Goal: Task Accomplishment & Management: Manage account settings

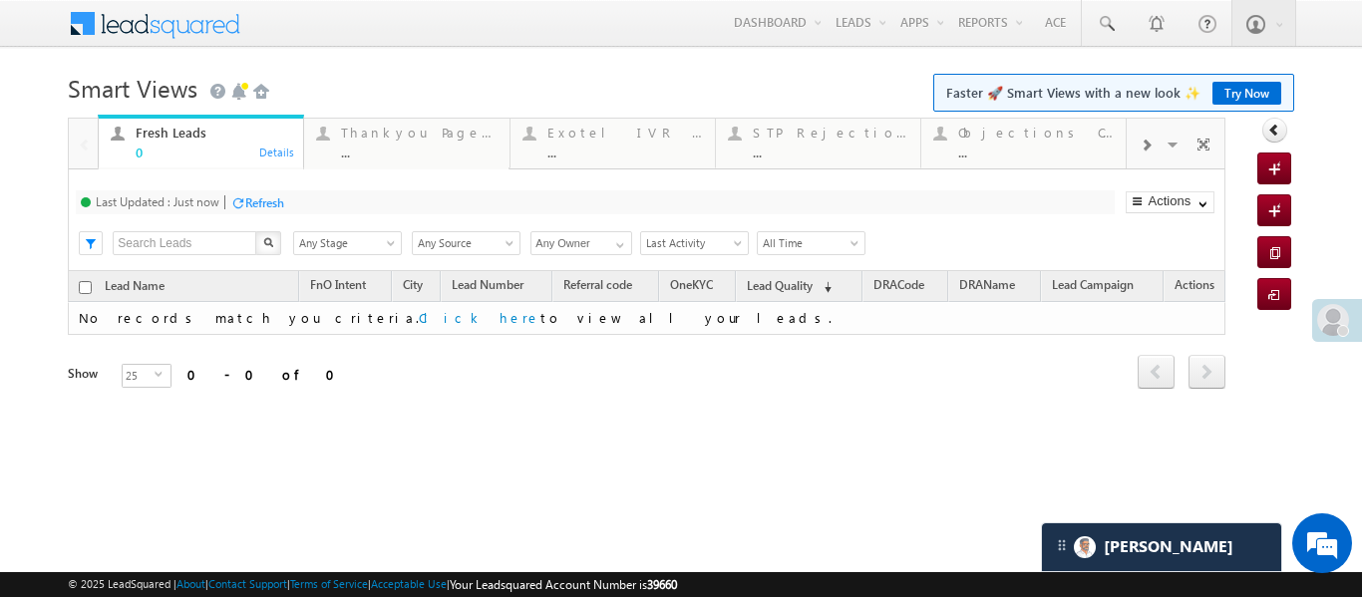
click at [1339, 320] on span at bounding box center [1333, 320] width 32 height 32
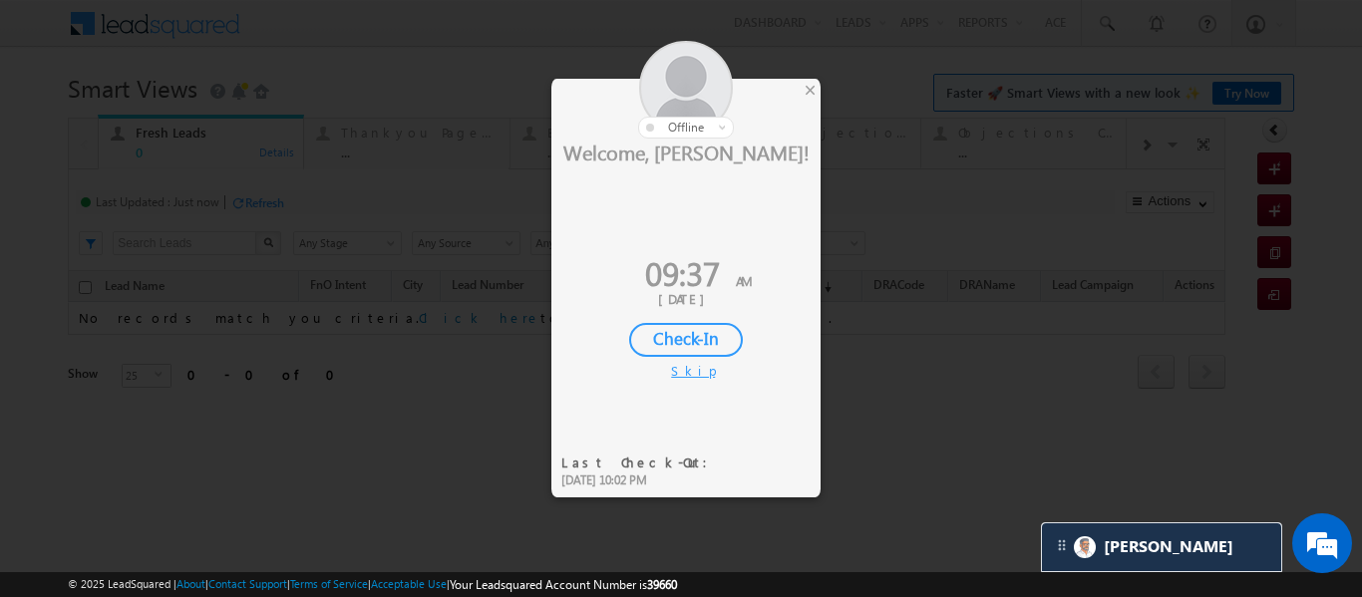
click at [711, 353] on div "Check-In" at bounding box center [686, 340] width 114 height 34
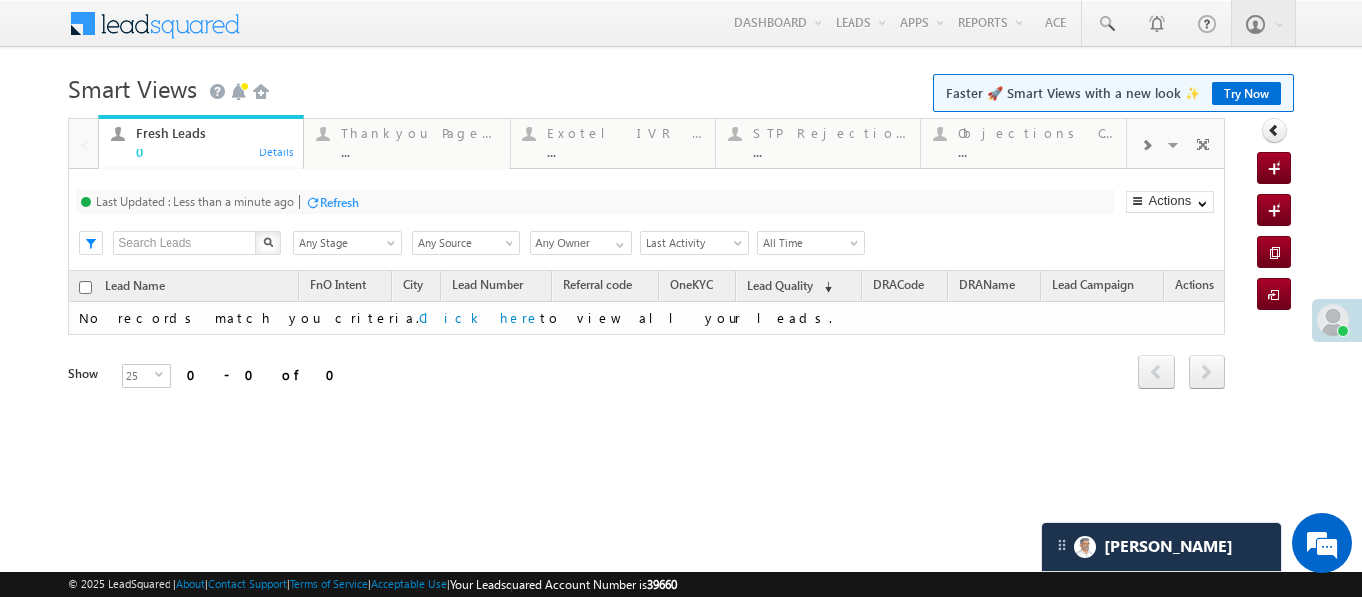
click at [1139, 164] on div at bounding box center [1145, 144] width 38 height 45
click at [1049, 152] on div "..." at bounding box center [1035, 152] width 155 height 15
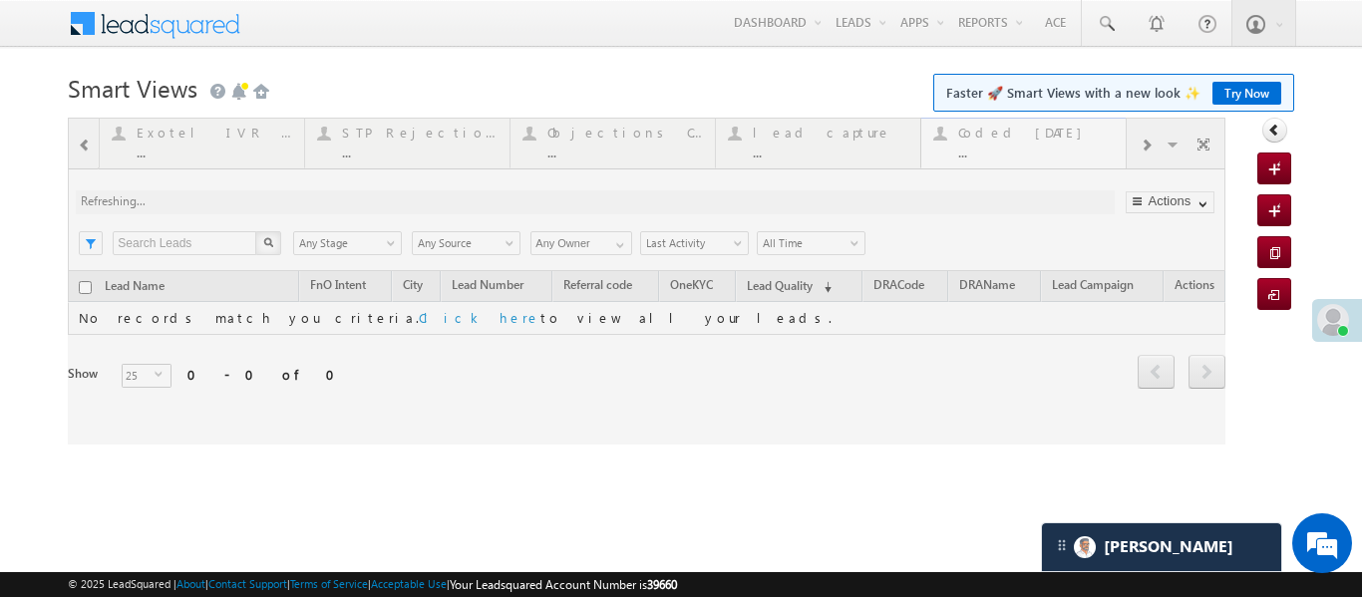
click at [1049, 152] on div at bounding box center [646, 281] width 1157 height 327
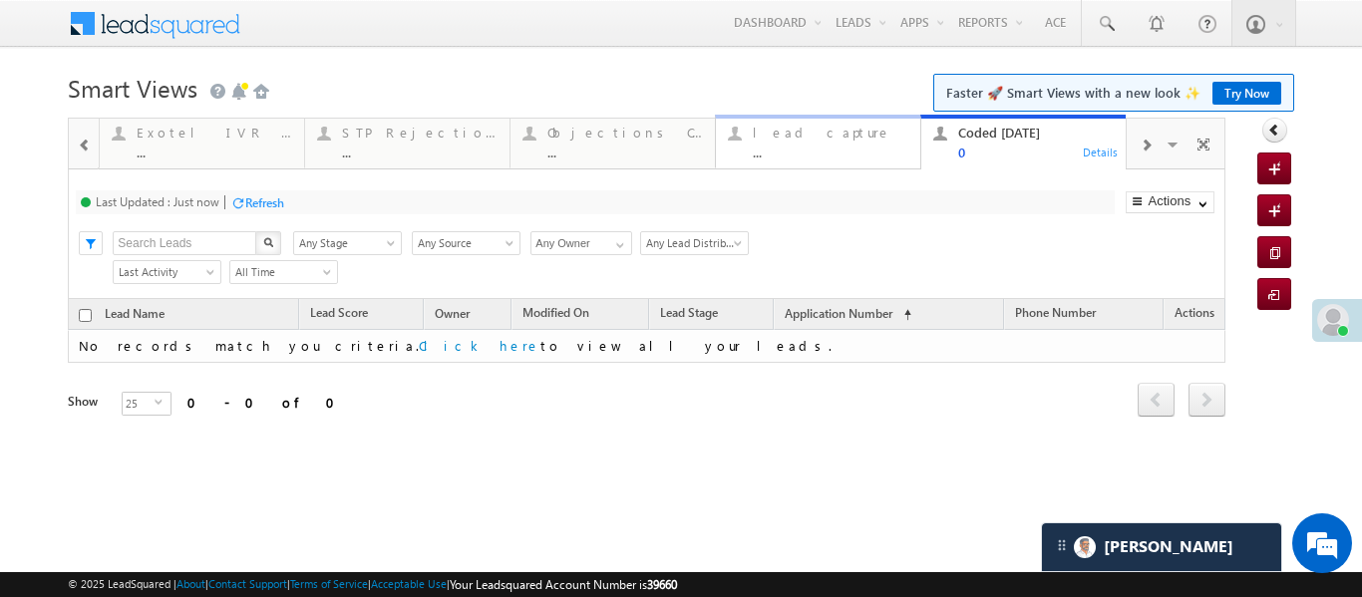
click at [825, 137] on div "lead capture" at bounding box center [830, 133] width 155 height 16
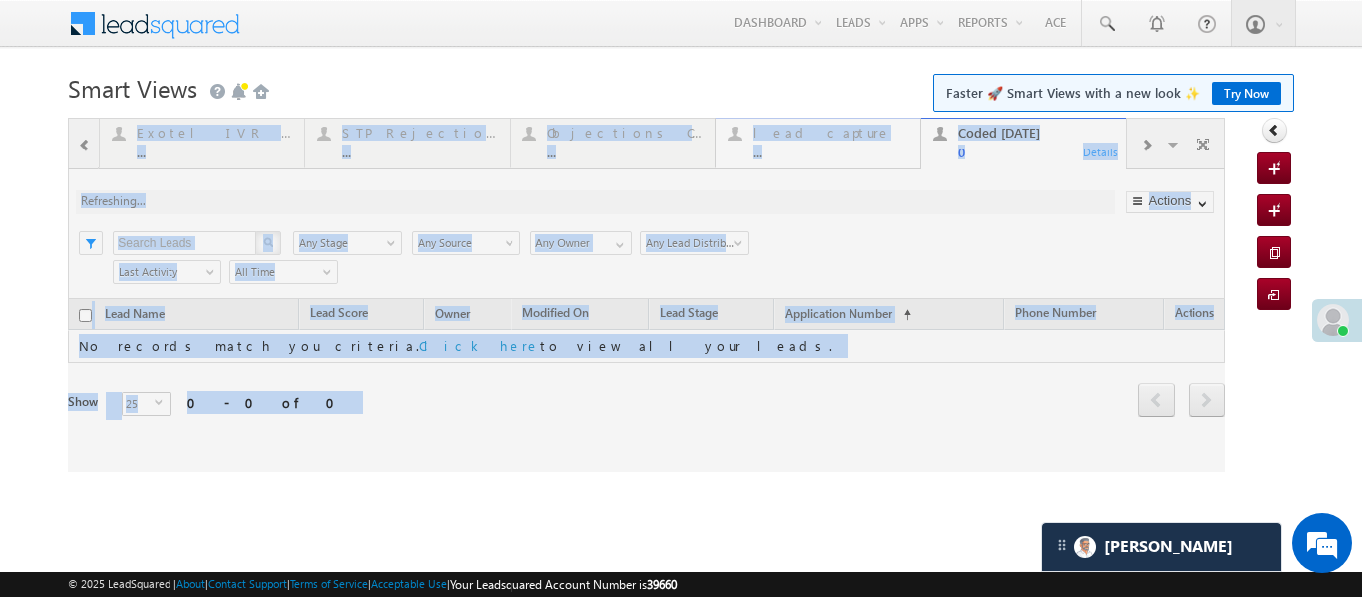
click at [825, 137] on div at bounding box center [646, 295] width 1157 height 355
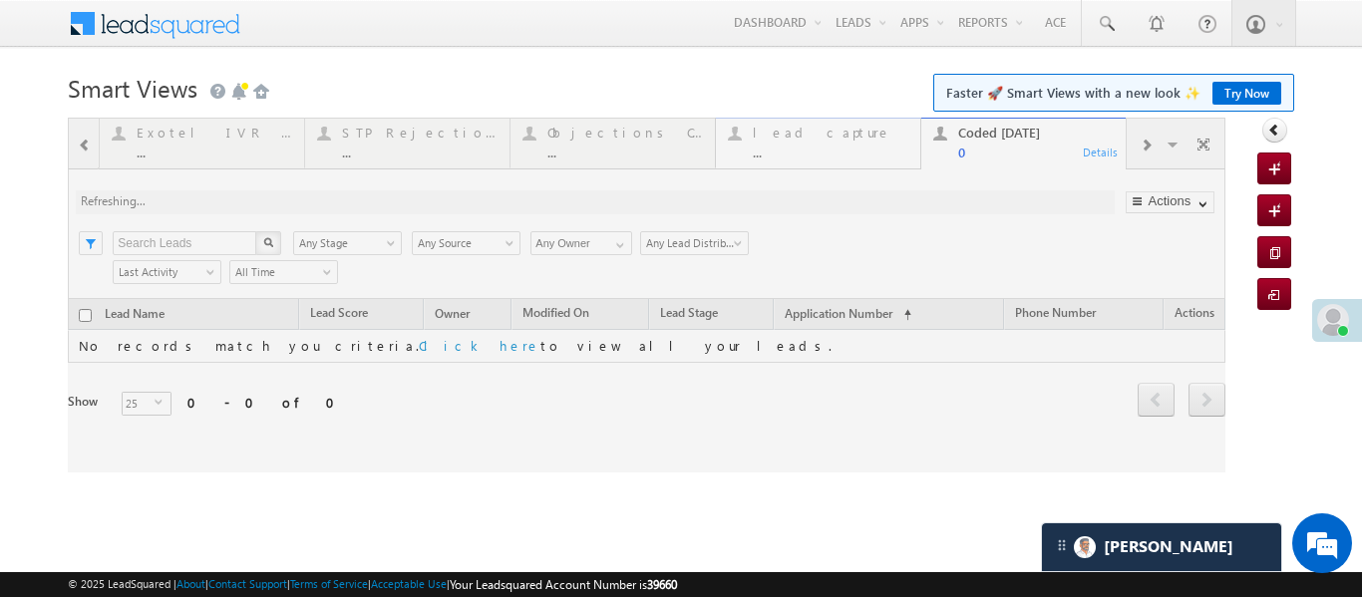
click at [825, 137] on div at bounding box center [646, 295] width 1157 height 355
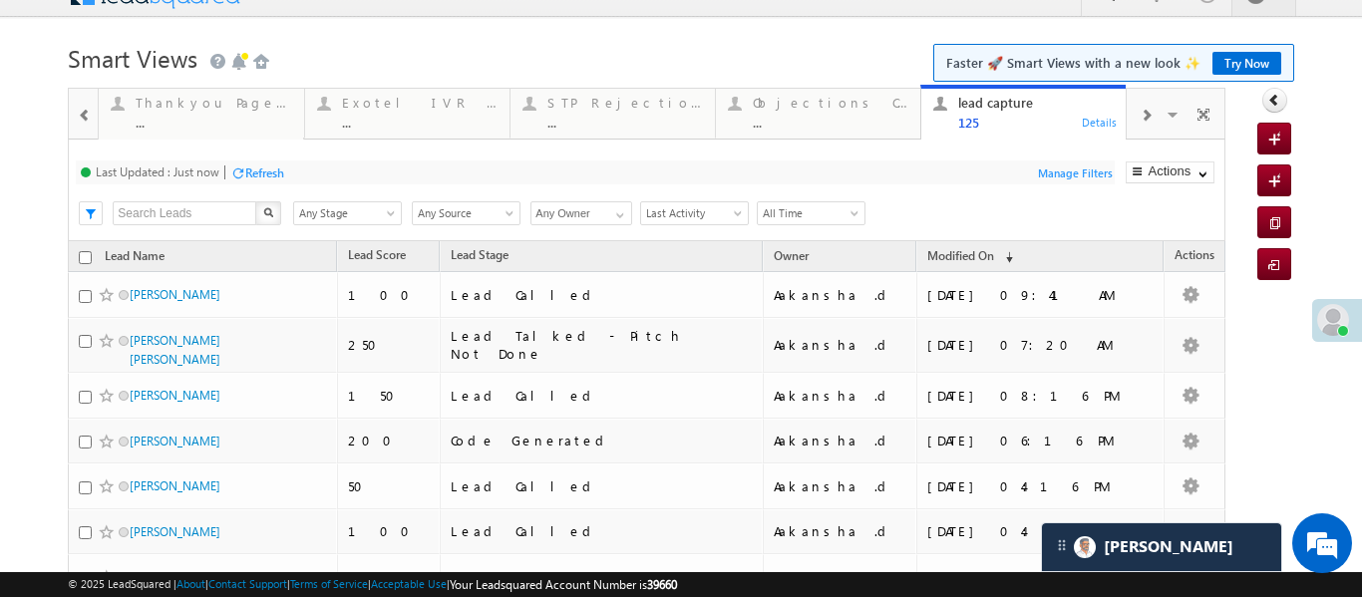
scroll to position [31, 0]
click at [72, 119] on div at bounding box center [85, 113] width 26 height 45
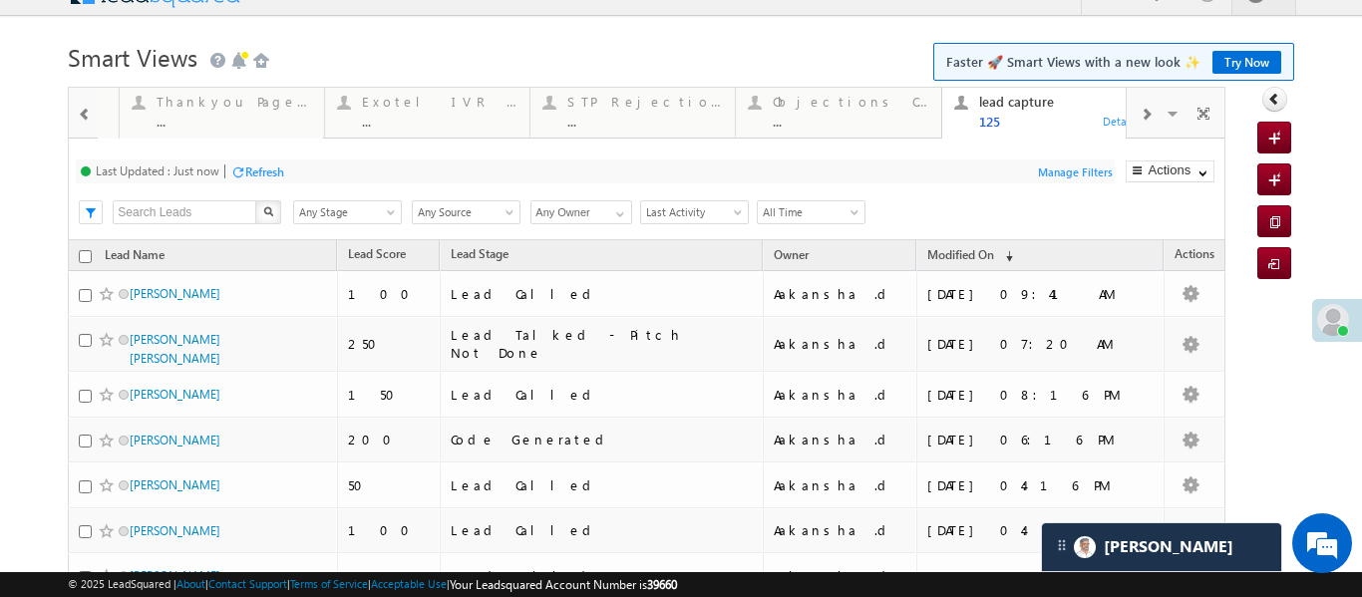
click at [72, 119] on div at bounding box center [85, 113] width 26 height 45
click at [72, 119] on div at bounding box center [83, 112] width 29 height 48
click at [201, 115] on div "0" at bounding box center [213, 121] width 155 height 15
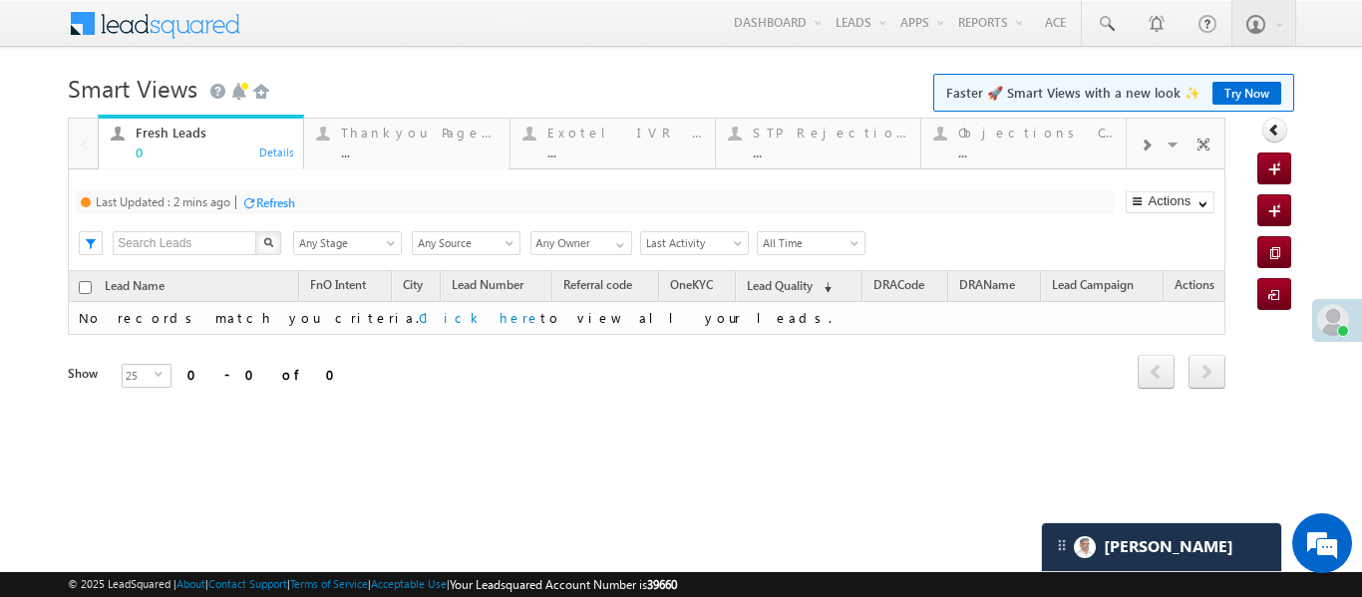
click at [201, 115] on link "Fresh Leads 0 Details" at bounding box center [201, 143] width 206 height 56
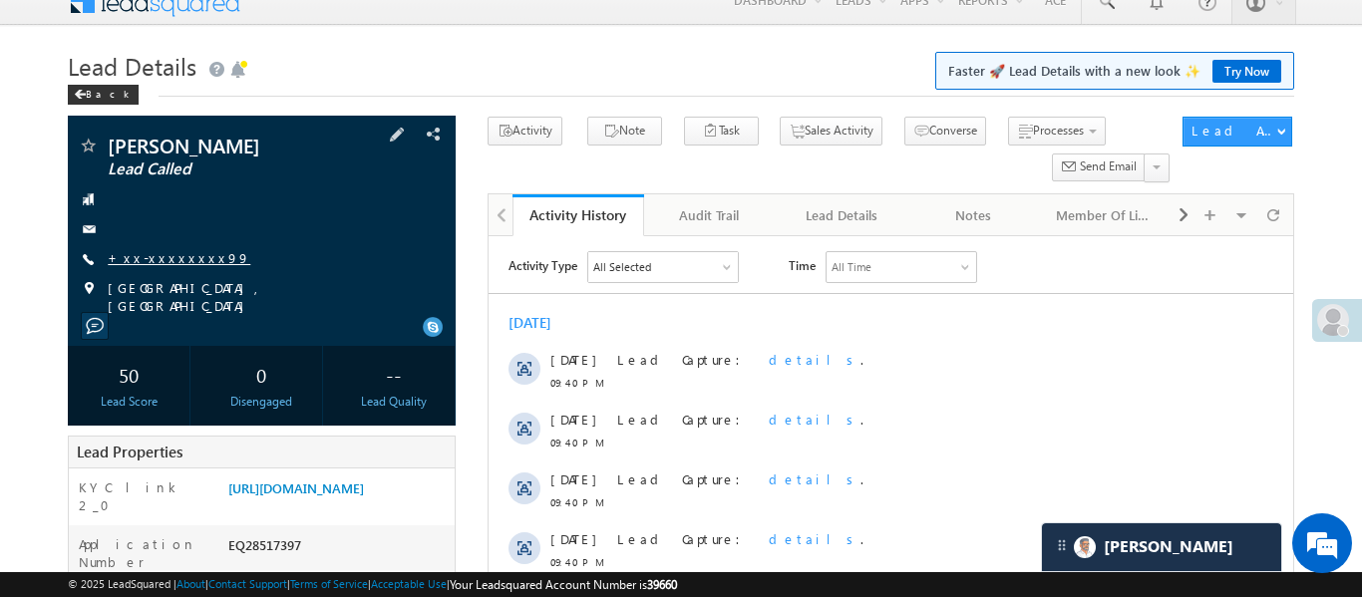
click at [170, 260] on link "+xx-xxxxxxxx99" at bounding box center [179, 257] width 143 height 17
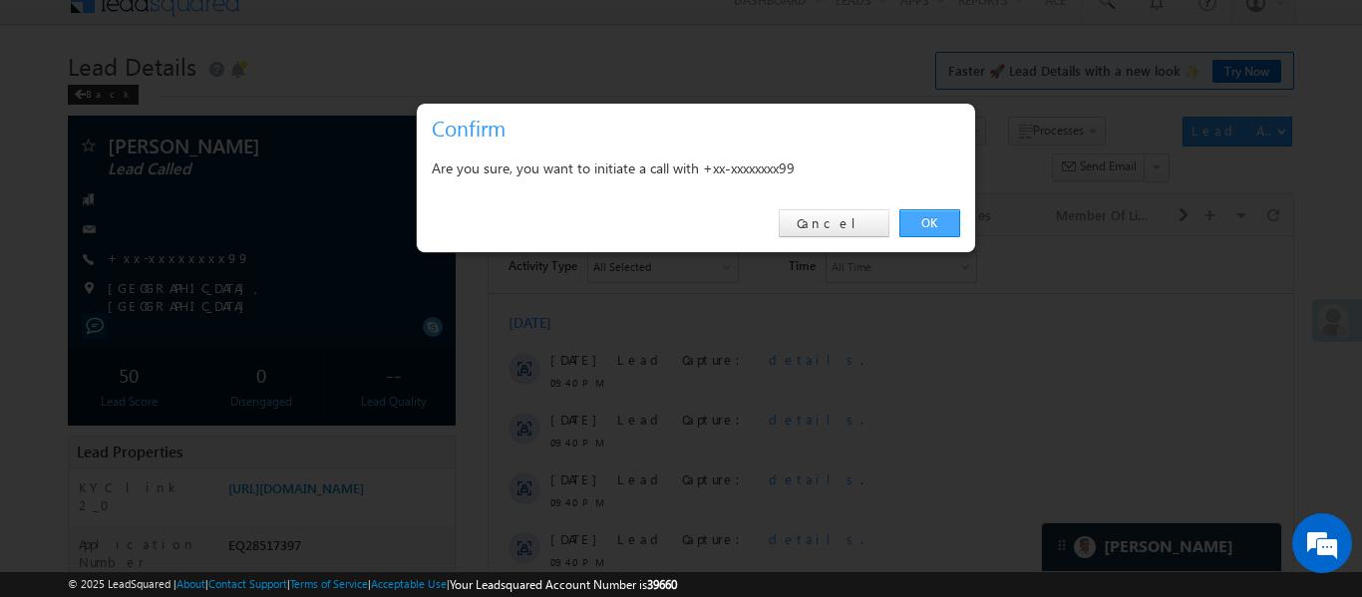
click at [917, 227] on link "OK" at bounding box center [929, 223] width 61 height 28
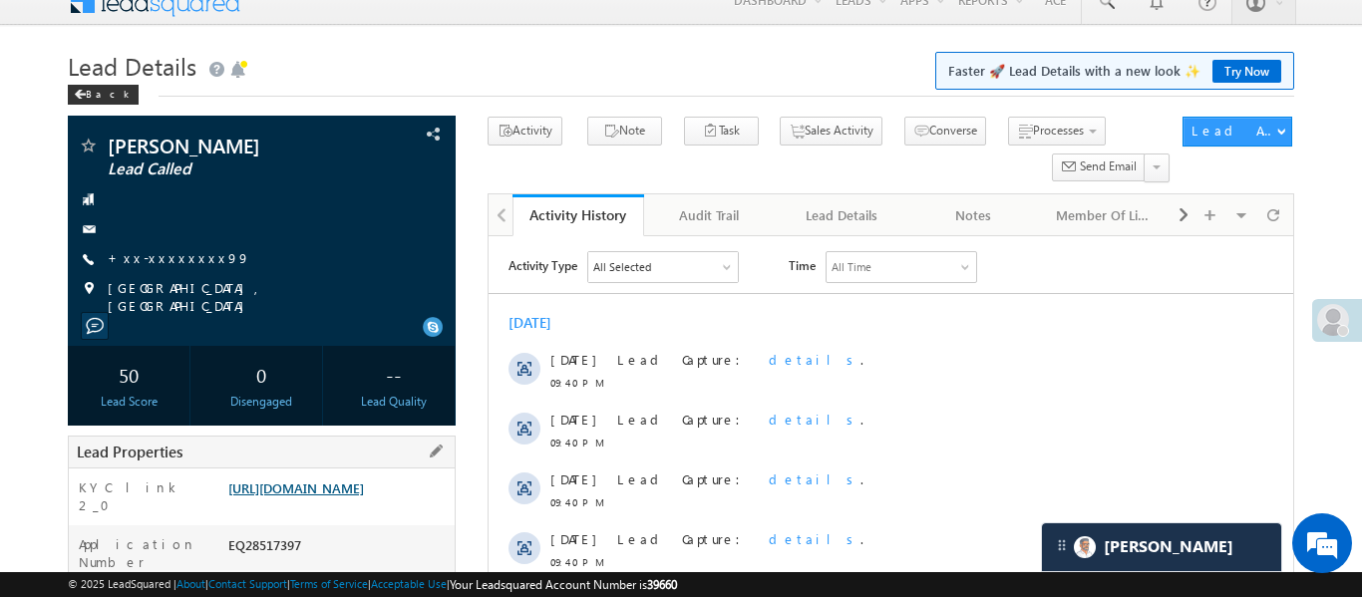
click at [364, 496] on link "https://angelbroking1-pk3em7sa.customui-test.leadsquared.com?leadId=c1396505-36…" at bounding box center [296, 487] width 136 height 17
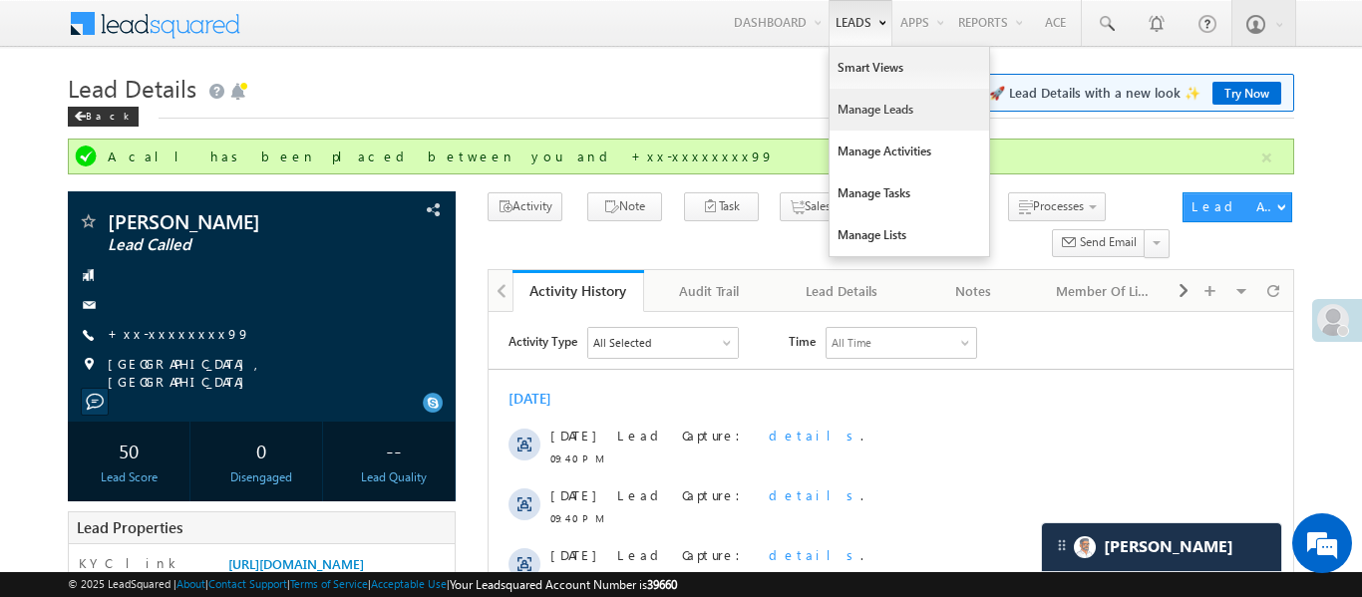
click at [868, 113] on link "Manage Leads" at bounding box center [908, 110] width 159 height 42
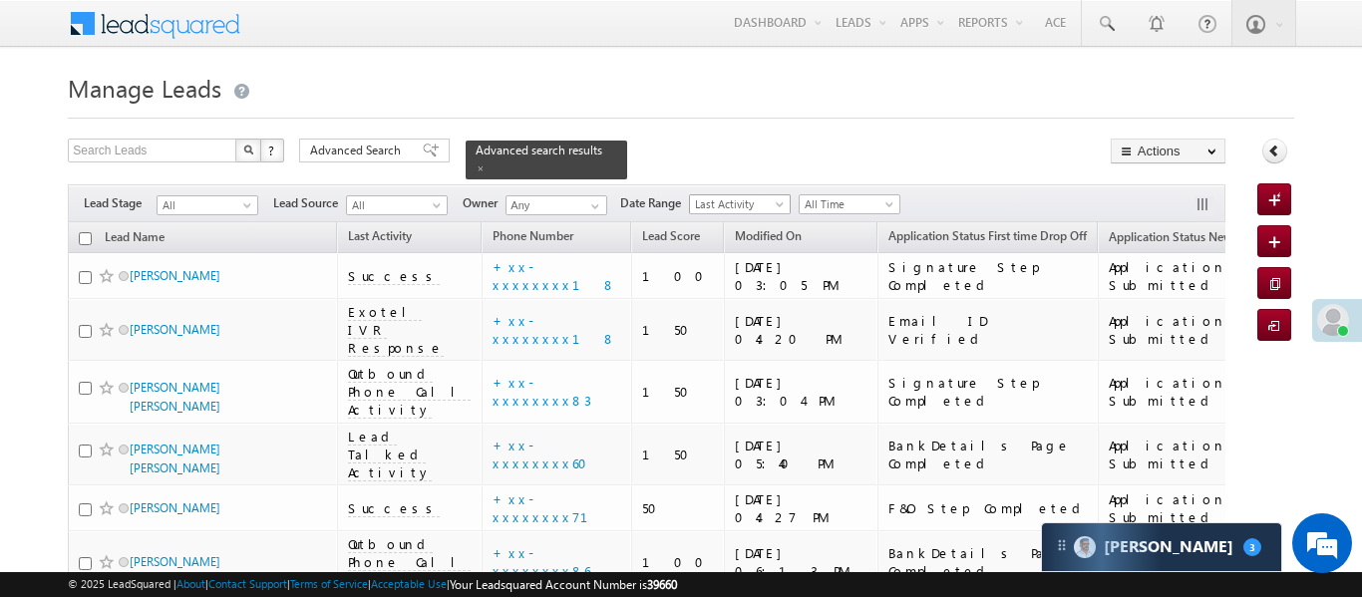
scroll to position [3811, 0]
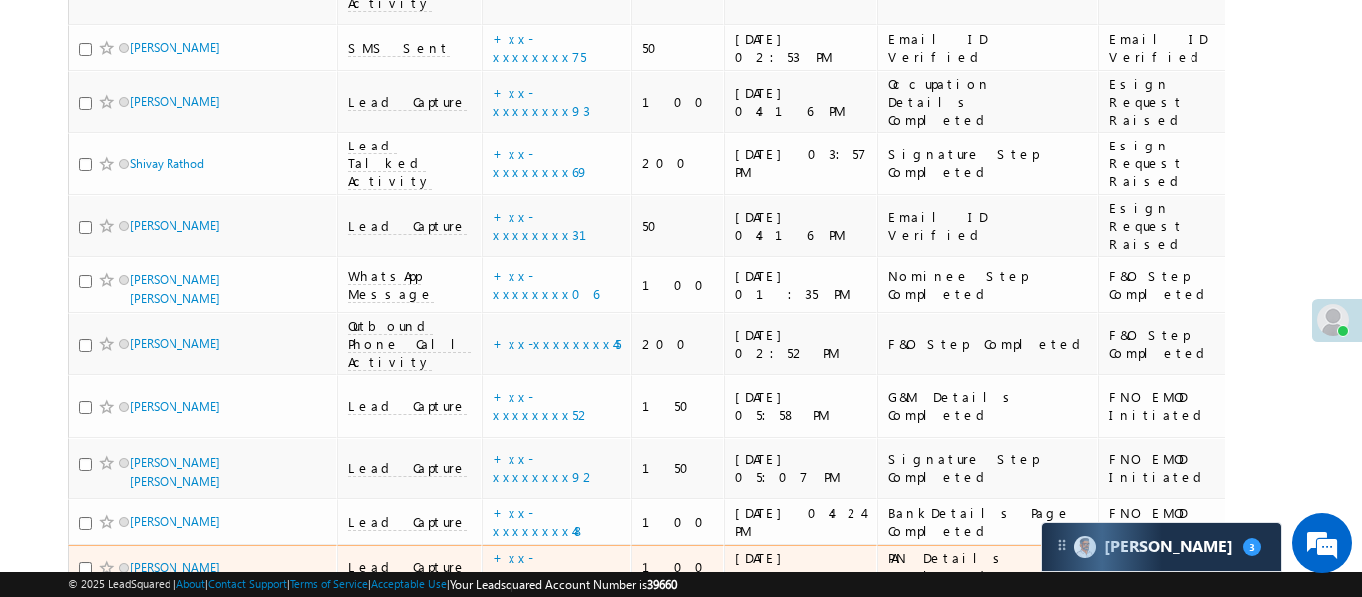
click at [365, 558] on span "Lead Capture" at bounding box center [407, 567] width 119 height 18
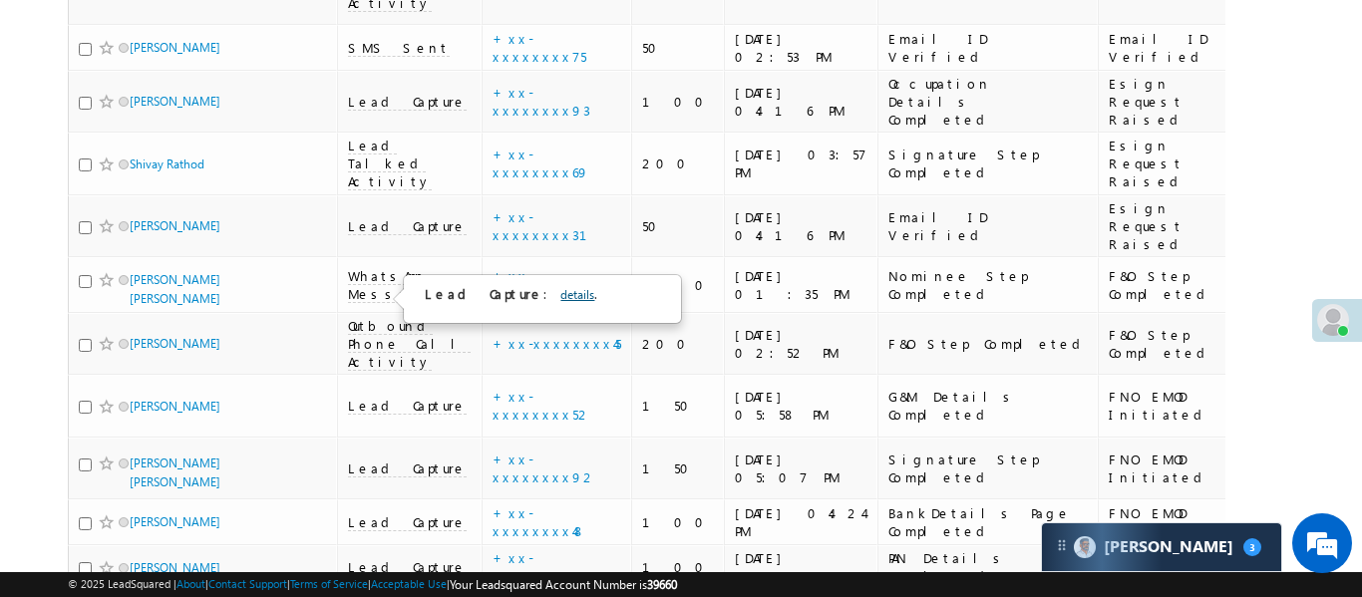
click at [560, 287] on link "details" at bounding box center [577, 294] width 34 height 15
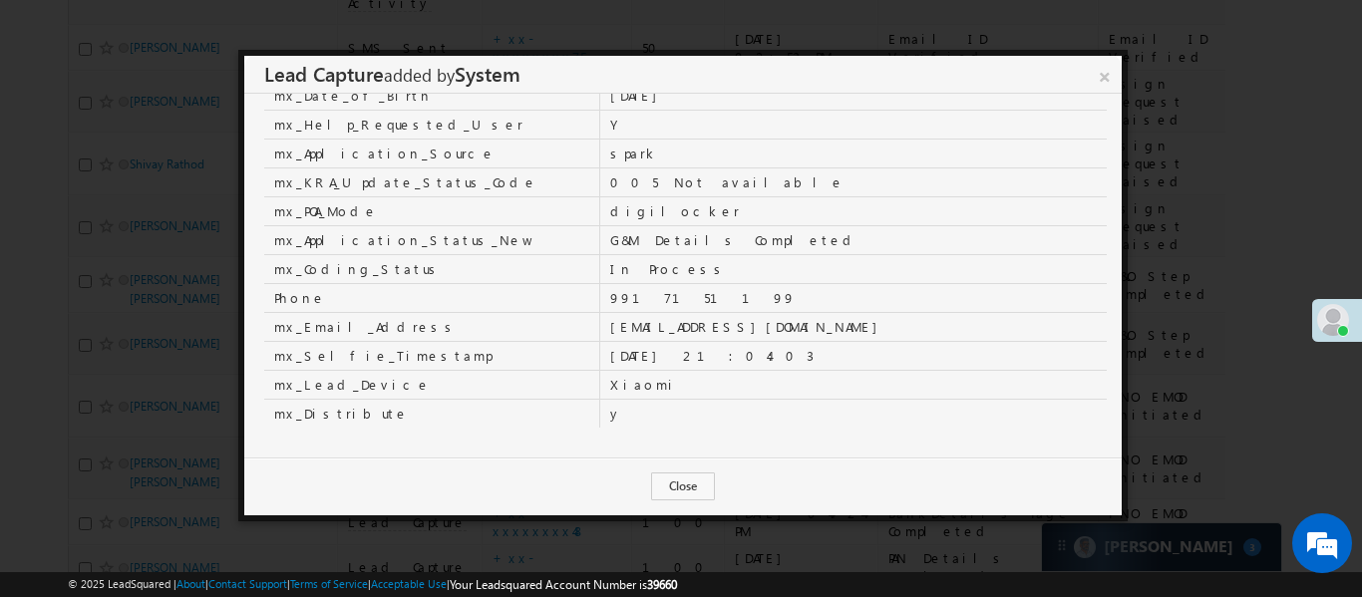
scroll to position [0, 0]
click at [1096, 68] on link "×" at bounding box center [1103, 73] width 35 height 35
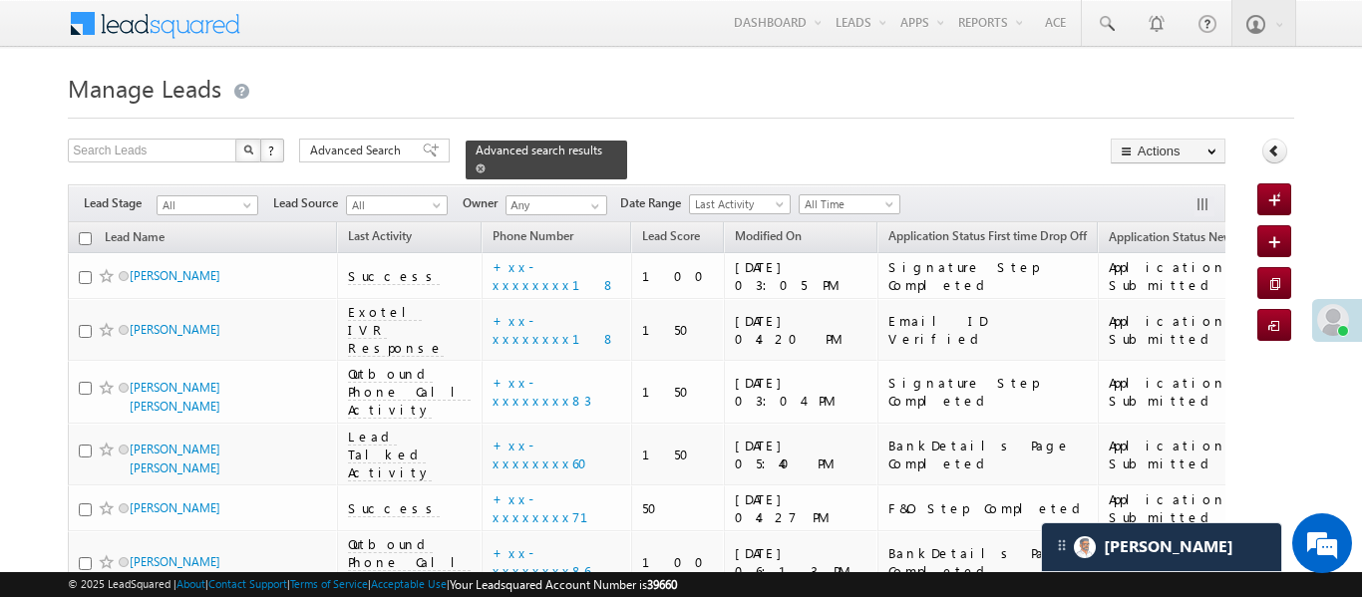
click at [485, 159] on link at bounding box center [480, 167] width 10 height 17
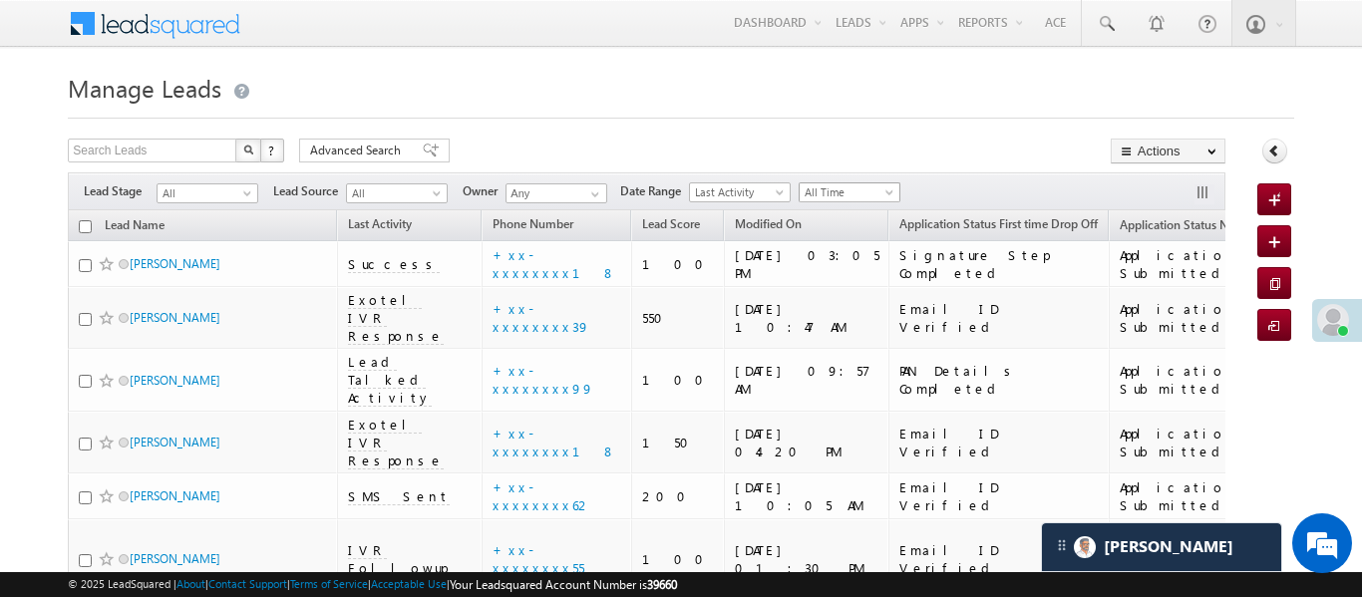
click at [865, 189] on span "All Time" at bounding box center [846, 192] width 95 height 18
click at [850, 271] on link "Today" at bounding box center [852, 277] width 101 height 18
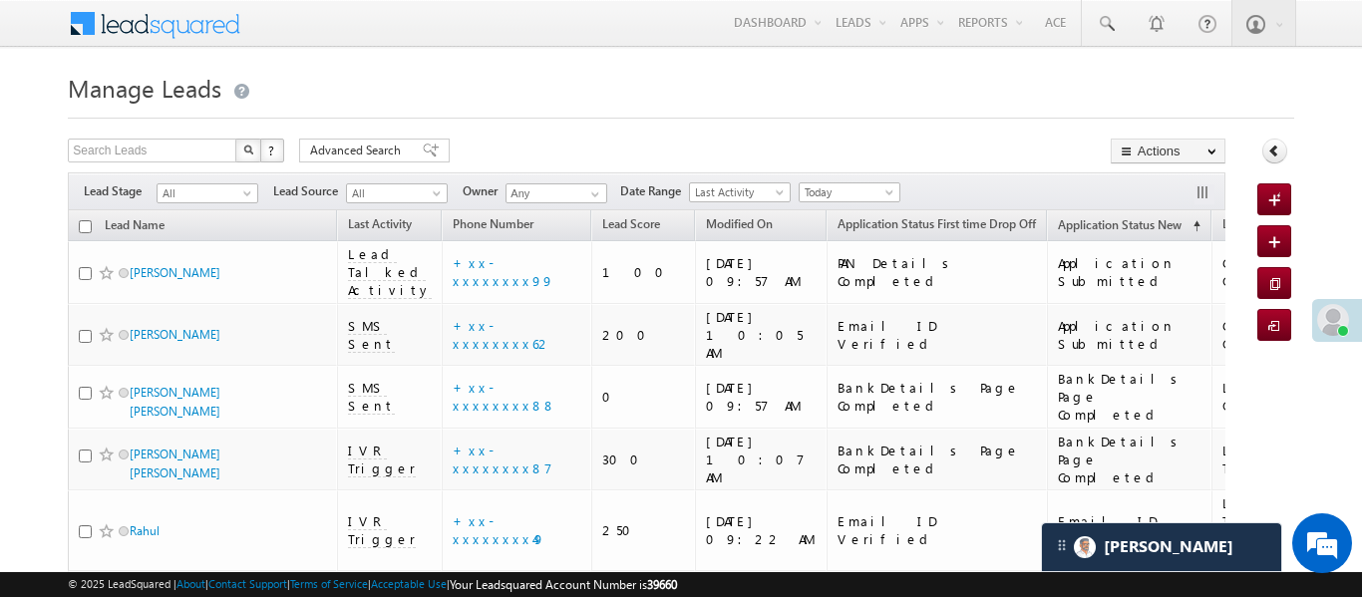
scroll to position [1506, 0]
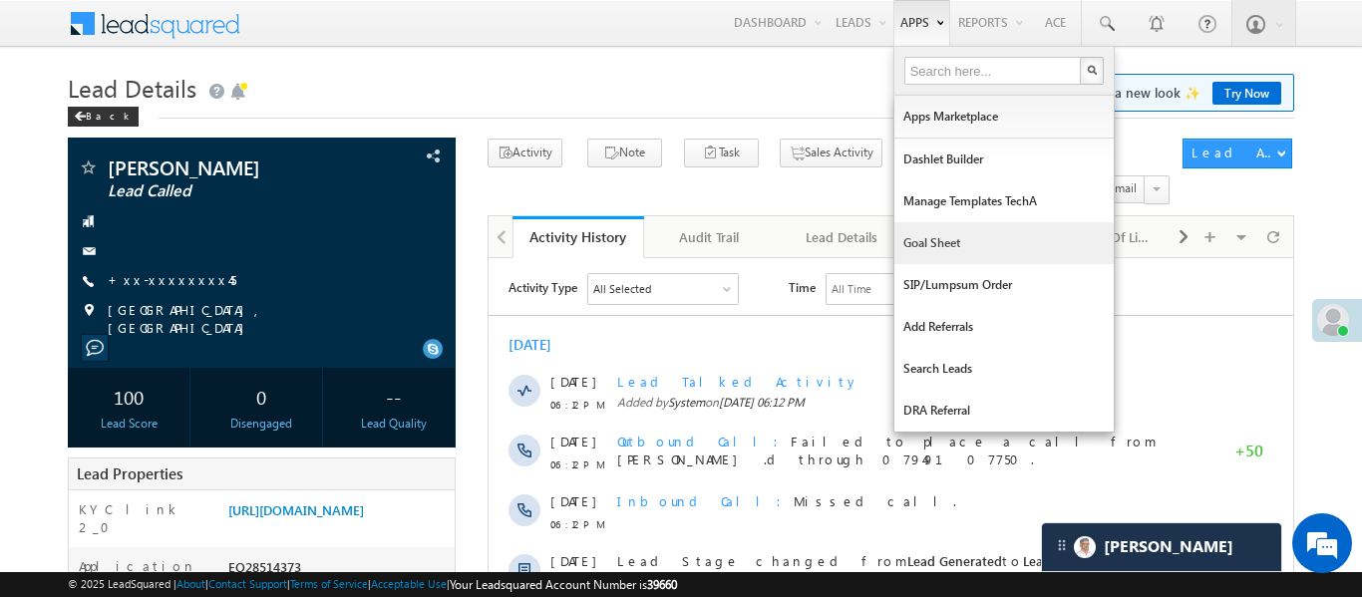
click at [978, 259] on link "Goal Sheet" at bounding box center [1003, 243] width 219 height 42
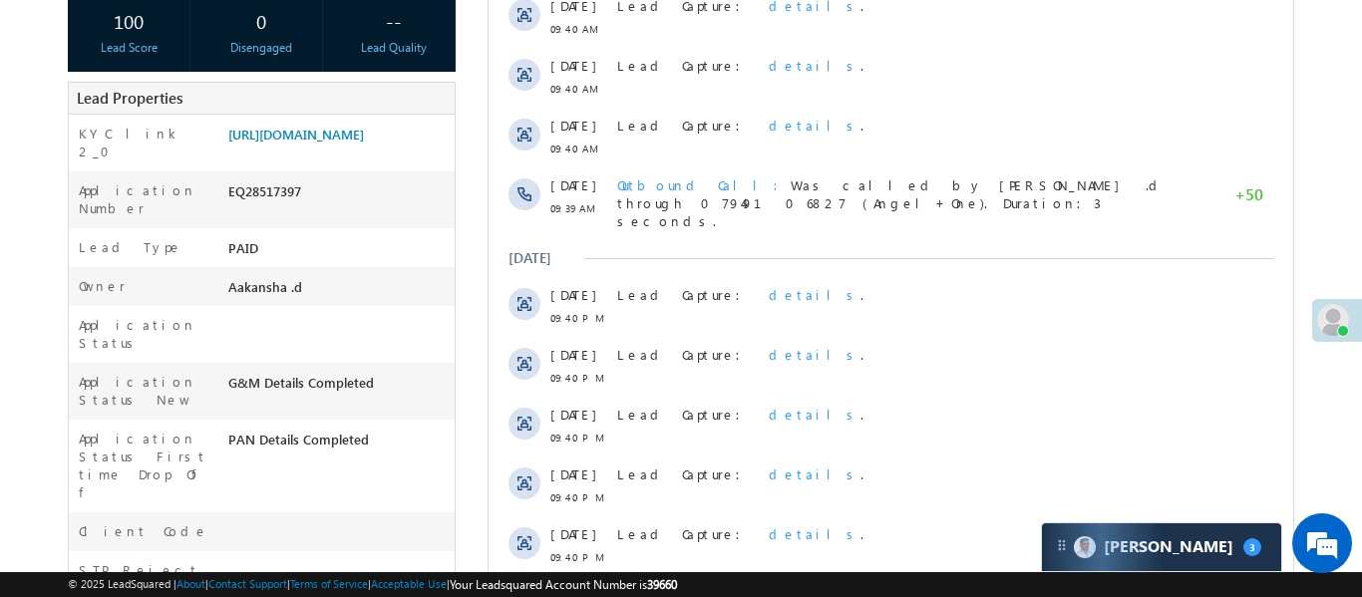
scroll to position [558, 0]
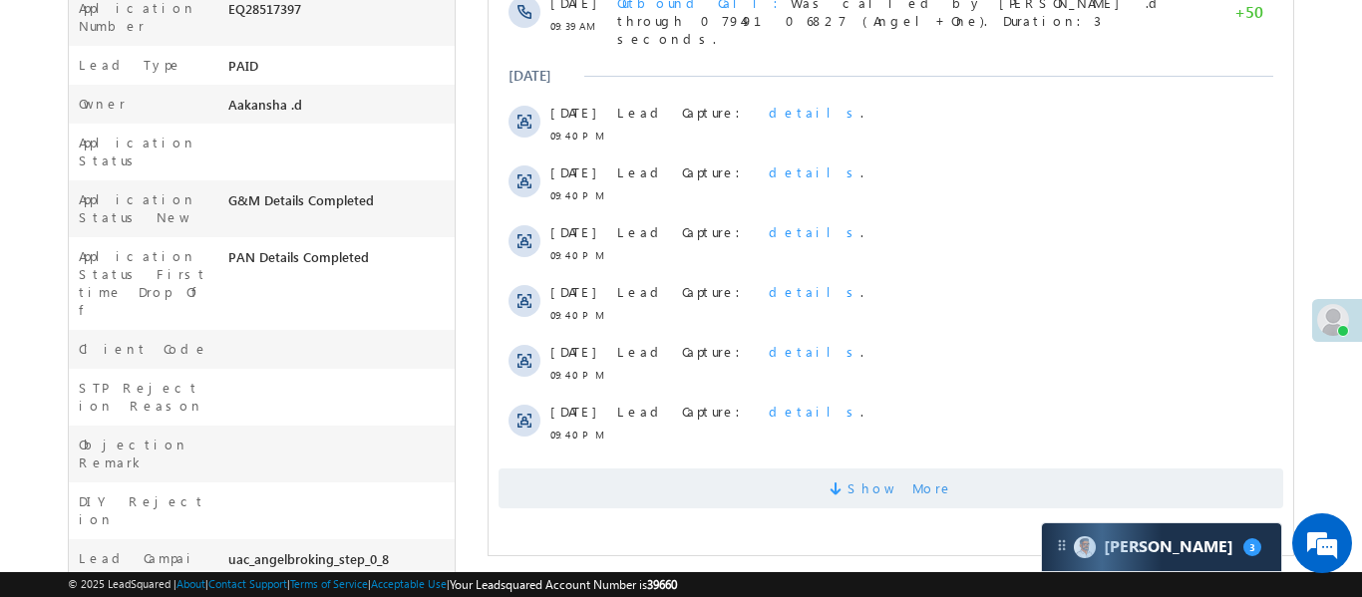
click at [789, 468] on span "Show More" at bounding box center [889, 488] width 784 height 40
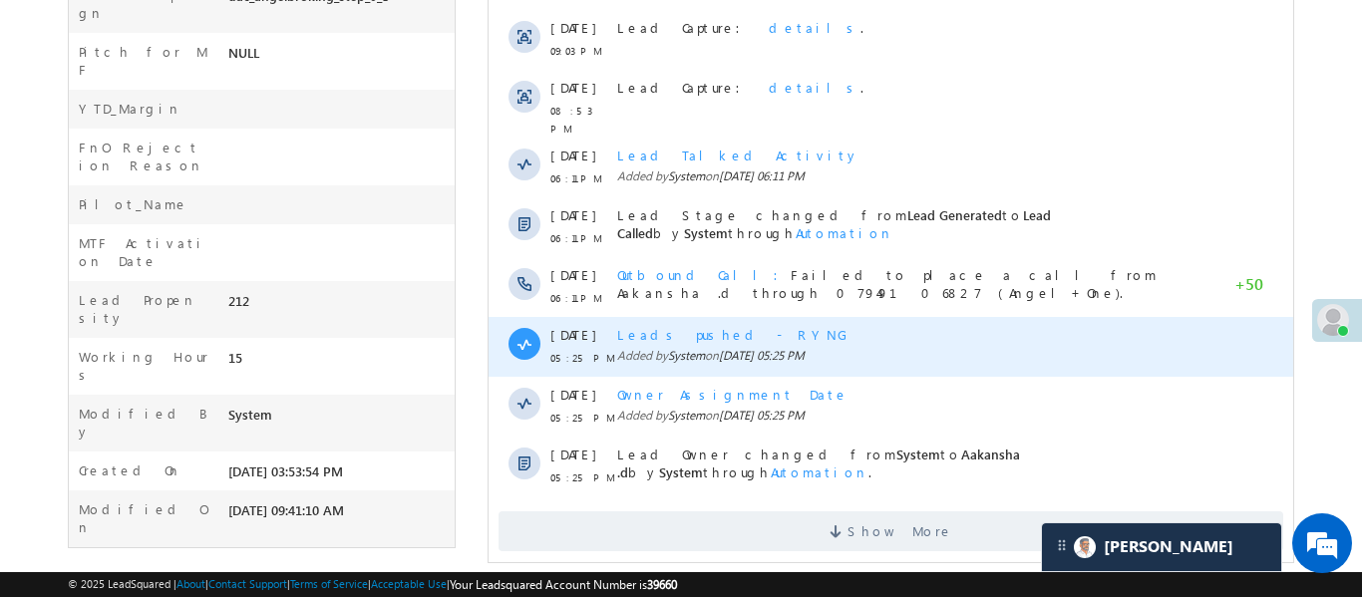
scroll to position [1139, 0]
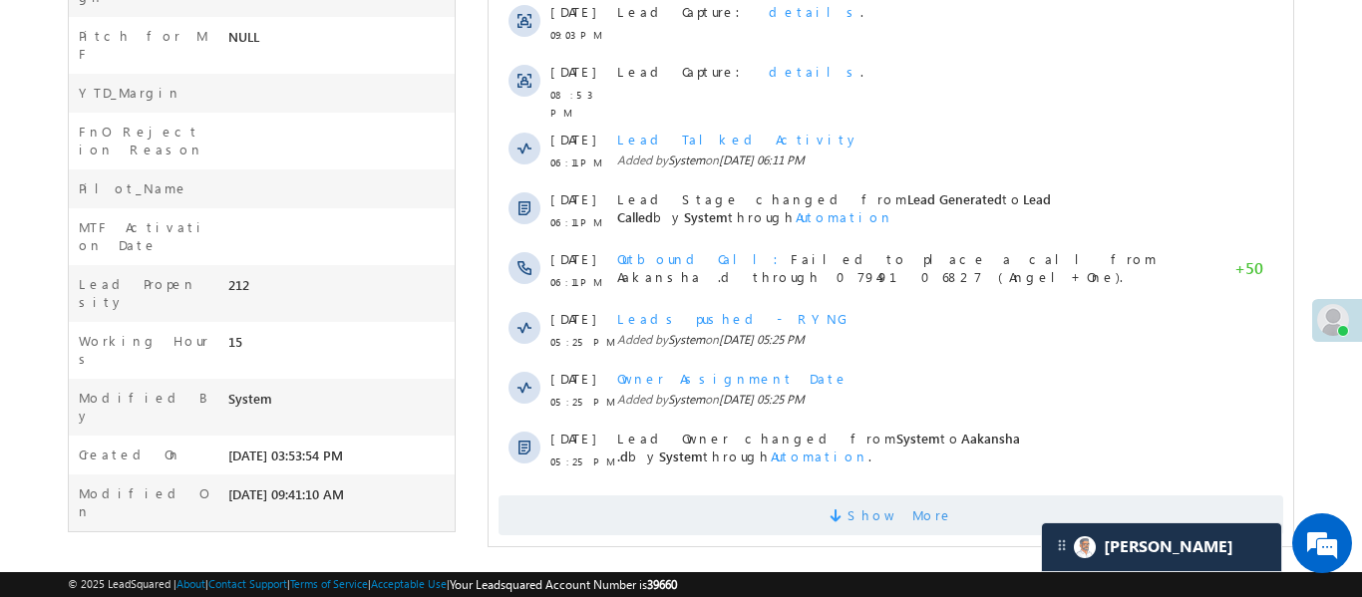
click at [846, 509] on span at bounding box center [837, 518] width 18 height 19
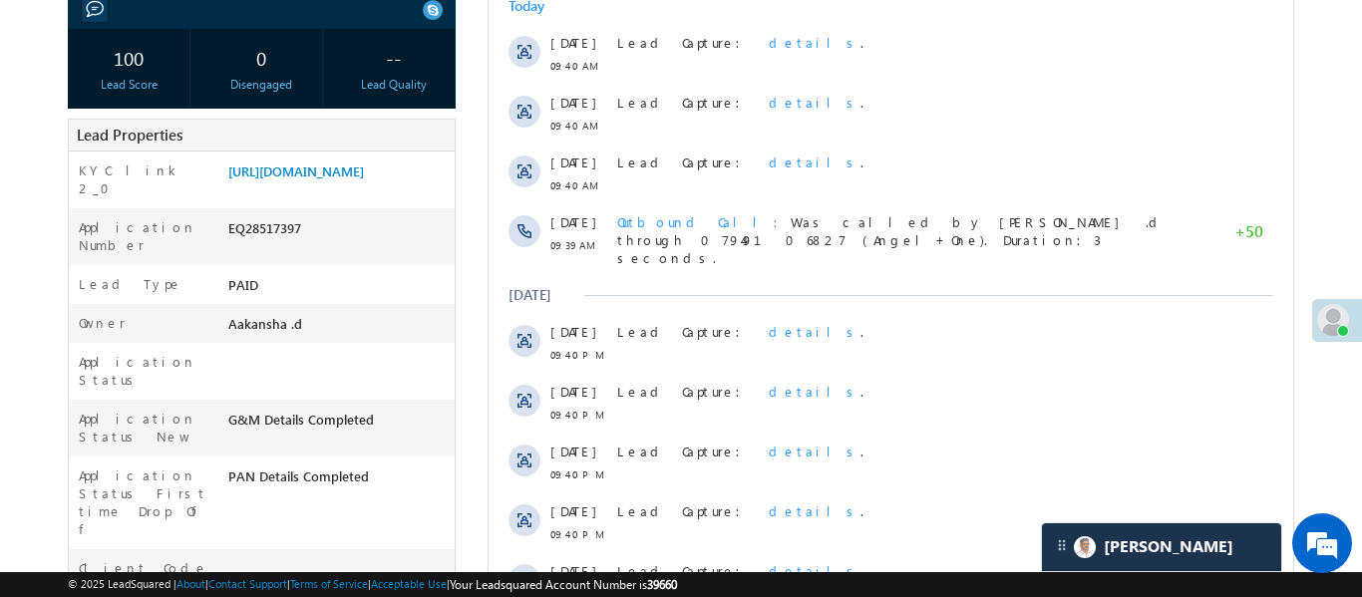
scroll to position [0, 0]
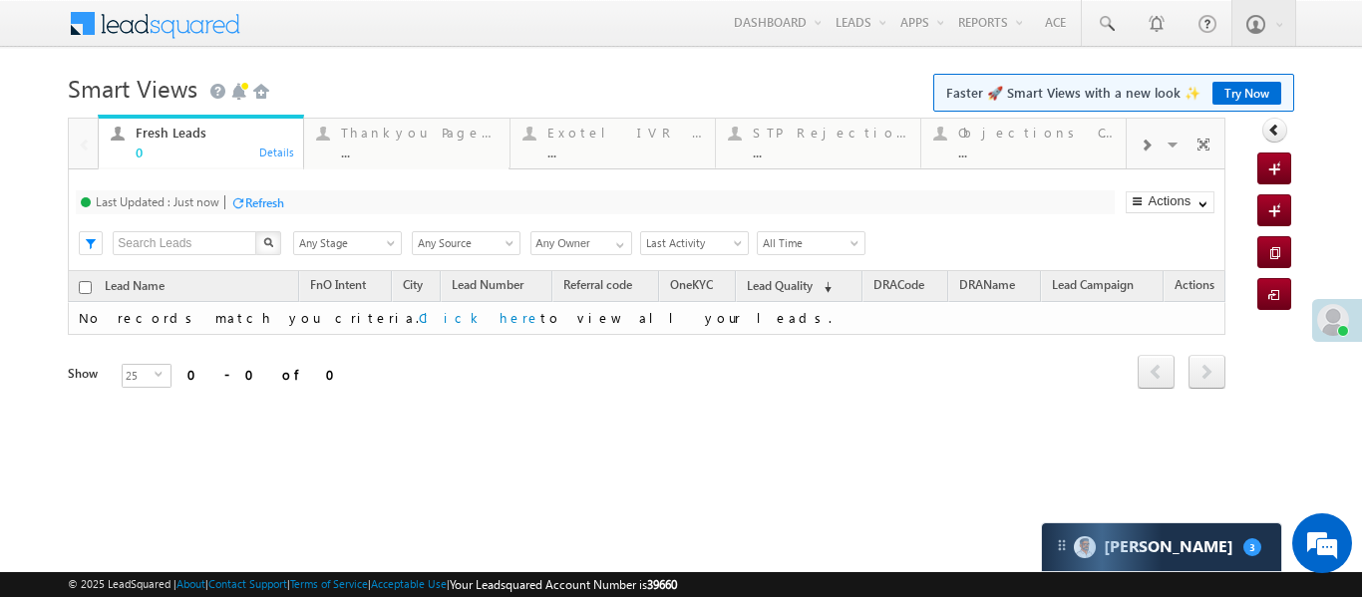
click at [1154, 151] on div at bounding box center [1145, 144] width 38 height 45
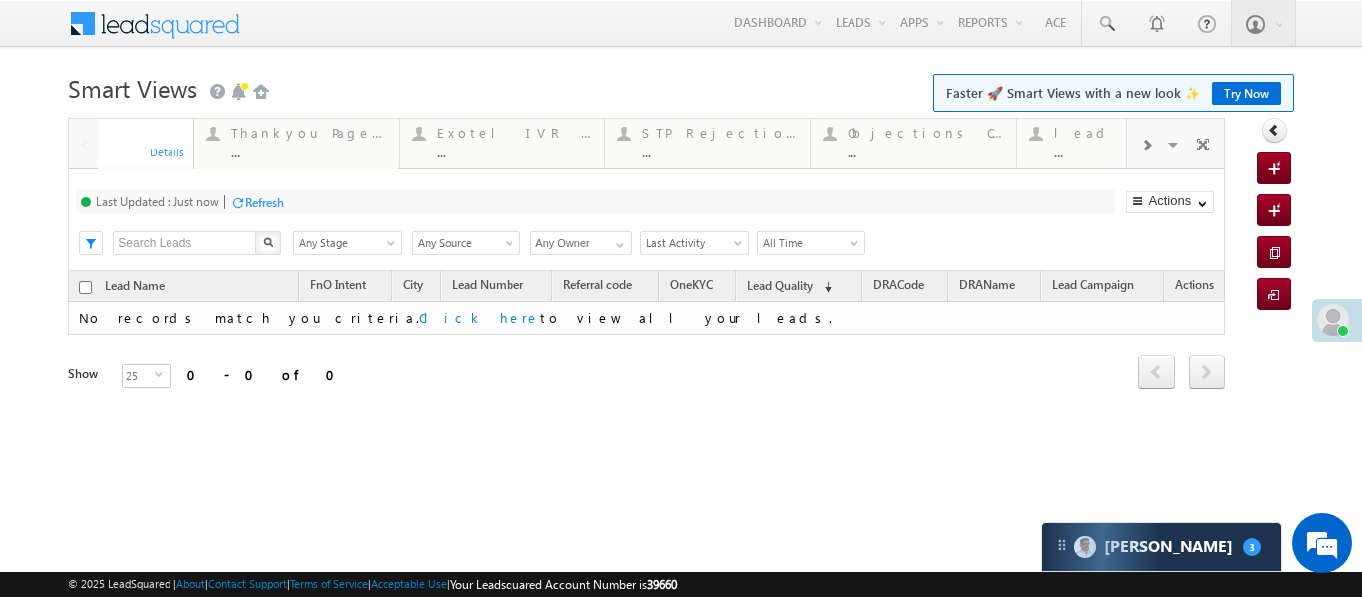
click at [1154, 151] on div at bounding box center [1145, 144] width 38 height 45
click at [1085, 141] on div "Coded Today ..." at bounding box center [1035, 140] width 155 height 39
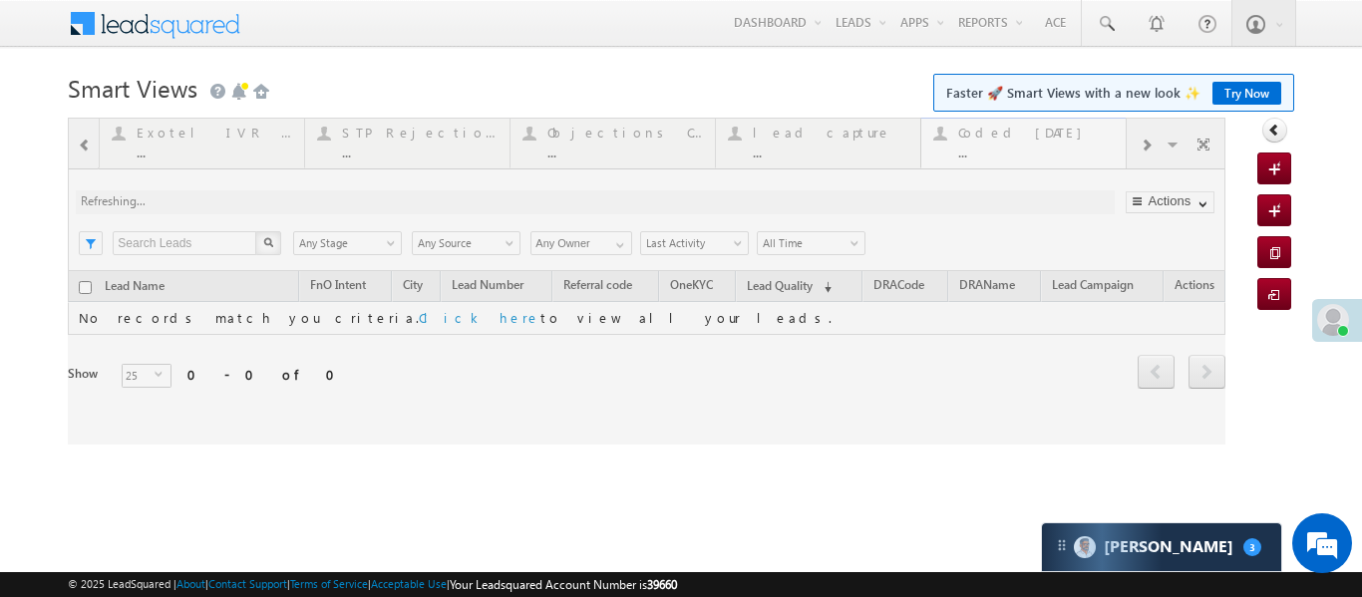
click at [1085, 141] on div at bounding box center [646, 281] width 1157 height 327
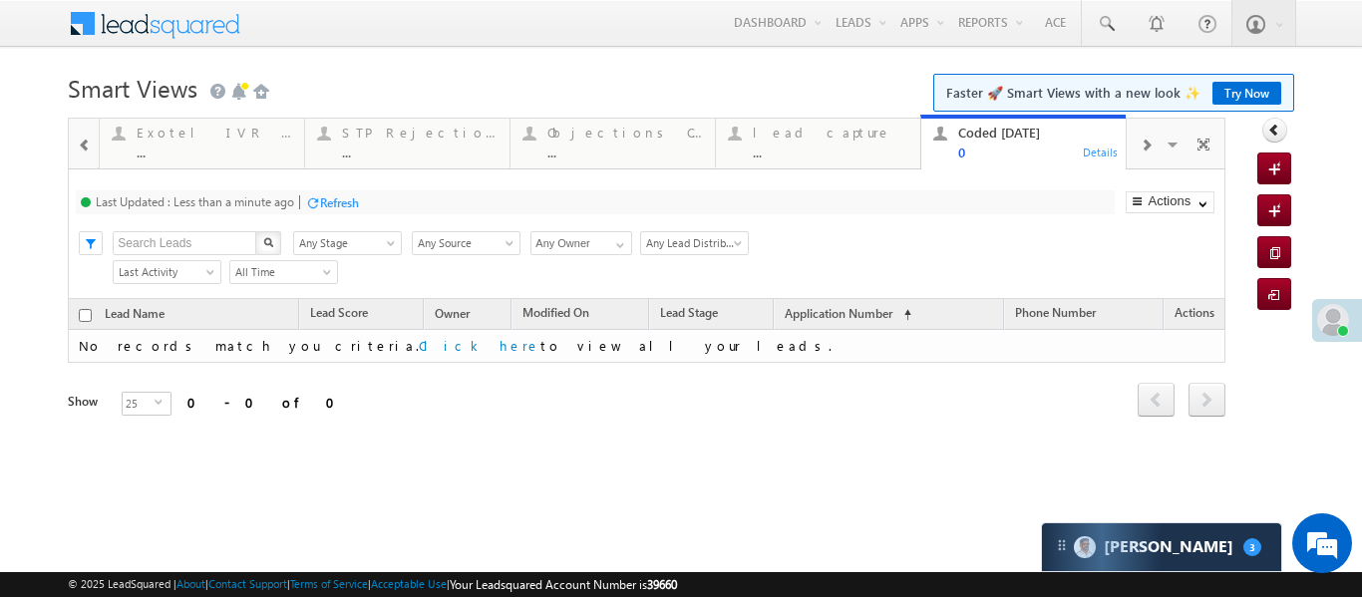
click at [89, 148] on span at bounding box center [85, 146] width 14 height 16
click at [89, 147] on span at bounding box center [85, 146] width 14 height 16
click at [89, 147] on div at bounding box center [83, 143] width 29 height 48
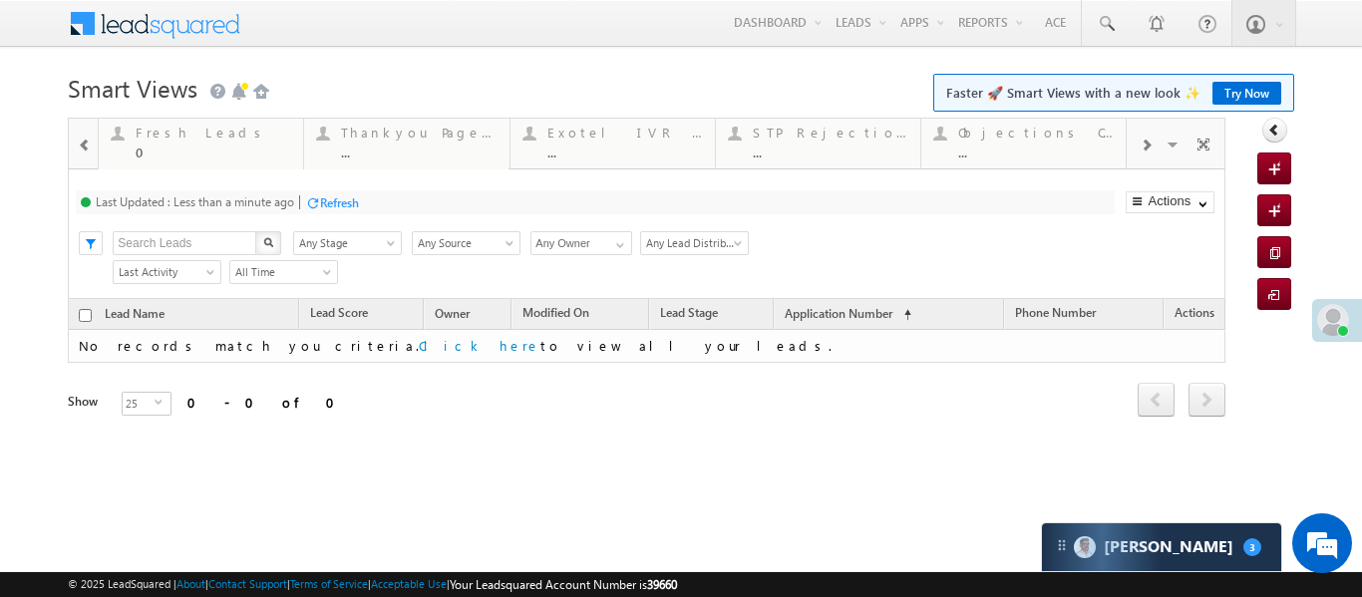
click at [89, 147] on div at bounding box center [83, 143] width 29 height 48
click at [178, 138] on div "Fresh Leads" at bounding box center [213, 133] width 155 height 16
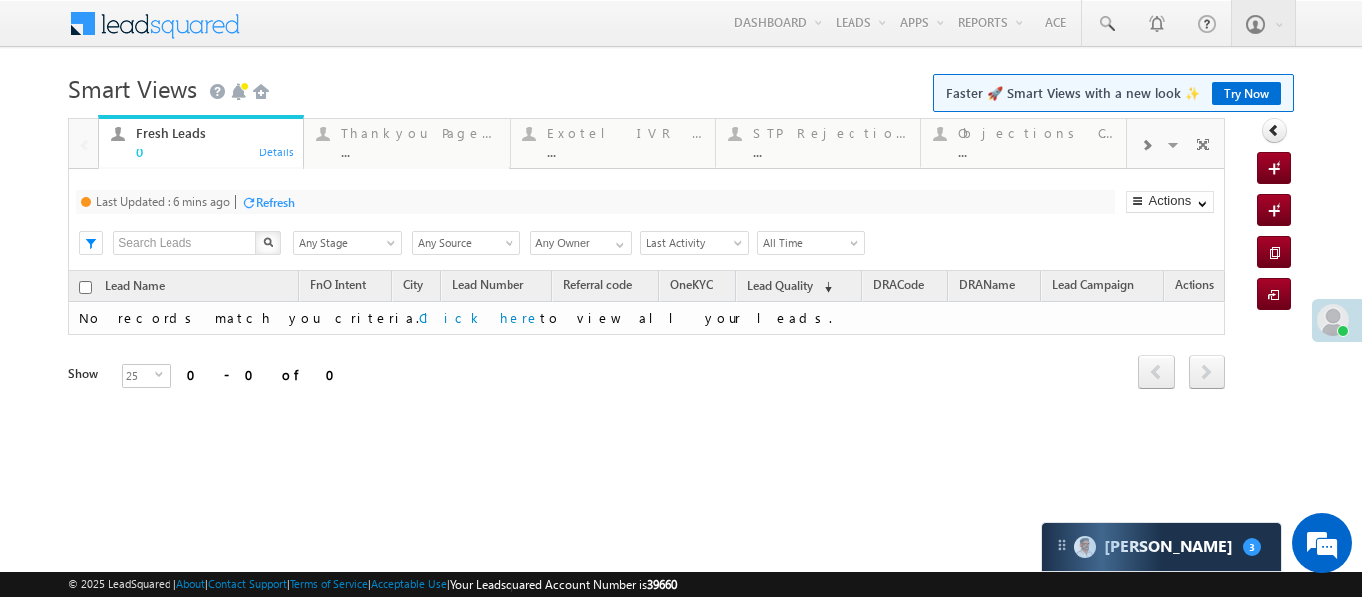
click at [178, 138] on div "Fresh Leads" at bounding box center [213, 133] width 155 height 16
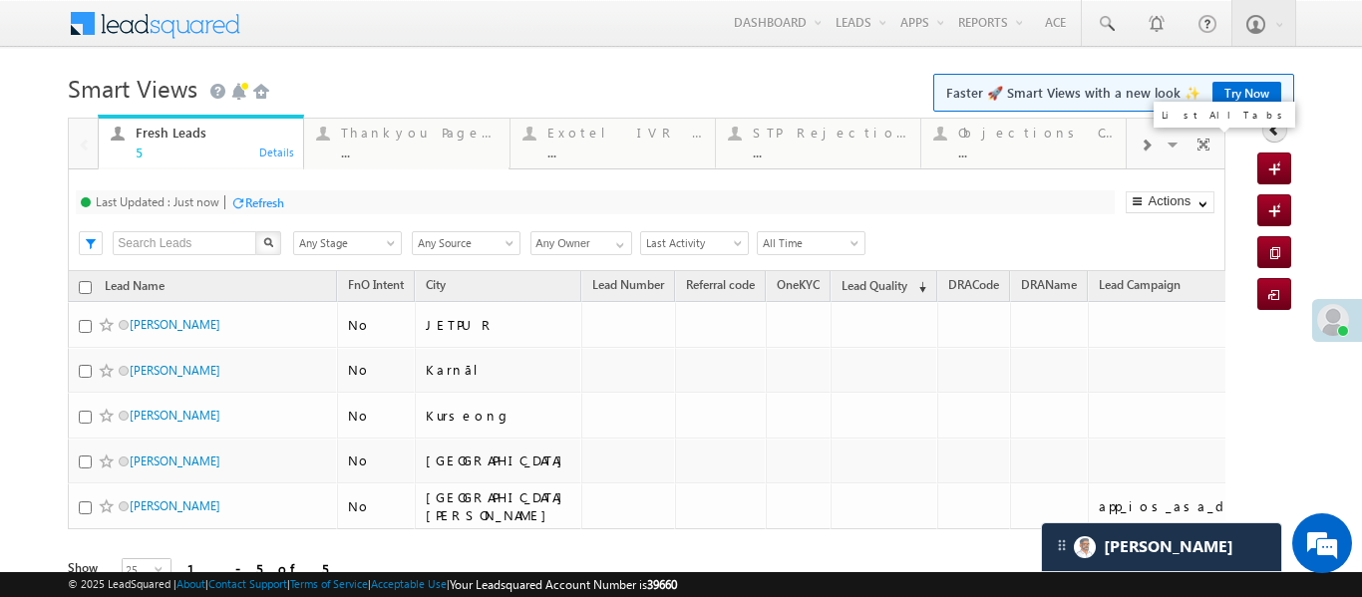
click at [1159, 146] on div at bounding box center [1145, 144] width 38 height 45
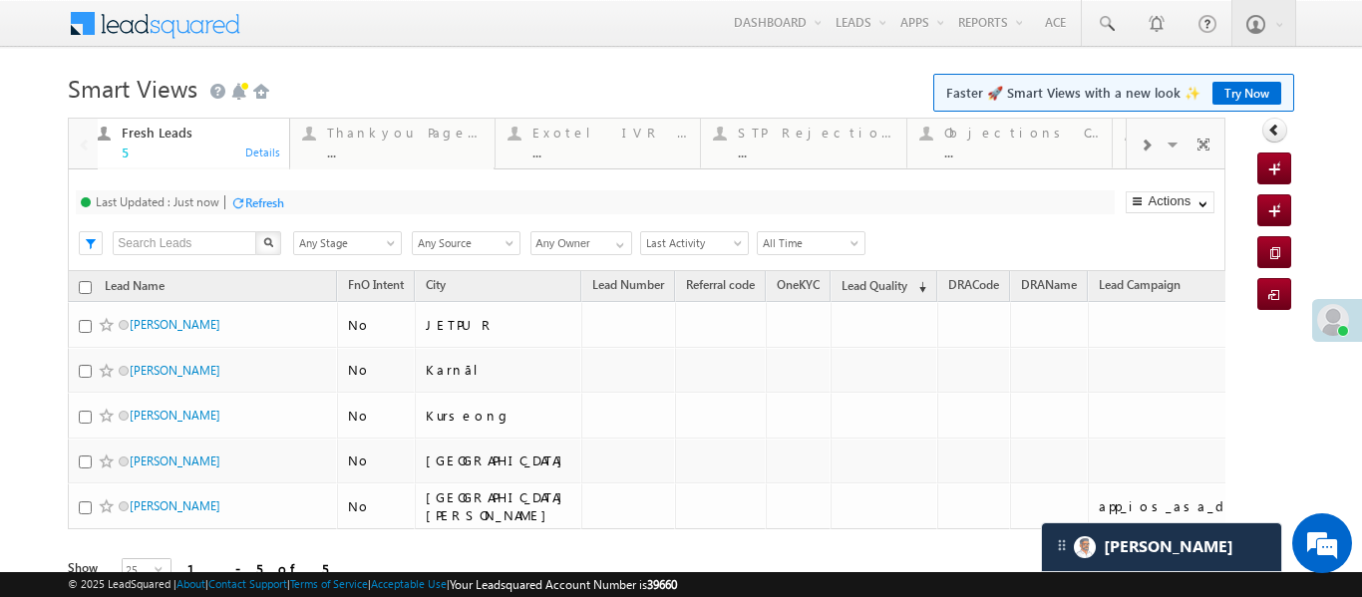
click at [1159, 146] on div at bounding box center [1145, 144] width 38 height 45
click at [1146, 140] on span at bounding box center [1145, 146] width 12 height 16
click at [978, 146] on div "..." at bounding box center [1035, 152] width 155 height 15
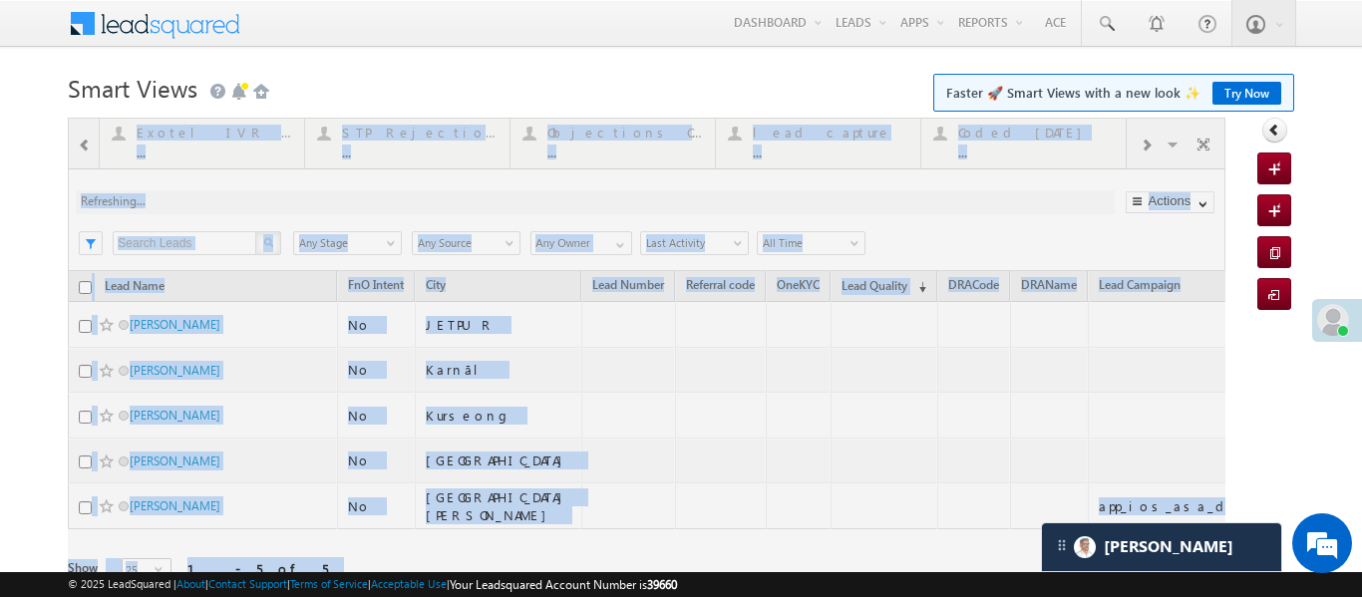
click at [983, 143] on div at bounding box center [646, 378] width 1157 height 521
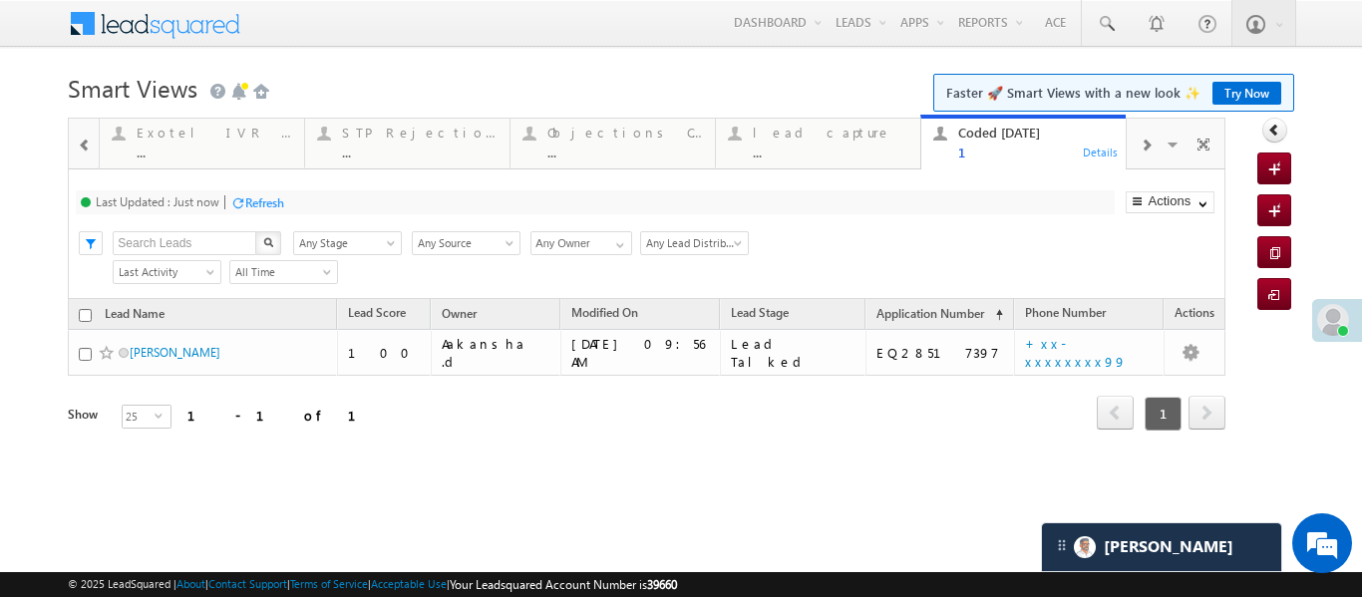
click at [81, 152] on span at bounding box center [85, 146] width 14 height 16
click at [81, 152] on div at bounding box center [83, 143] width 29 height 48
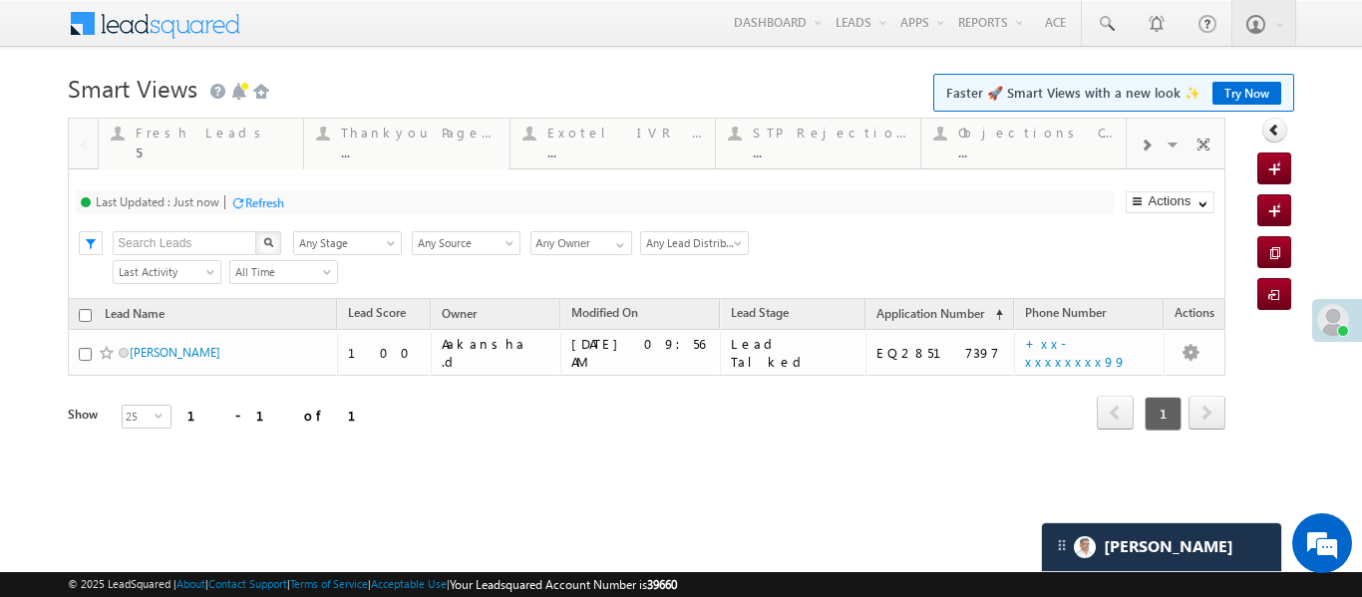
click at [81, 152] on div at bounding box center [83, 143] width 29 height 48
click at [176, 142] on div "Fresh Leads 5" at bounding box center [213, 140] width 155 height 39
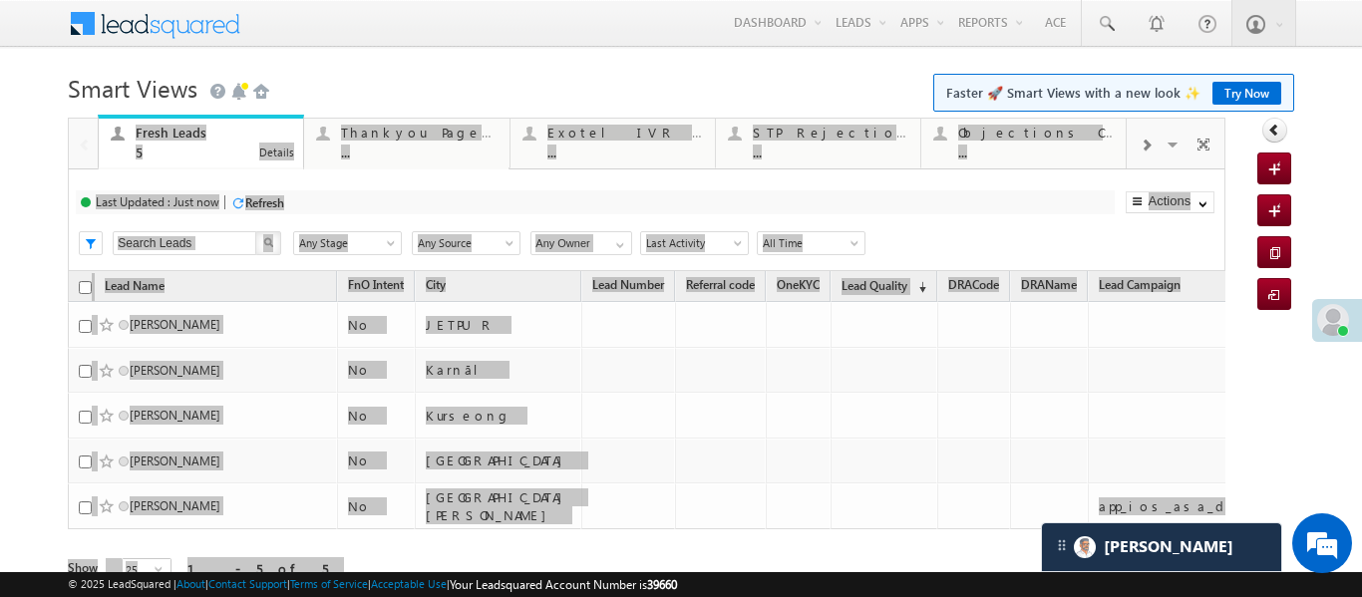
click at [176, 142] on div "Fresh Leads 5" at bounding box center [213, 140] width 155 height 39
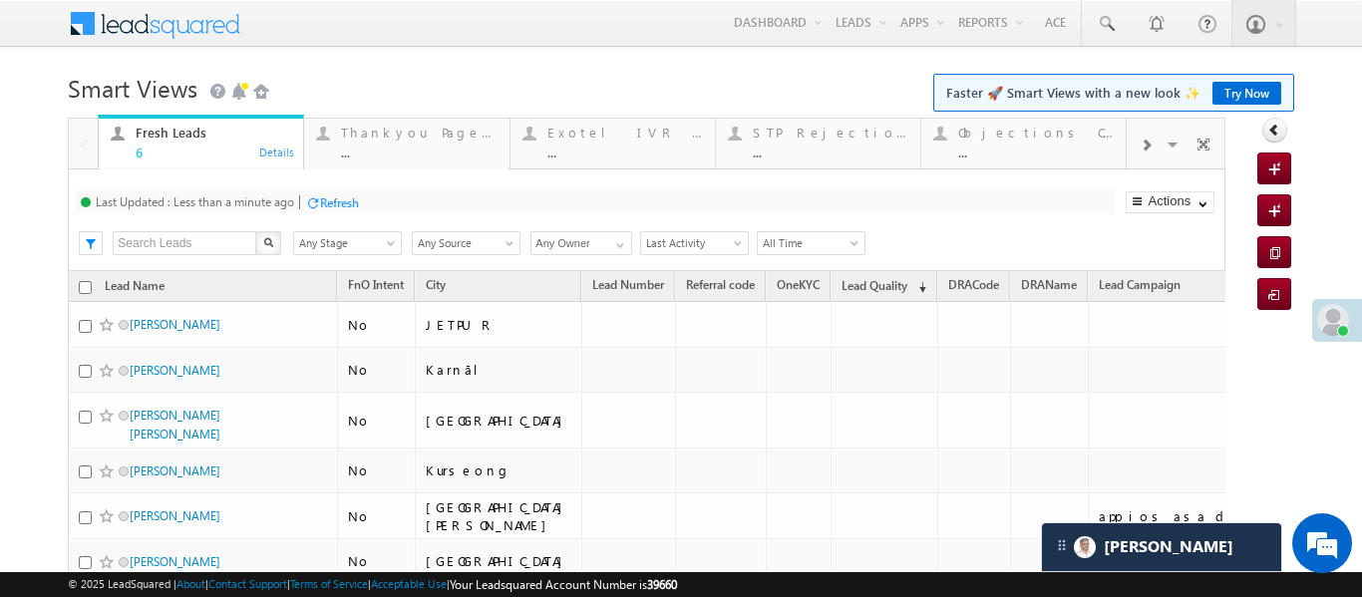
click at [1145, 145] on span at bounding box center [1145, 146] width 12 height 16
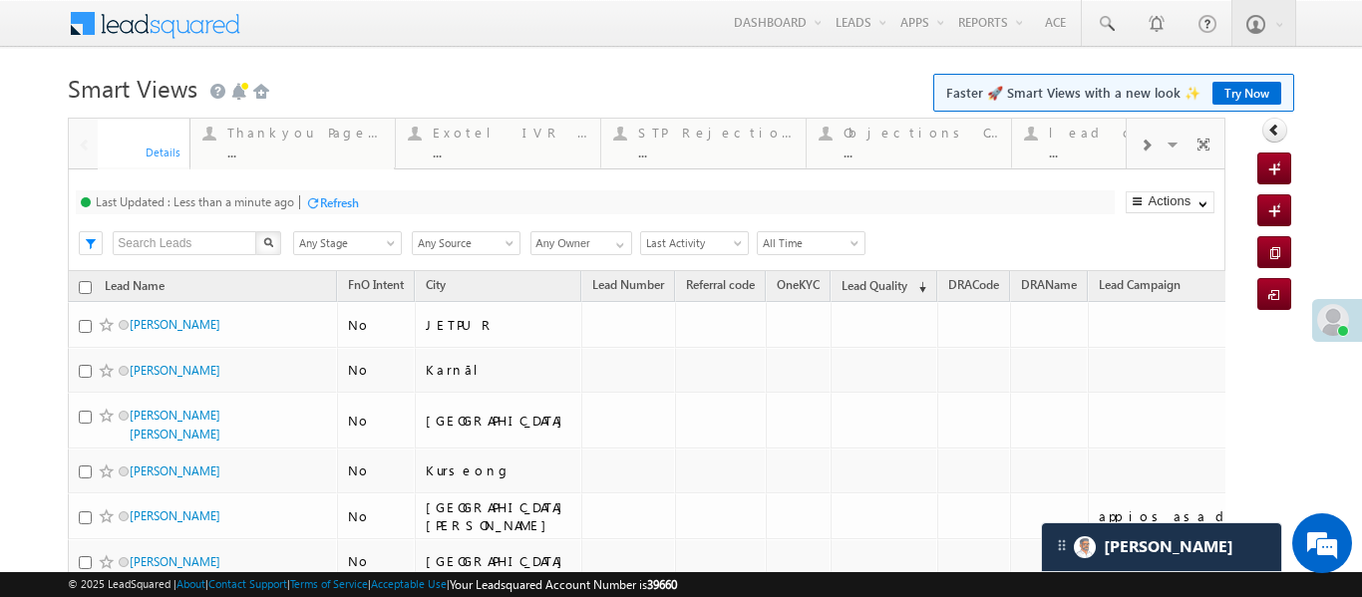
click at [1145, 145] on span at bounding box center [1145, 146] width 12 height 16
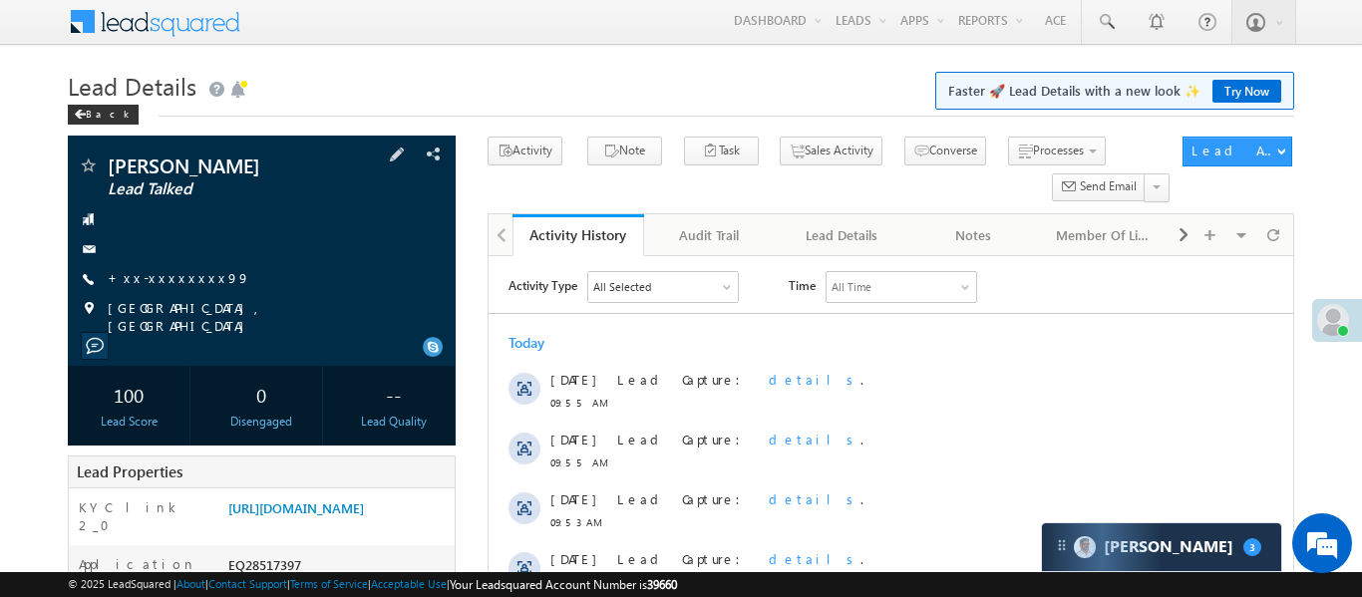
scroll to position [8, 0]
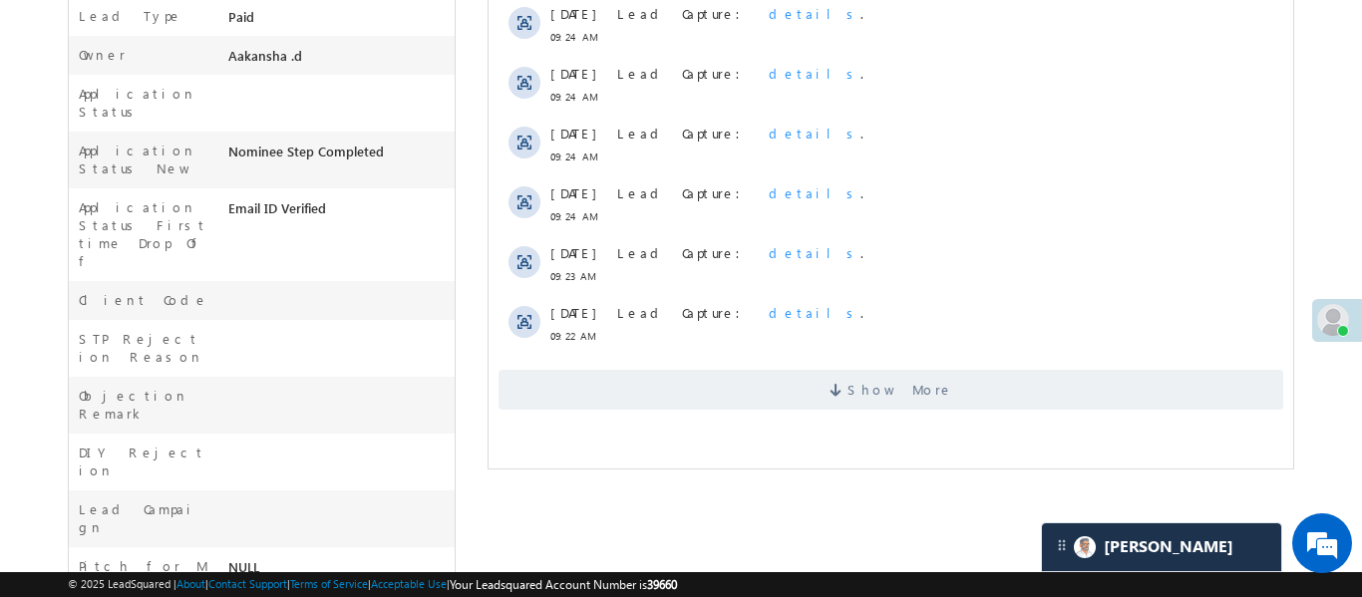
scroll to position [293, 0]
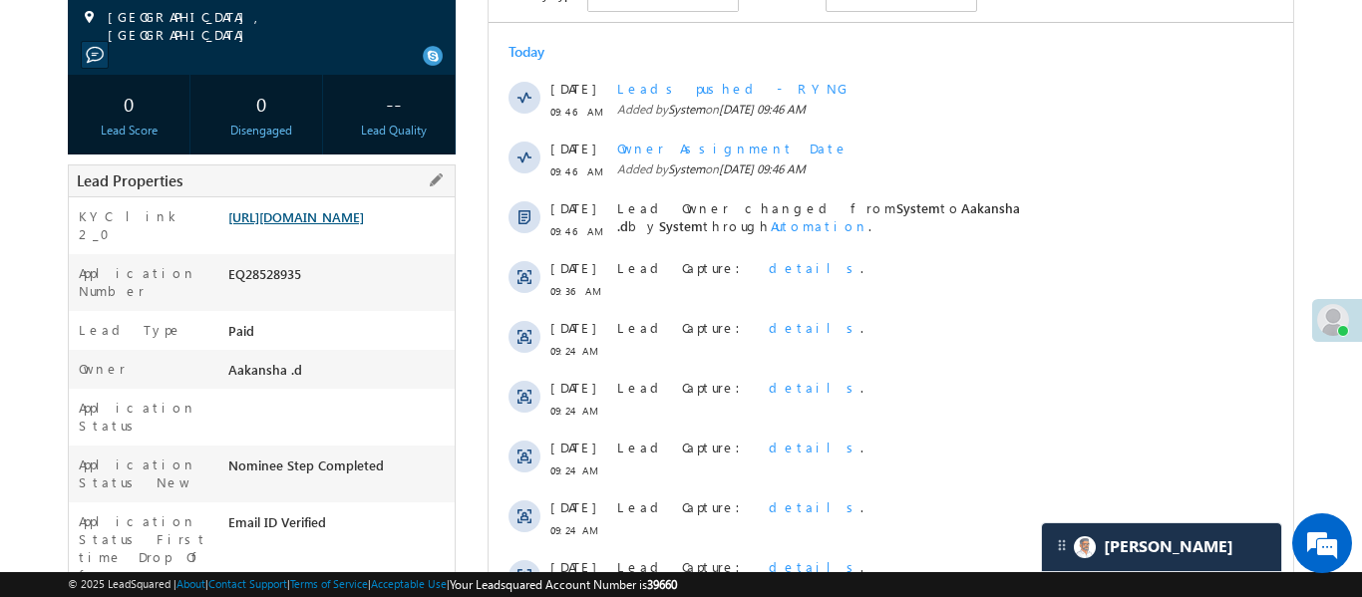
click at [337, 225] on link "[URL][DOMAIN_NAME]" at bounding box center [296, 216] width 136 height 17
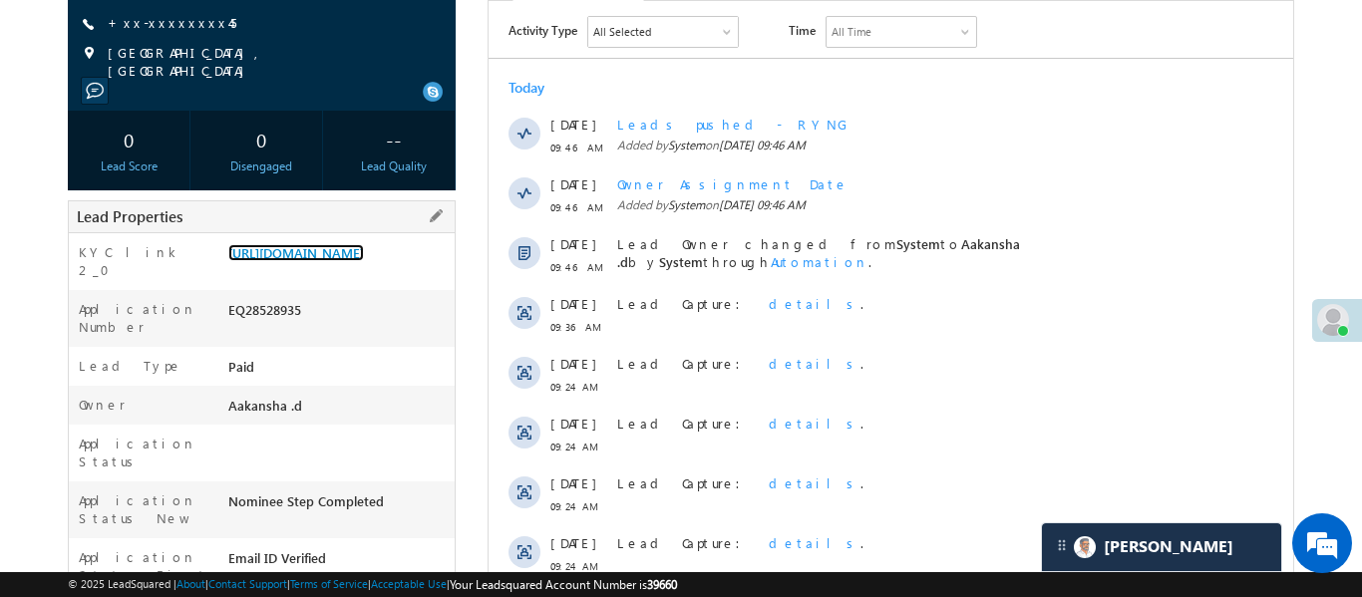
scroll to position [67, 0]
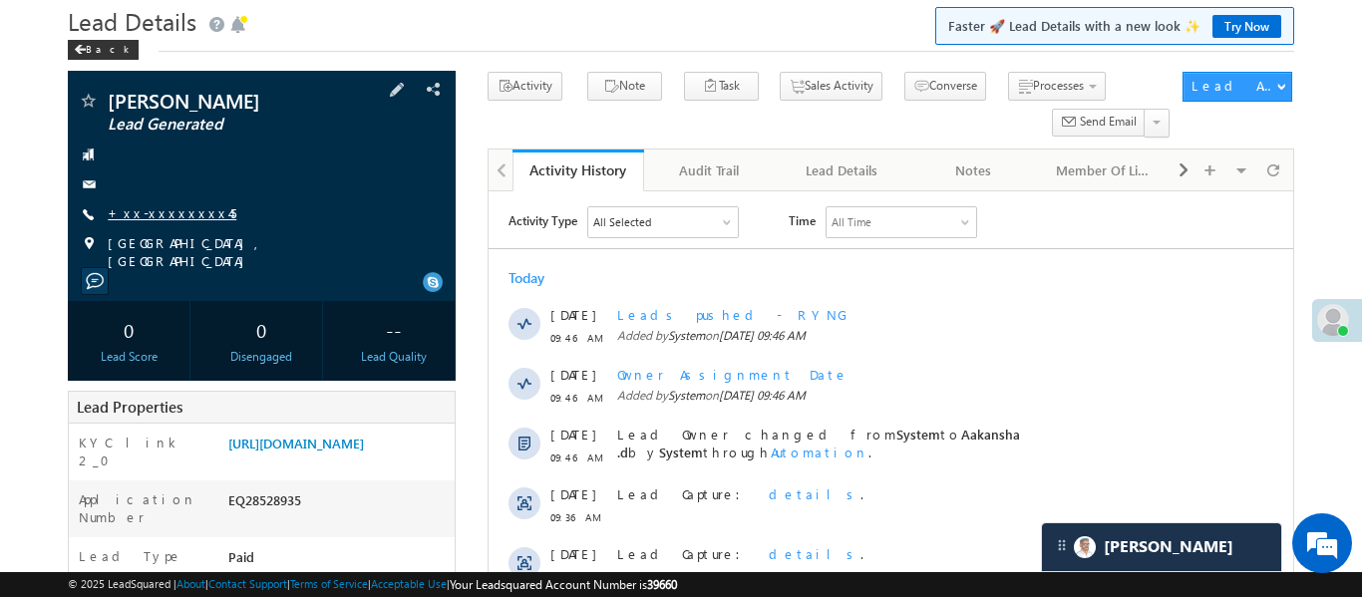
click at [157, 205] on link "+xx-xxxxxxxx45" at bounding box center [172, 212] width 129 height 17
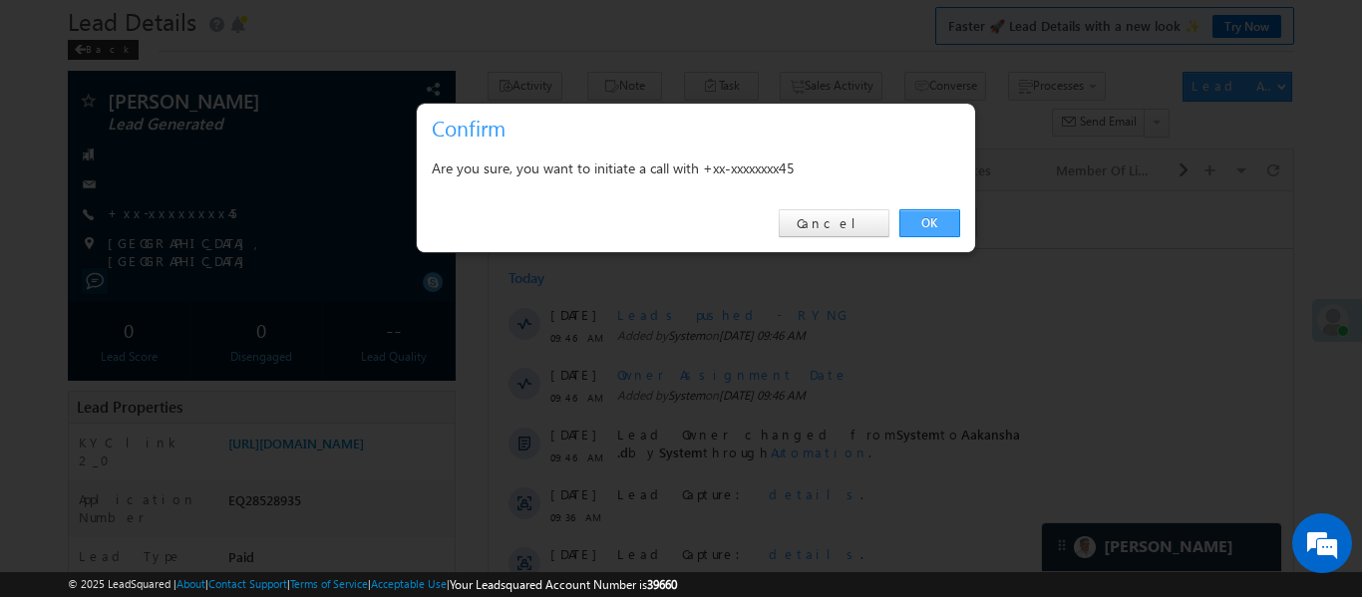
click at [924, 218] on link "OK" at bounding box center [929, 223] width 61 height 28
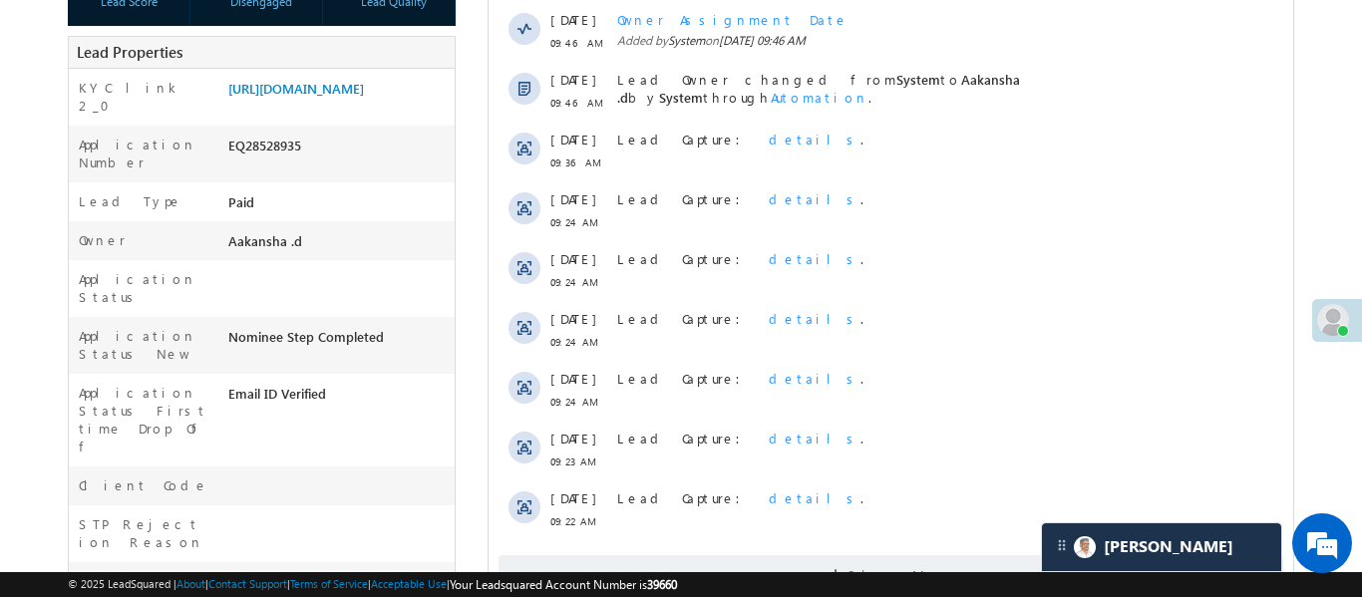
scroll to position [546, 0]
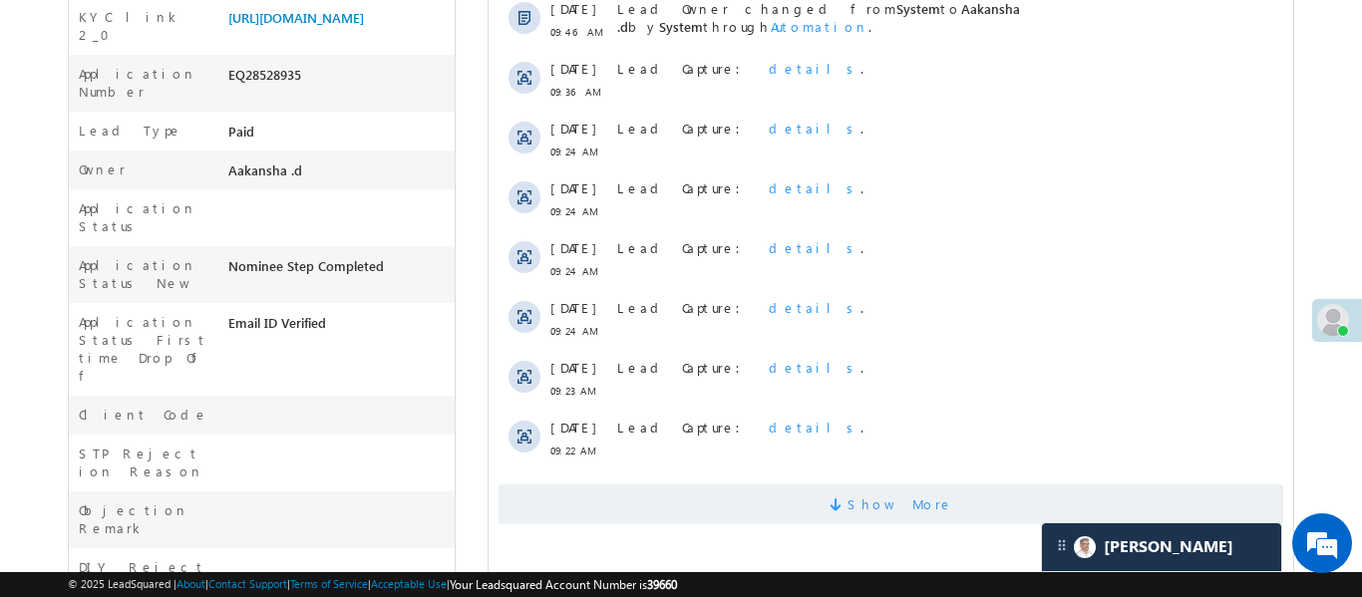
click at [782, 484] on span "Show More" at bounding box center [889, 504] width 784 height 40
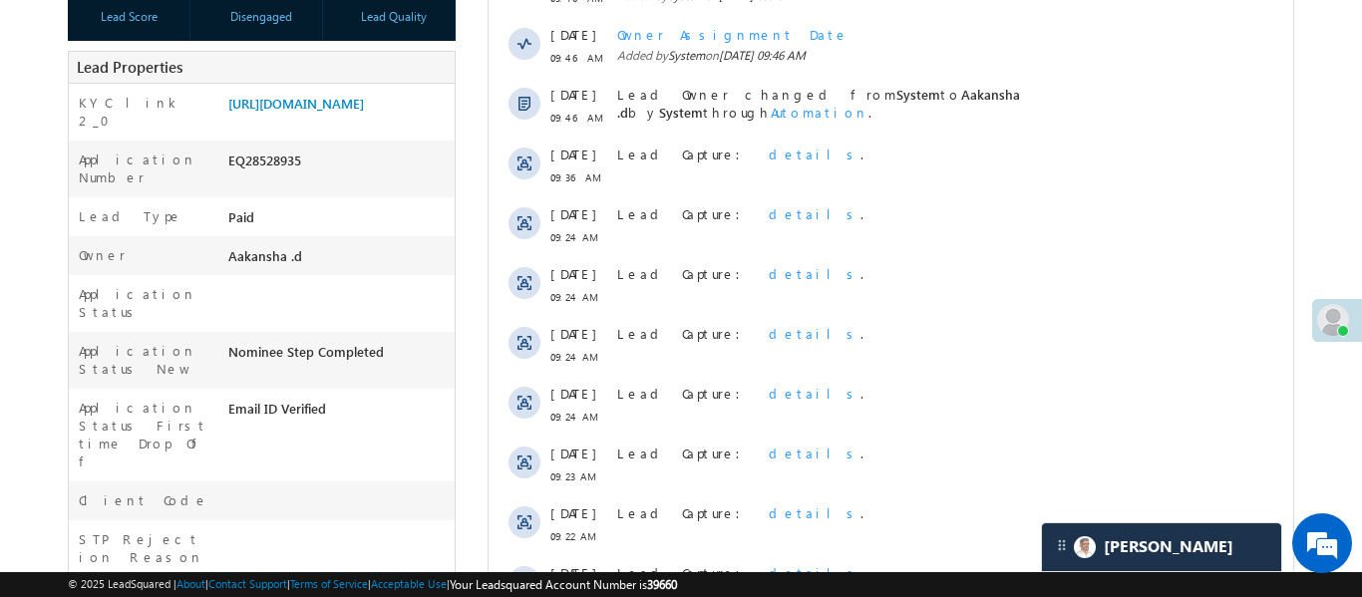
scroll to position [0, 0]
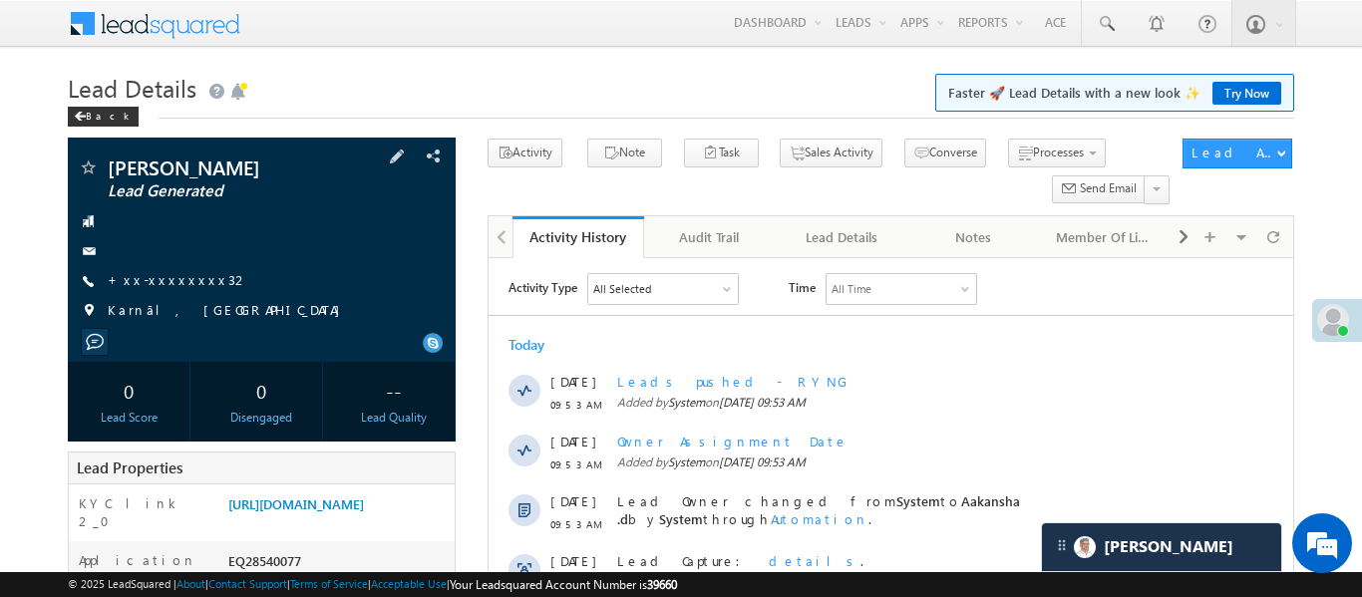
click at [172, 288] on span "+xx-xxxxxxxx32" at bounding box center [179, 281] width 142 height 20
click at [174, 275] on link "+xx-xxxxxxxx32" at bounding box center [179, 279] width 142 height 17
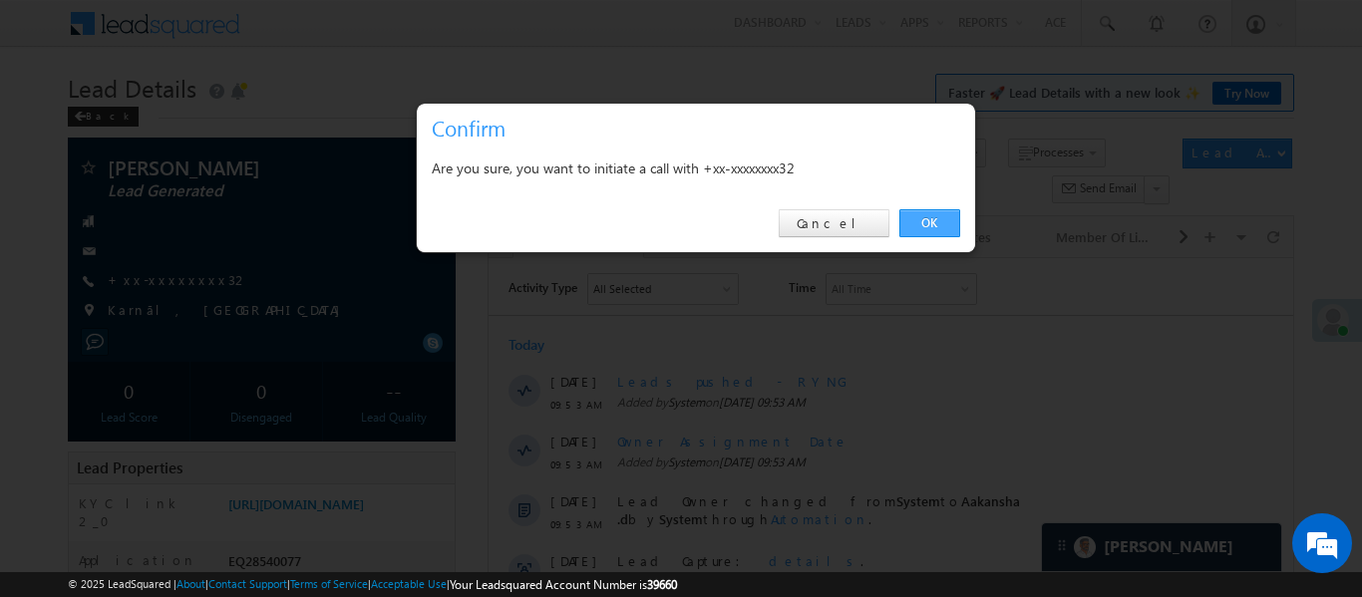
click at [922, 229] on link "OK" at bounding box center [929, 223] width 61 height 28
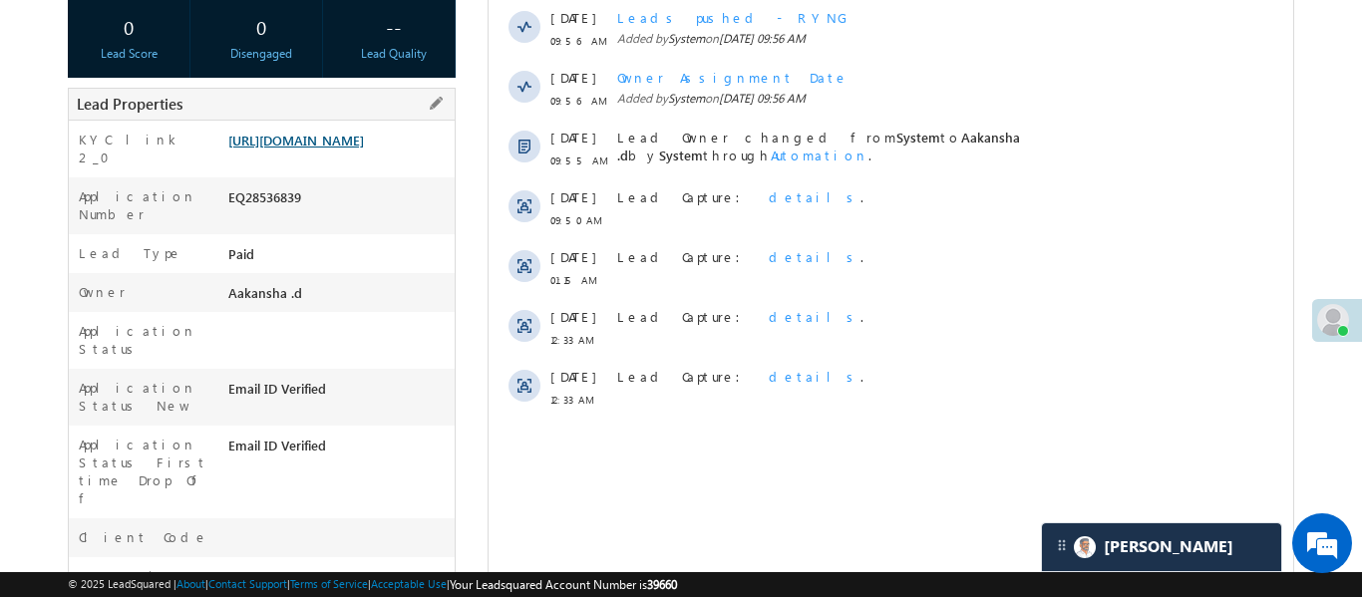
scroll to position [24, 0]
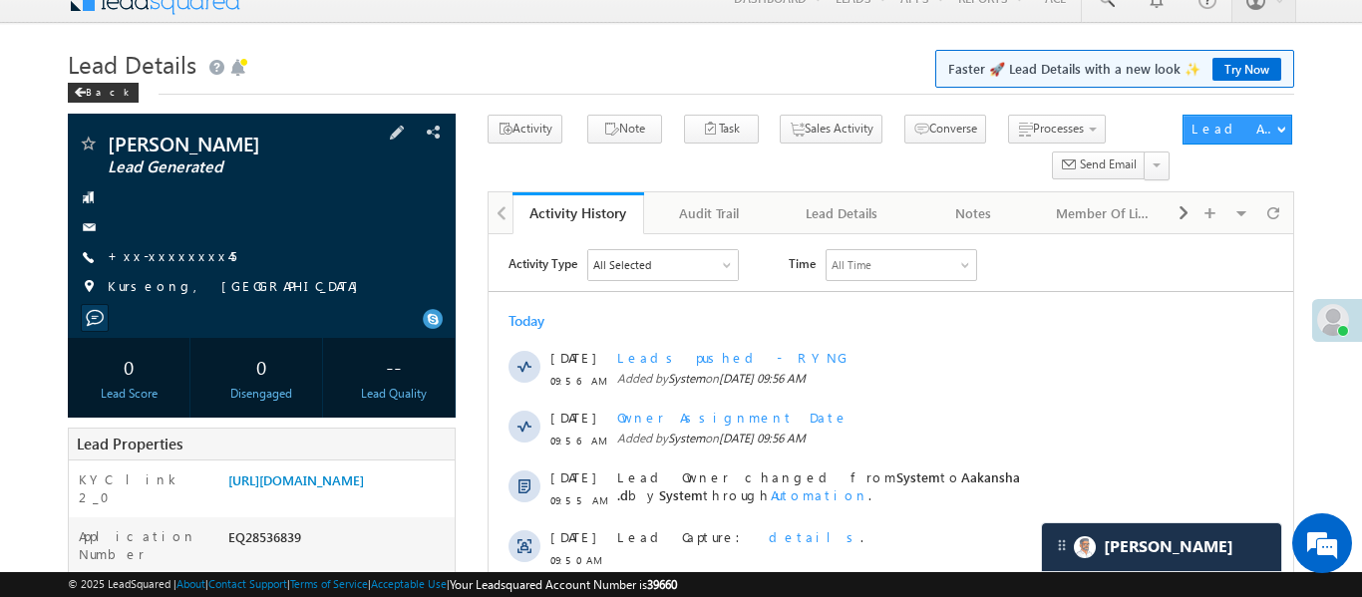
click at [178, 264] on span "+xx-xxxxxxxx45" at bounding box center [172, 257] width 129 height 20
click at [175, 257] on link "+xx-xxxxxxxx45" at bounding box center [172, 255] width 129 height 17
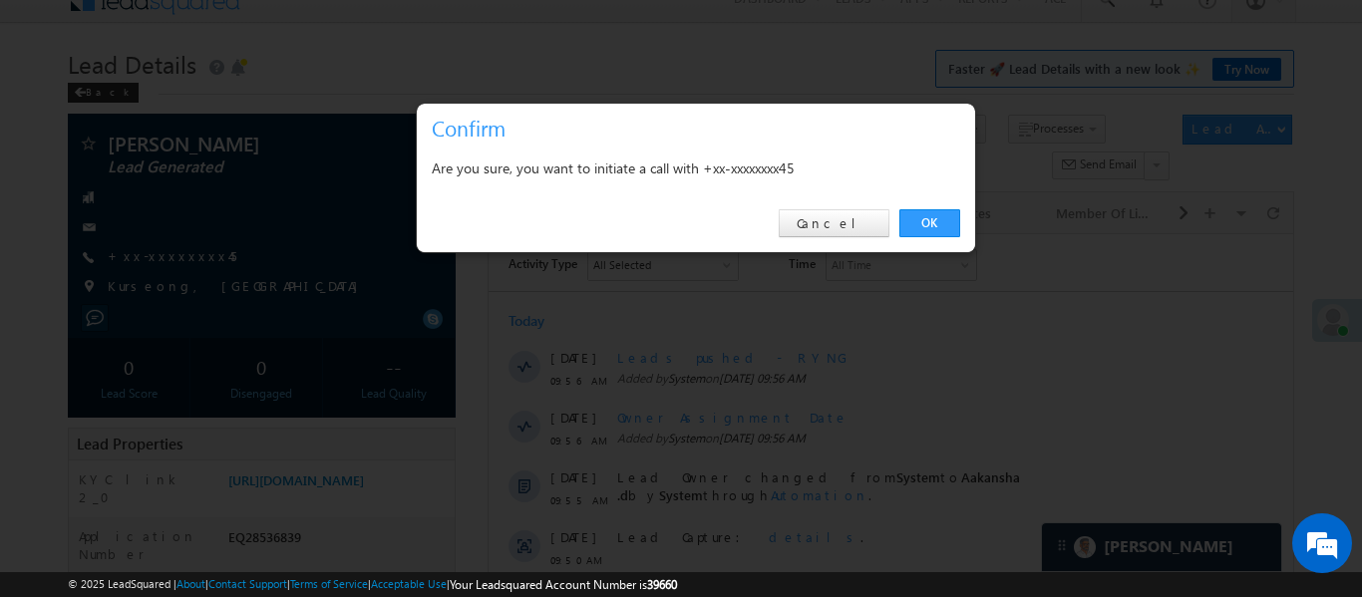
click at [939, 237] on div "OK Cancel" at bounding box center [696, 223] width 558 height 57
click at [939, 227] on link "OK" at bounding box center [929, 223] width 61 height 28
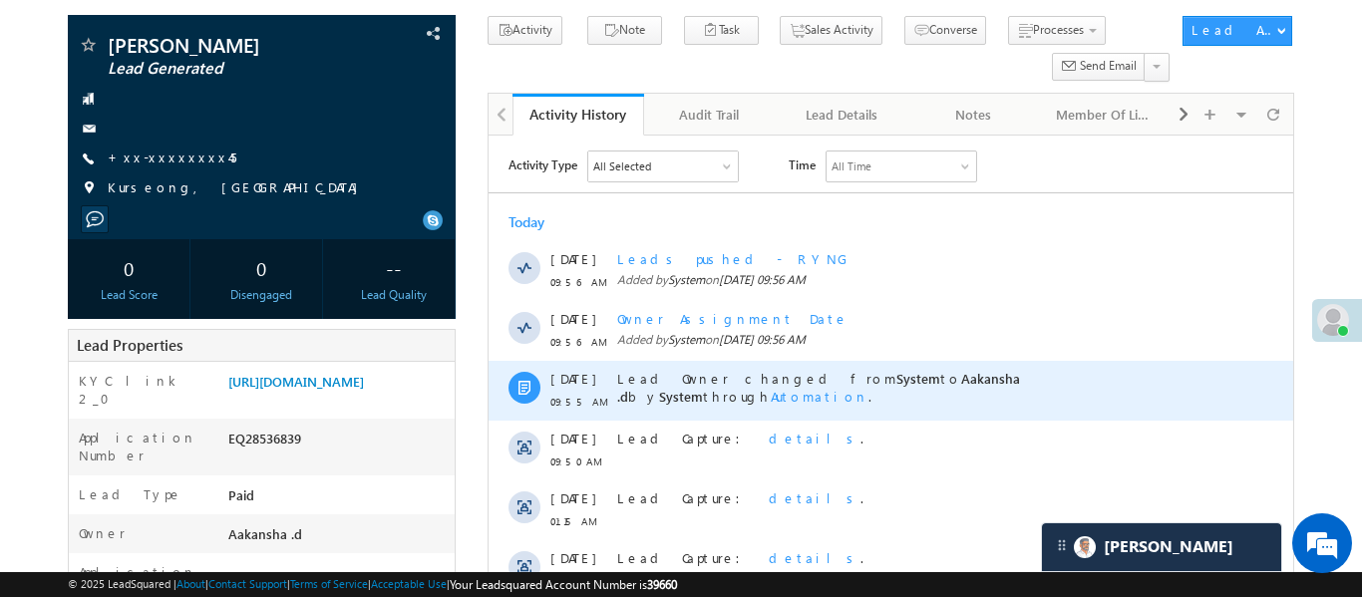
scroll to position [0, 0]
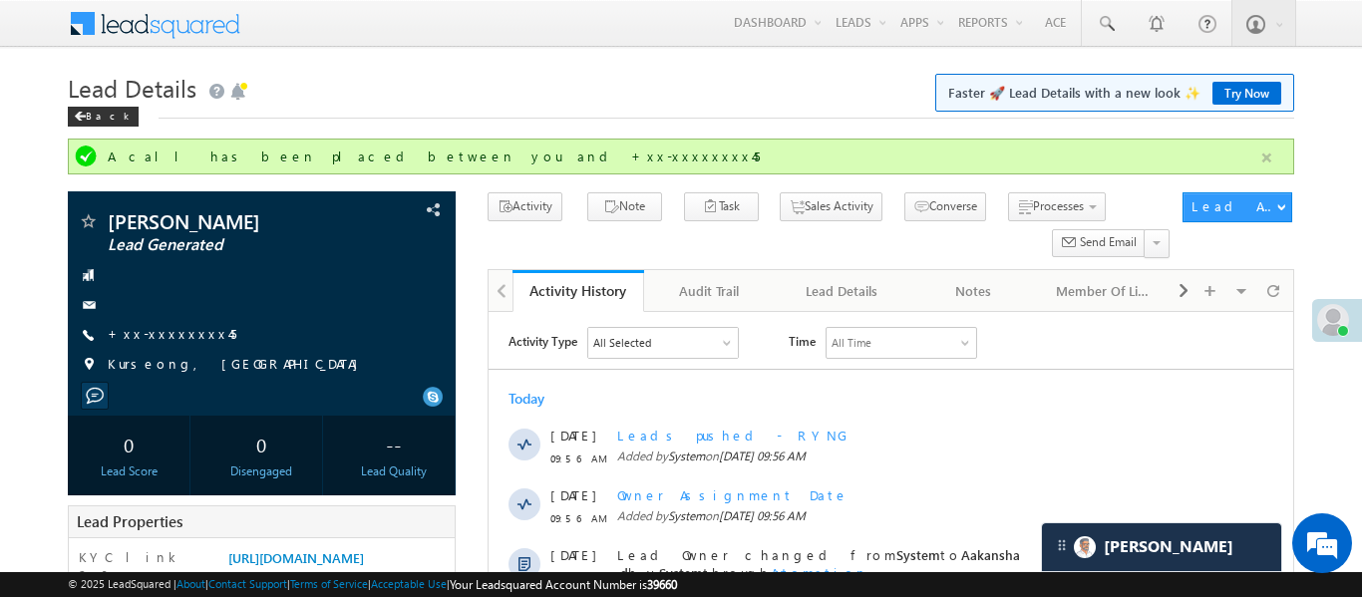
click at [1269, 147] on button "button" at bounding box center [1266, 158] width 25 height 25
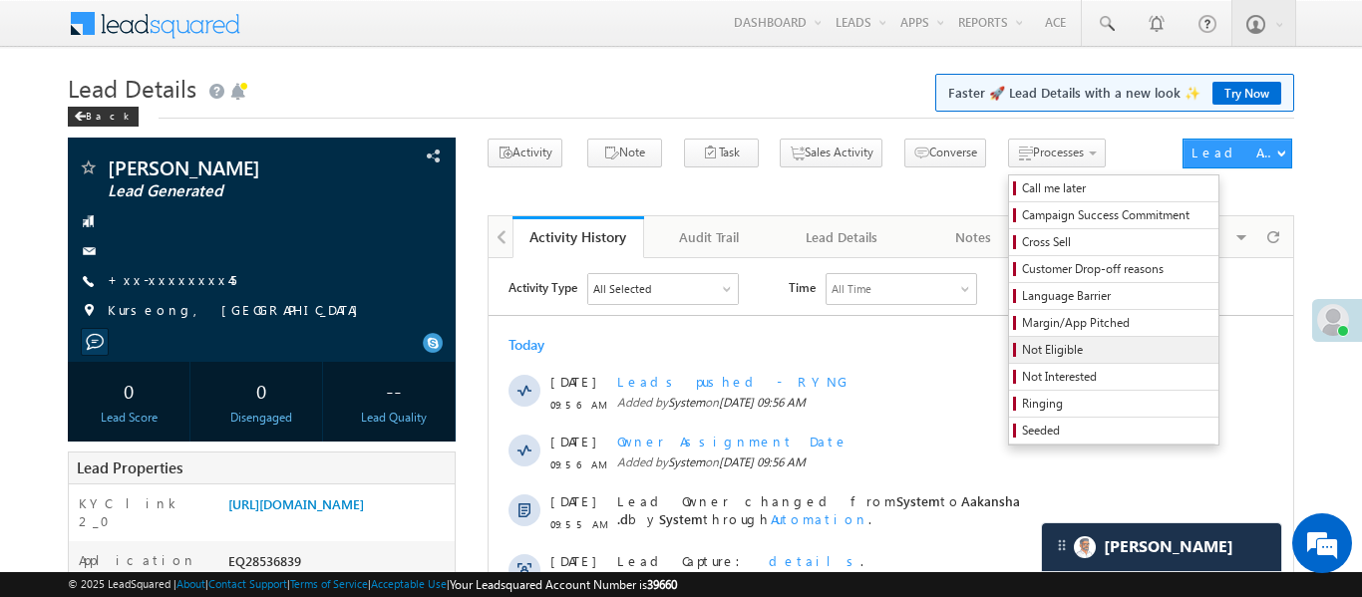
click at [1021, 362] on link "Not Eligible" at bounding box center [1113, 350] width 209 height 26
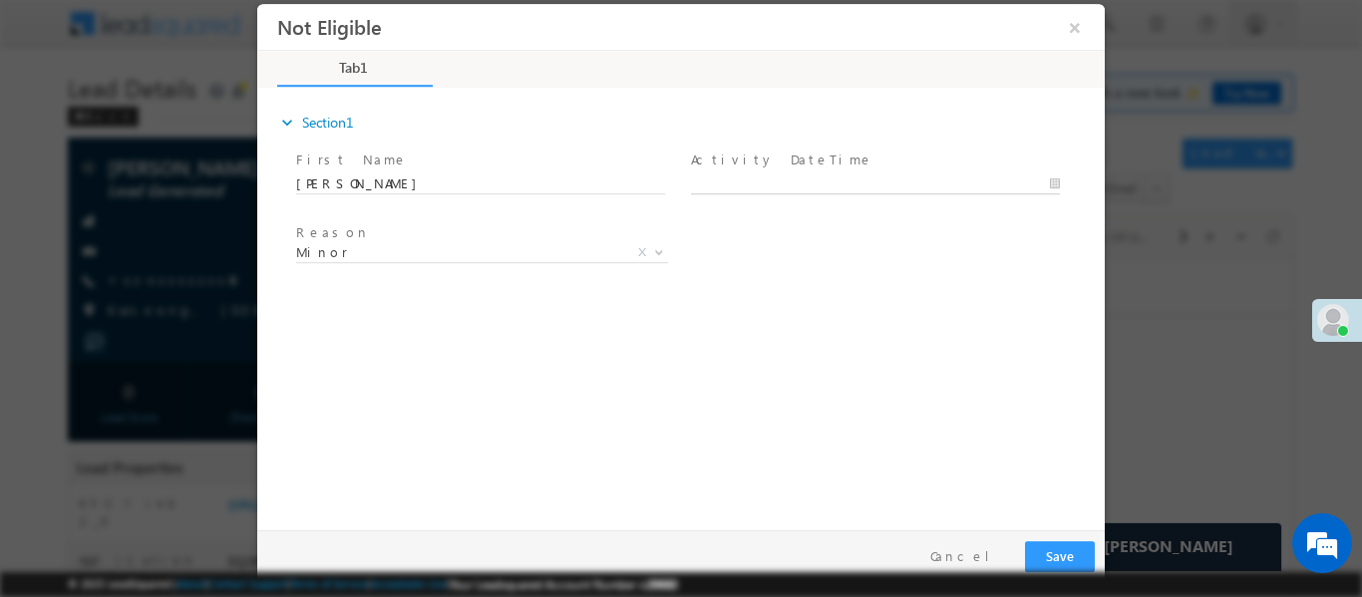
type input "[DATE] 10:09 AM"
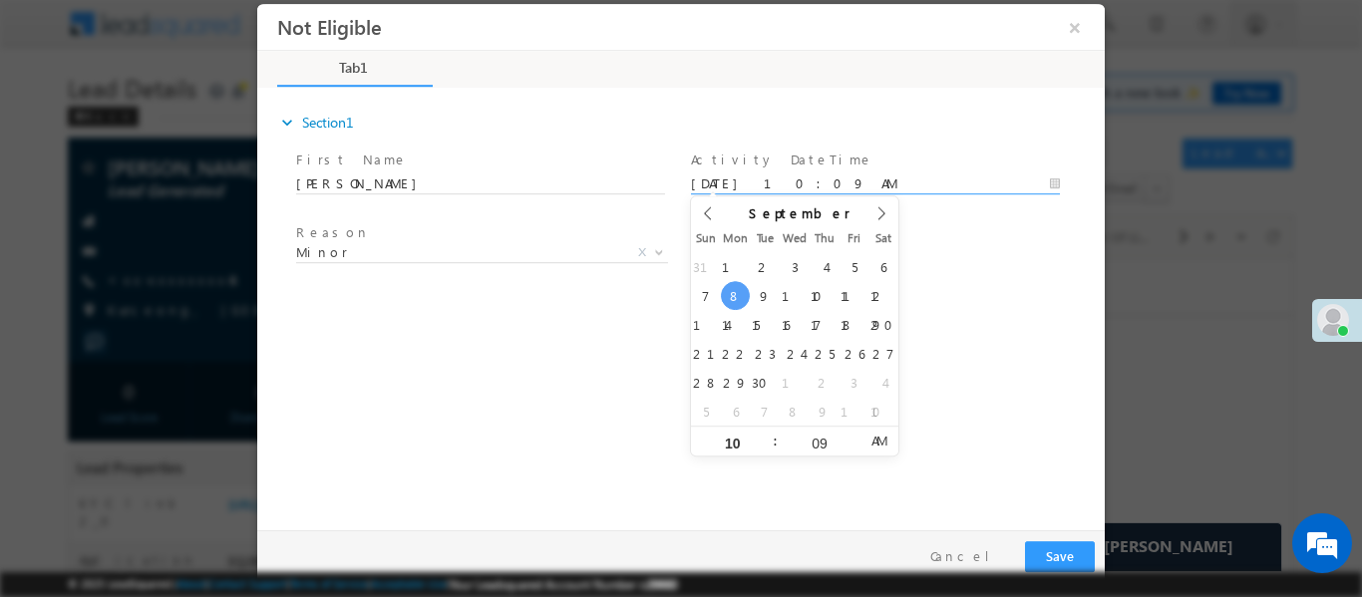
click at [778, 190] on body "Not Eligible ×" at bounding box center [680, 261] width 847 height 517
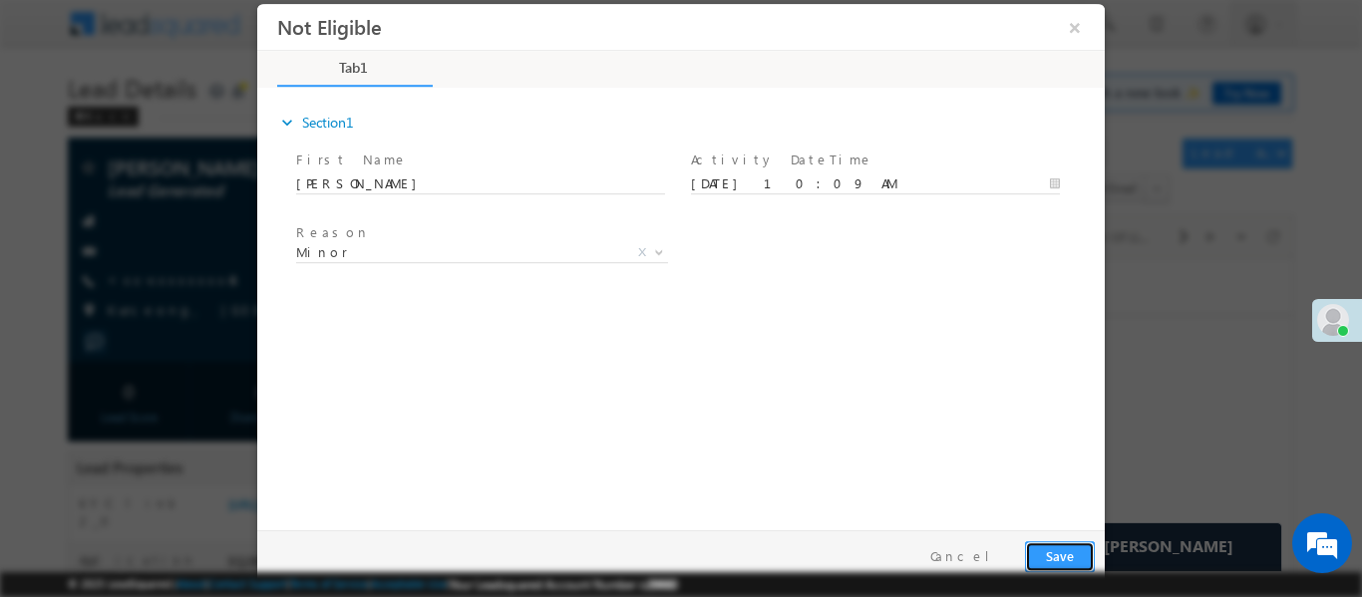
click at [1073, 545] on button "Save" at bounding box center [1060, 555] width 70 height 31
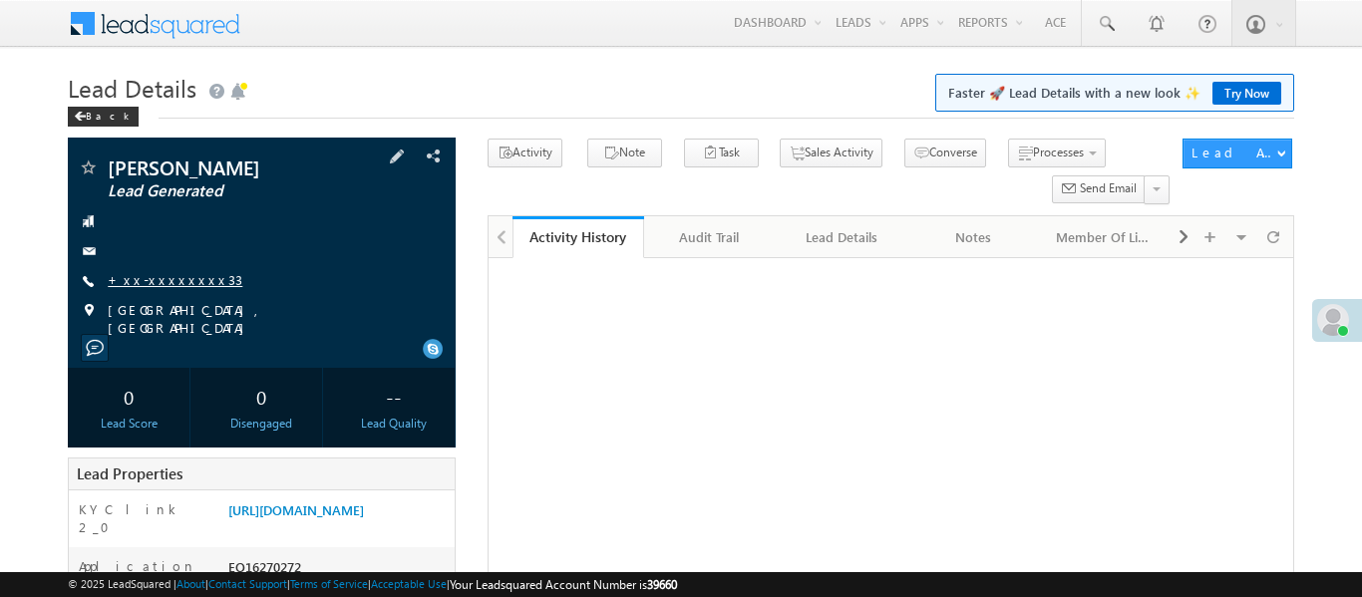
click at [176, 272] on link "+xx-xxxxxxxx33" at bounding box center [175, 279] width 135 height 17
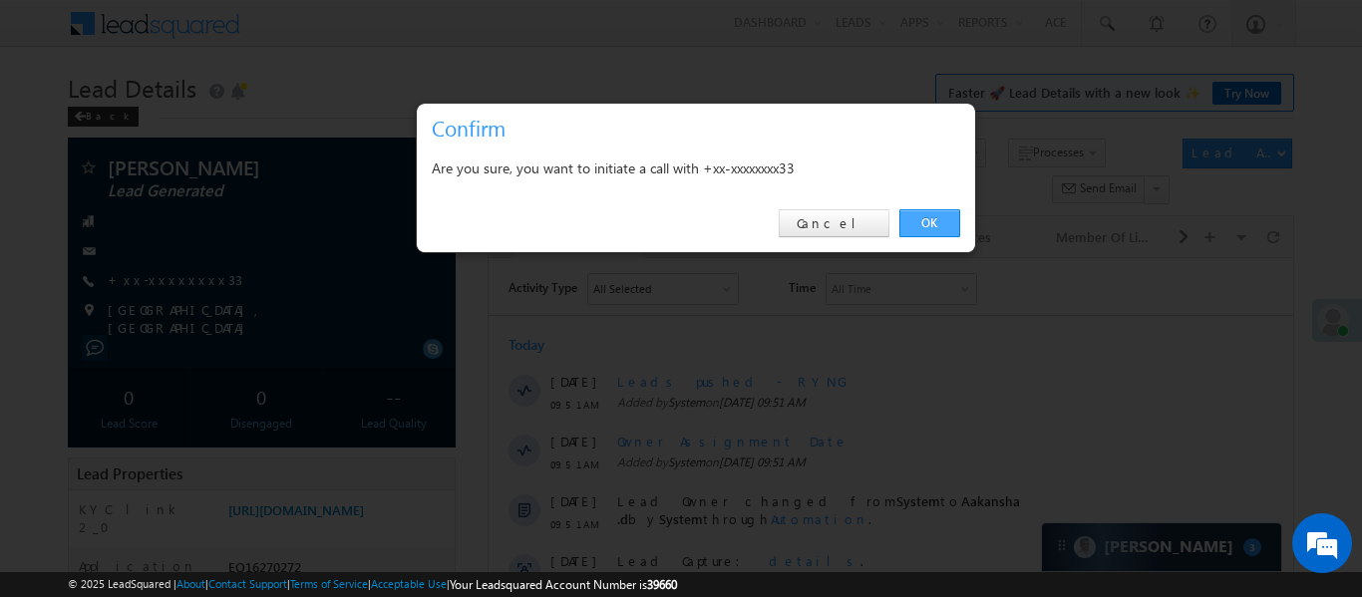
click at [923, 223] on link "OK" at bounding box center [929, 223] width 61 height 28
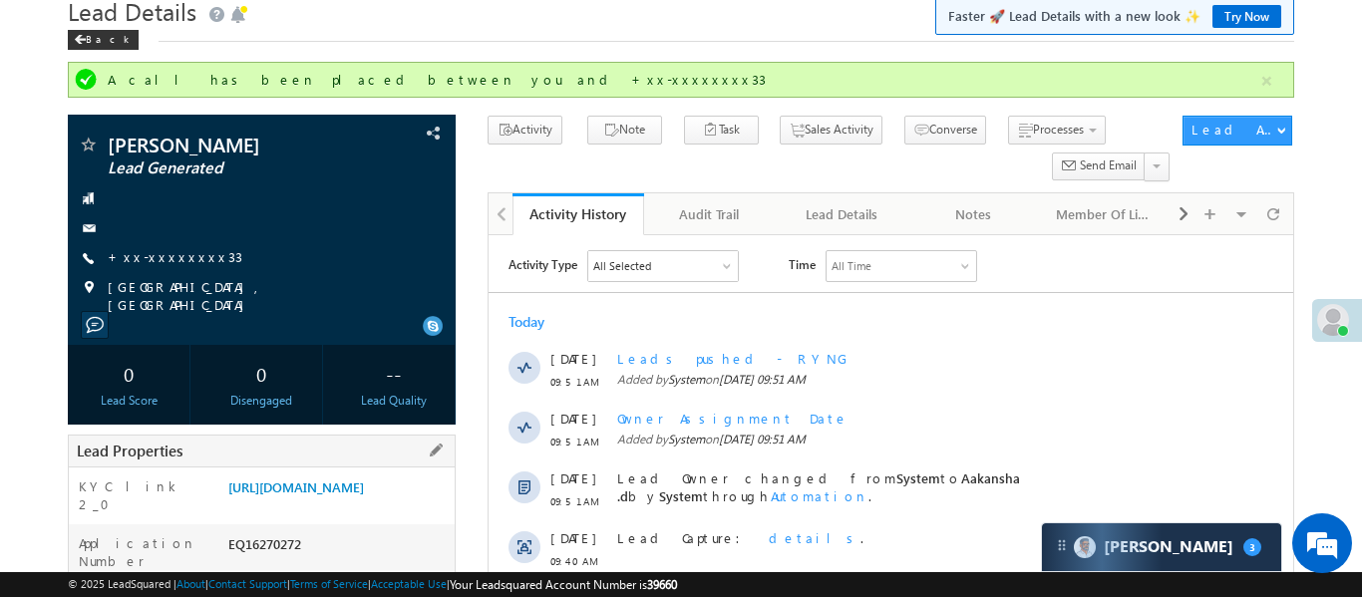
scroll to position [81, 0]
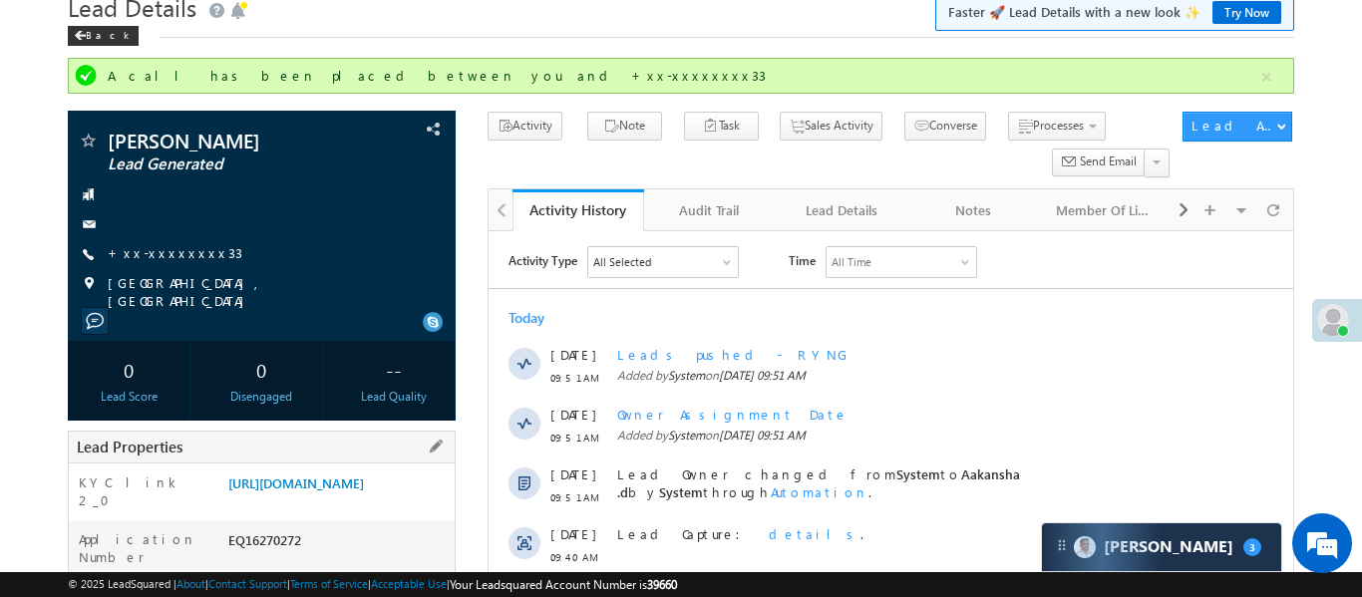
click at [316, 434] on div "Lead Properties" at bounding box center [262, 447] width 388 height 33
click at [342, 491] on link "[URL][DOMAIN_NAME]" at bounding box center [296, 482] width 136 height 17
click at [178, 249] on link "+xx-xxxxxxxx33" at bounding box center [175, 252] width 135 height 17
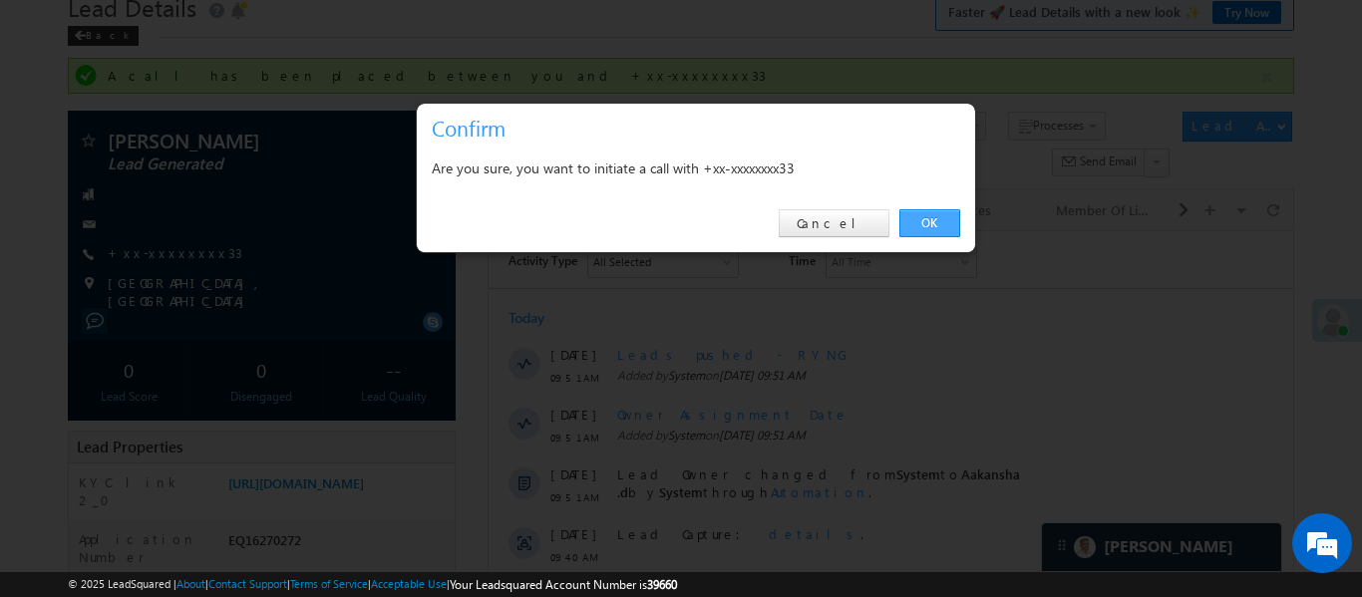
click at [931, 224] on link "OK" at bounding box center [929, 223] width 61 height 28
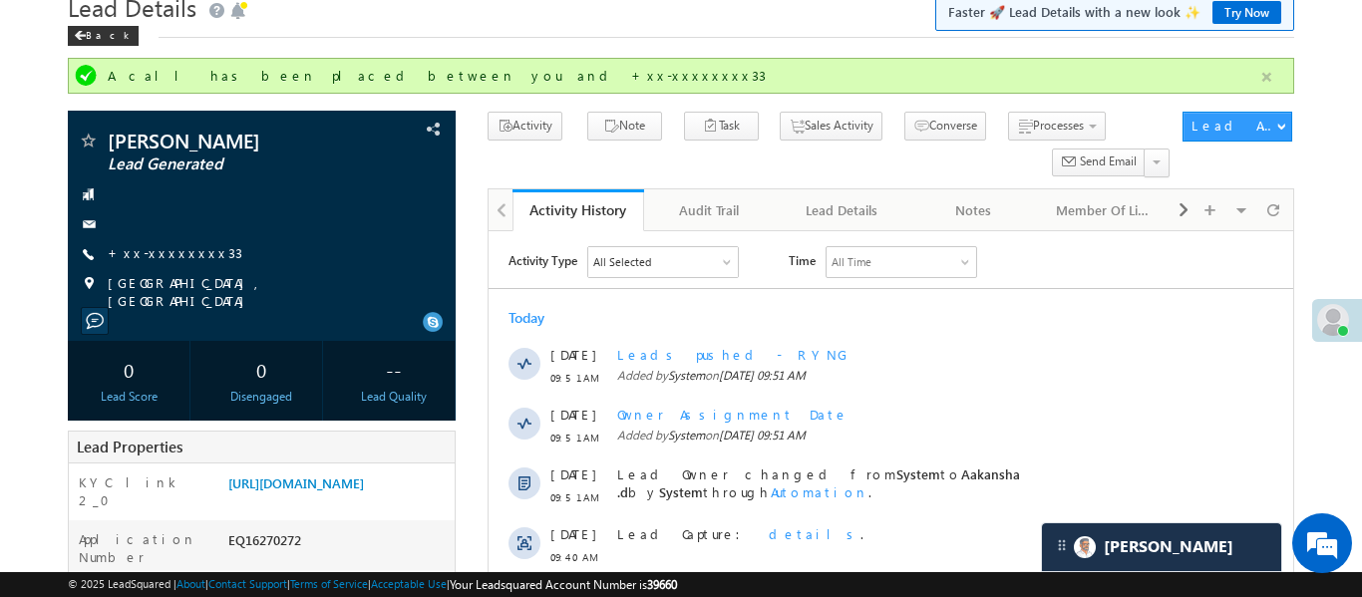
click at [1272, 71] on button "button" at bounding box center [1266, 77] width 25 height 25
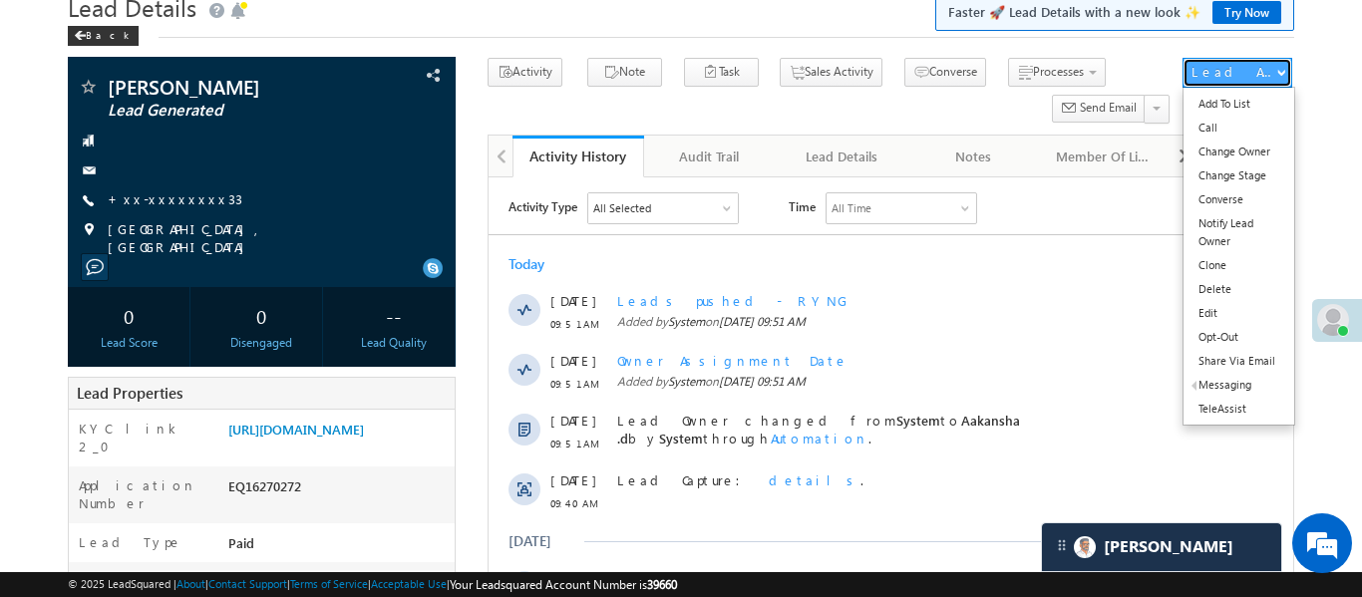
click at [1262, 58] on button "Lead Actions" at bounding box center [1237, 73] width 110 height 30
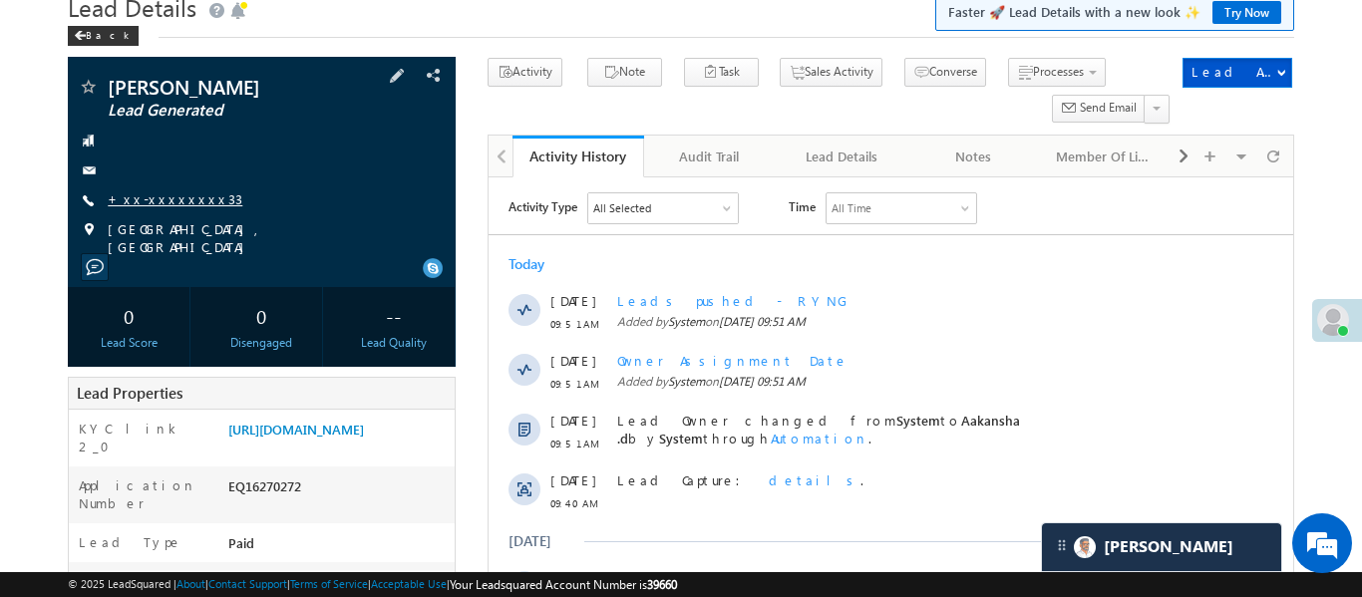
click at [172, 205] on link "+xx-xxxxxxxx33" at bounding box center [175, 198] width 135 height 17
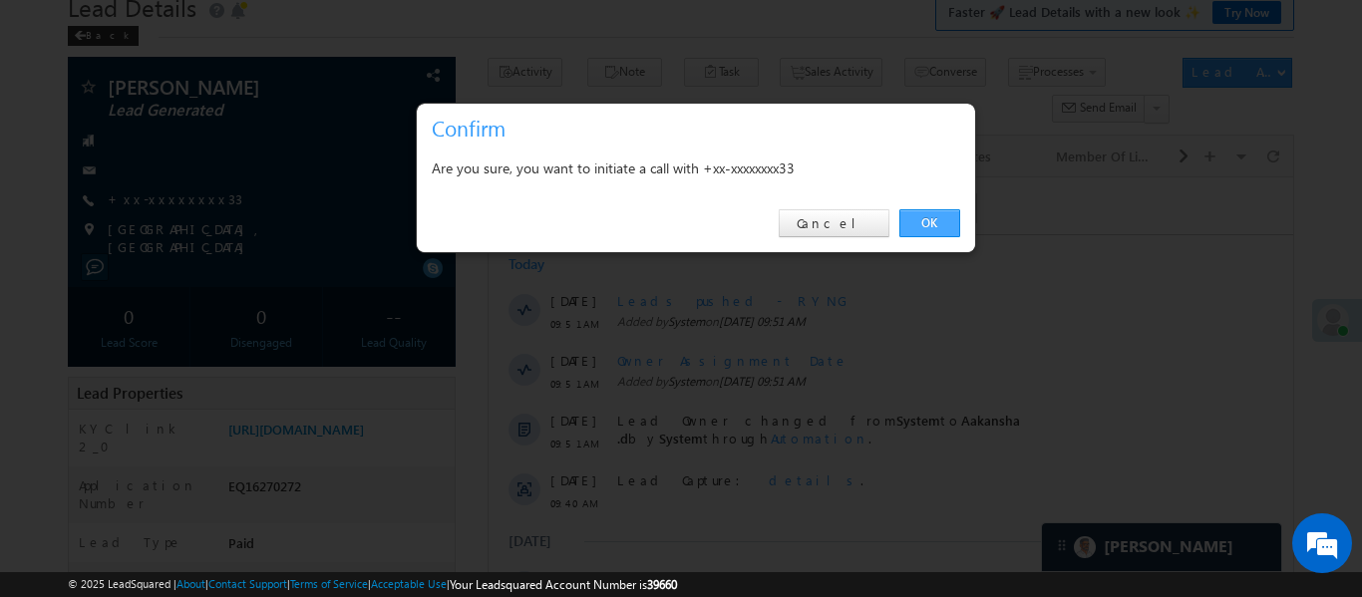
click at [943, 228] on link "OK" at bounding box center [929, 223] width 61 height 28
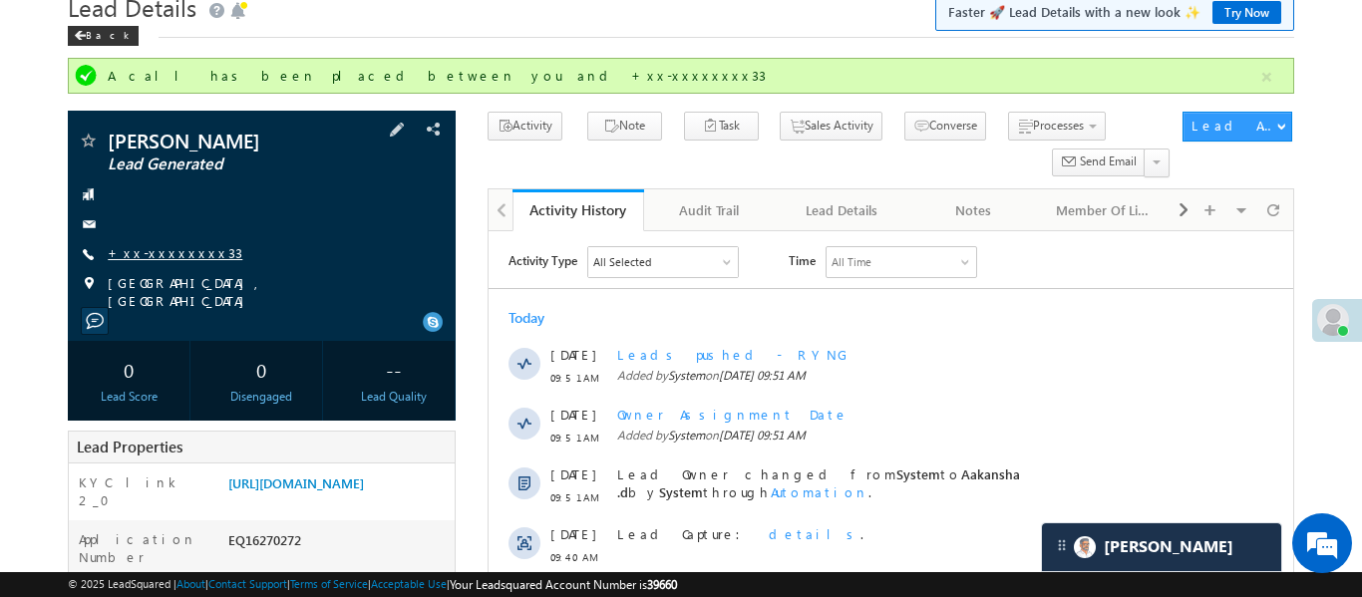
click at [176, 253] on link "+xx-xxxxxxxx33" at bounding box center [175, 252] width 135 height 17
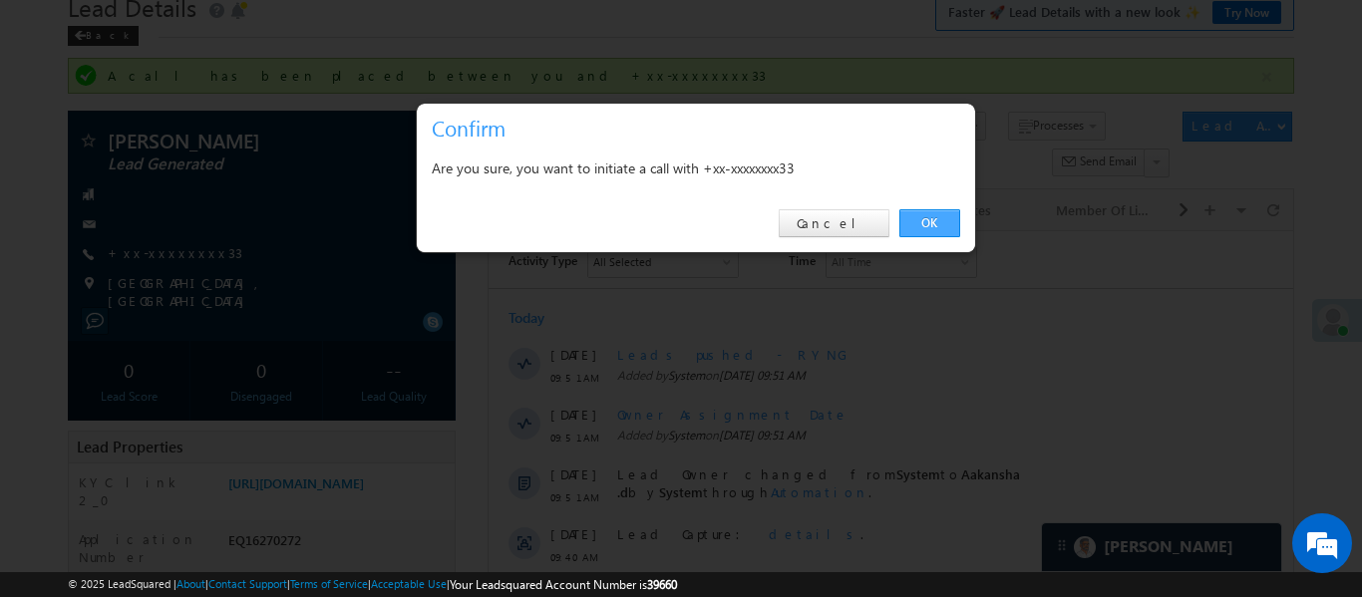
click at [951, 226] on link "OK" at bounding box center [929, 223] width 61 height 28
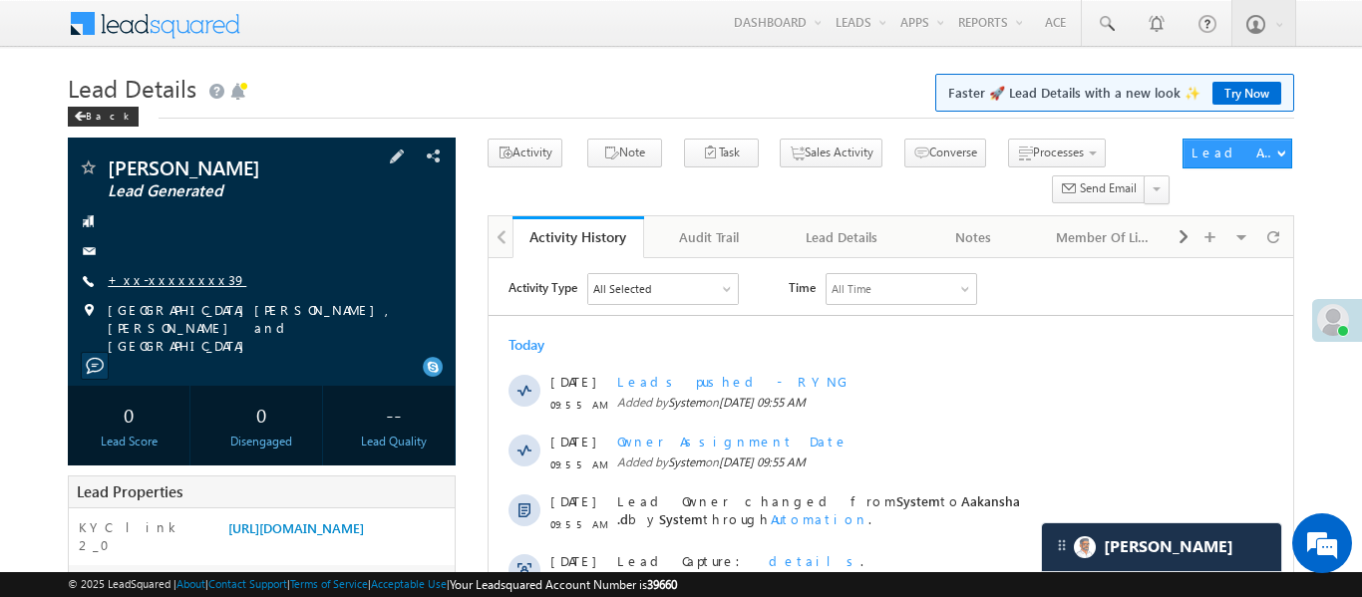
click at [167, 272] on link "+xx-xxxxxxxx39" at bounding box center [177, 279] width 139 height 17
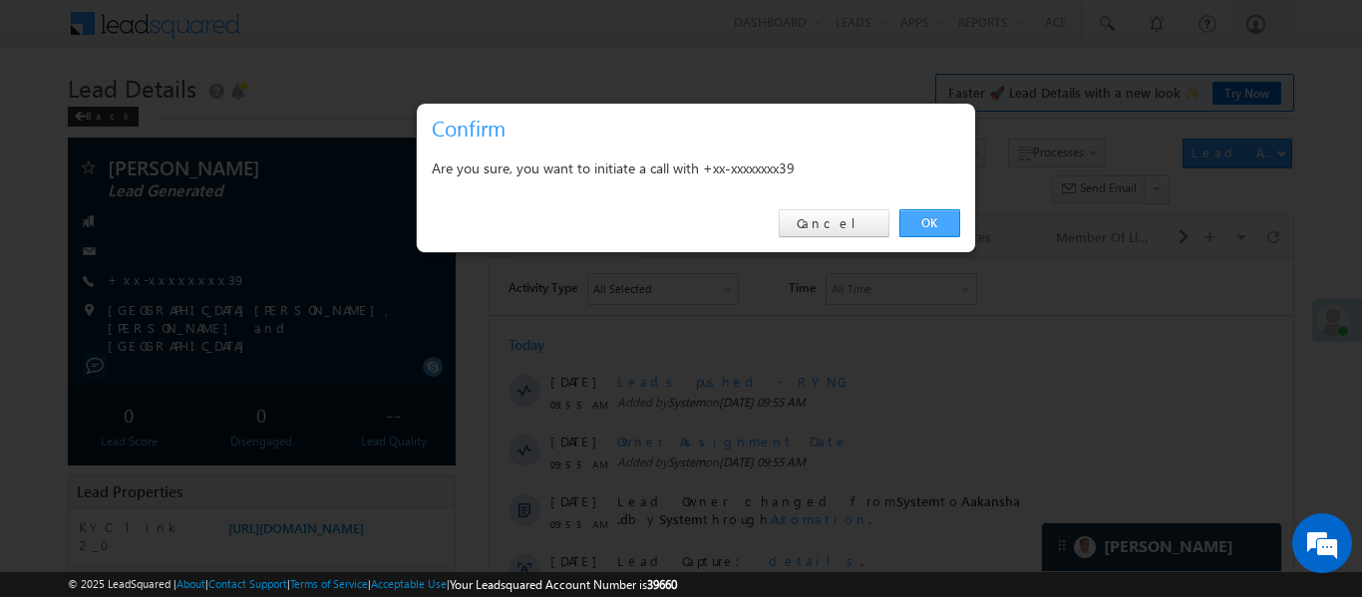
click at [915, 222] on link "OK" at bounding box center [929, 223] width 61 height 28
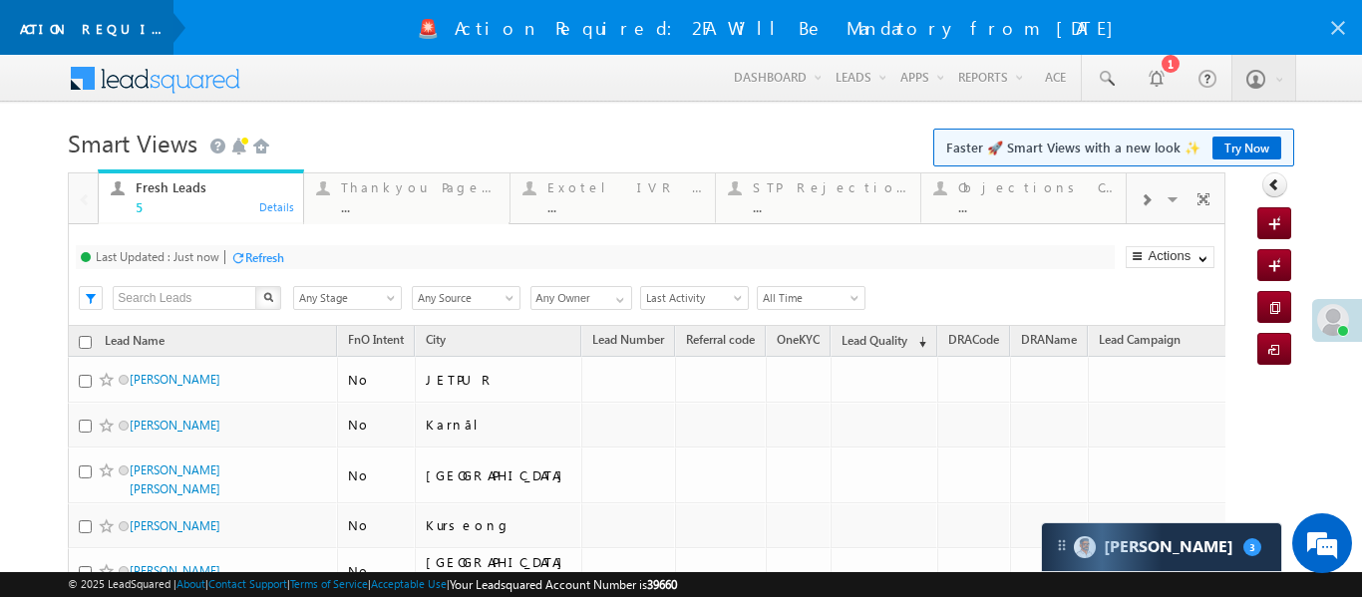
click at [1340, 22] on icon at bounding box center [1338, 28] width 24 height 24
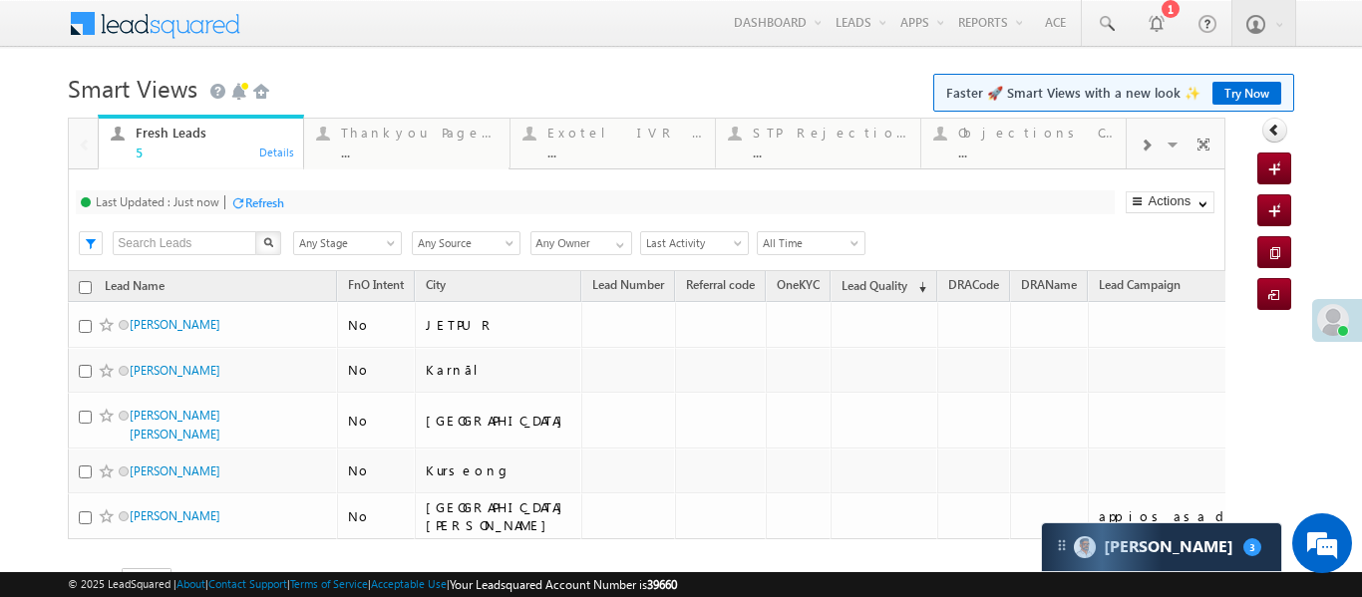
click at [1340, 22] on body "Menu [PERSON_NAME] .d Aakan sha.D @ange lbrok ing.c om" at bounding box center [681, 324] width 1362 height 649
click at [1152, 147] on div at bounding box center [1145, 144] width 38 height 45
click at [63, 154] on body "Menu [PERSON_NAME] .d Aakan sha.D @ange lbrok ing.c om" at bounding box center [681, 324] width 1362 height 649
click at [77, 150] on div at bounding box center [85, 144] width 26 height 45
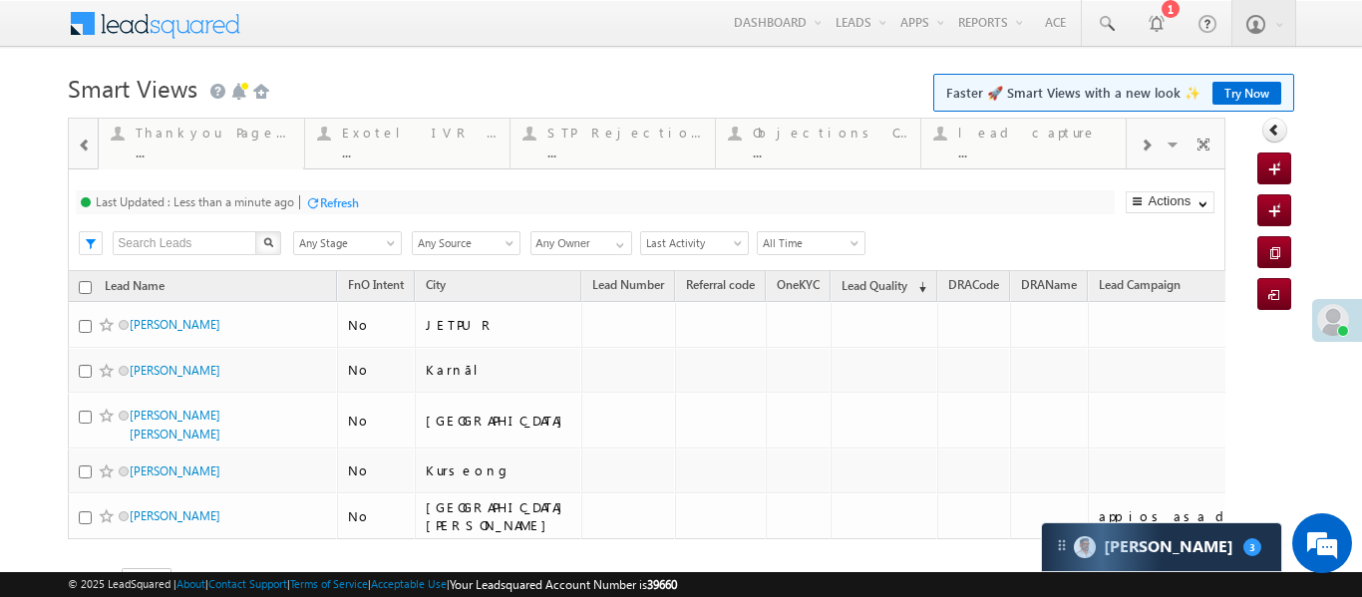
click at [78, 150] on span at bounding box center [85, 146] width 14 height 16
click at [77, 150] on div at bounding box center [83, 143] width 29 height 48
click at [1150, 149] on span at bounding box center [1145, 146] width 12 height 16
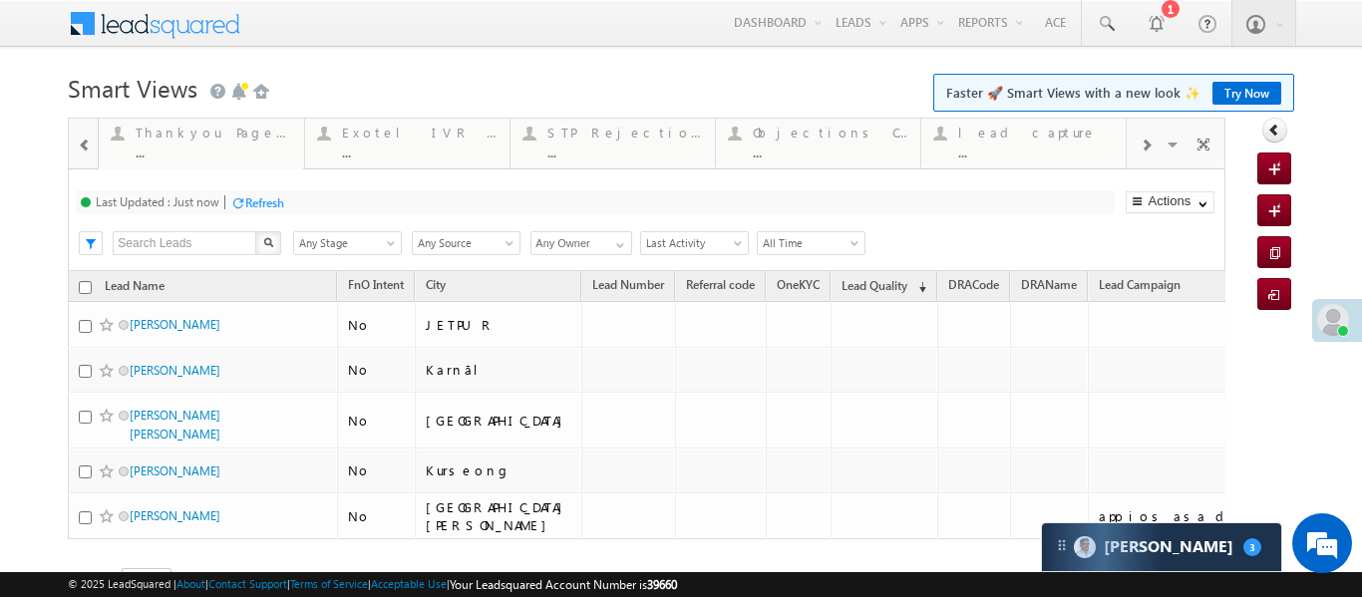
click at [1150, 149] on span at bounding box center [1145, 146] width 12 height 16
click at [1064, 140] on div "Coded [DATE]" at bounding box center [1035, 133] width 155 height 16
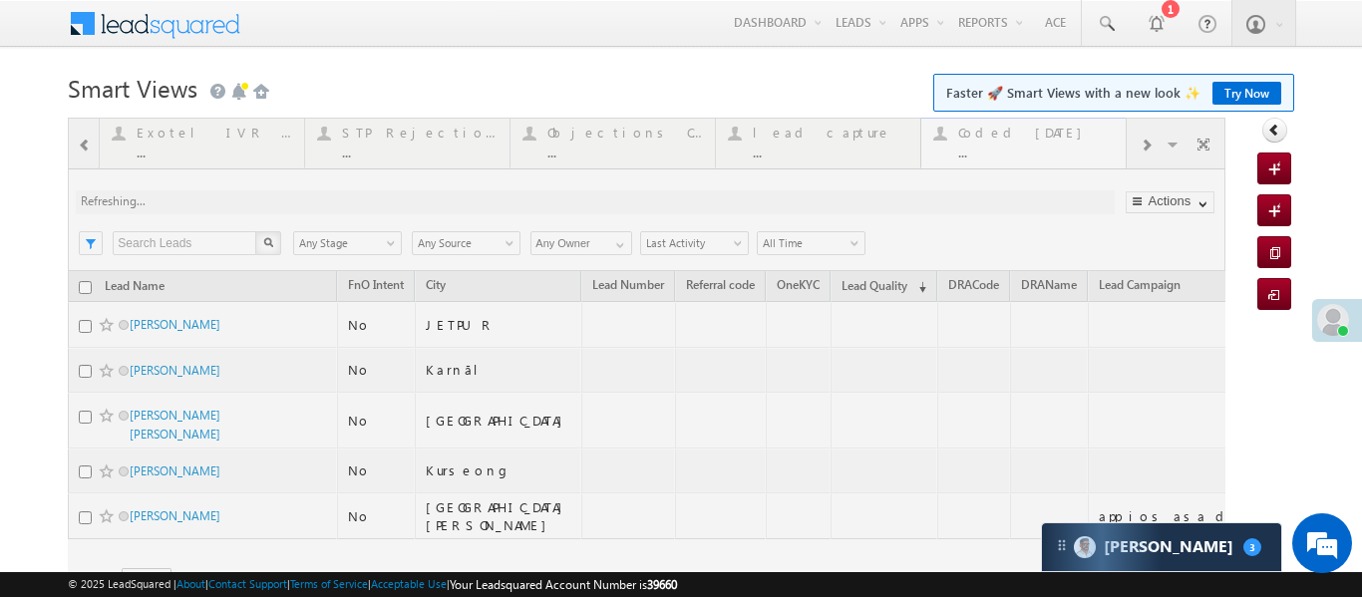
click at [1064, 140] on div at bounding box center [646, 383] width 1157 height 531
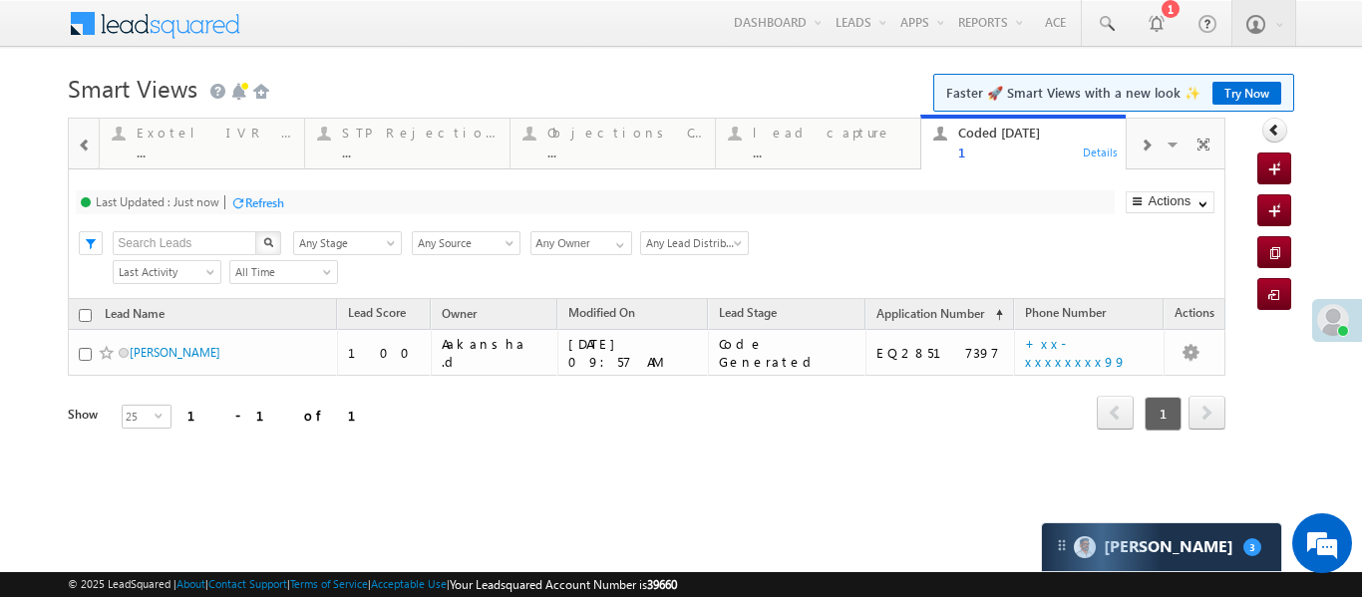
click at [76, 151] on div at bounding box center [85, 144] width 26 height 45
click at [78, 151] on span at bounding box center [85, 146] width 14 height 16
click at [77, 151] on div at bounding box center [83, 143] width 29 height 48
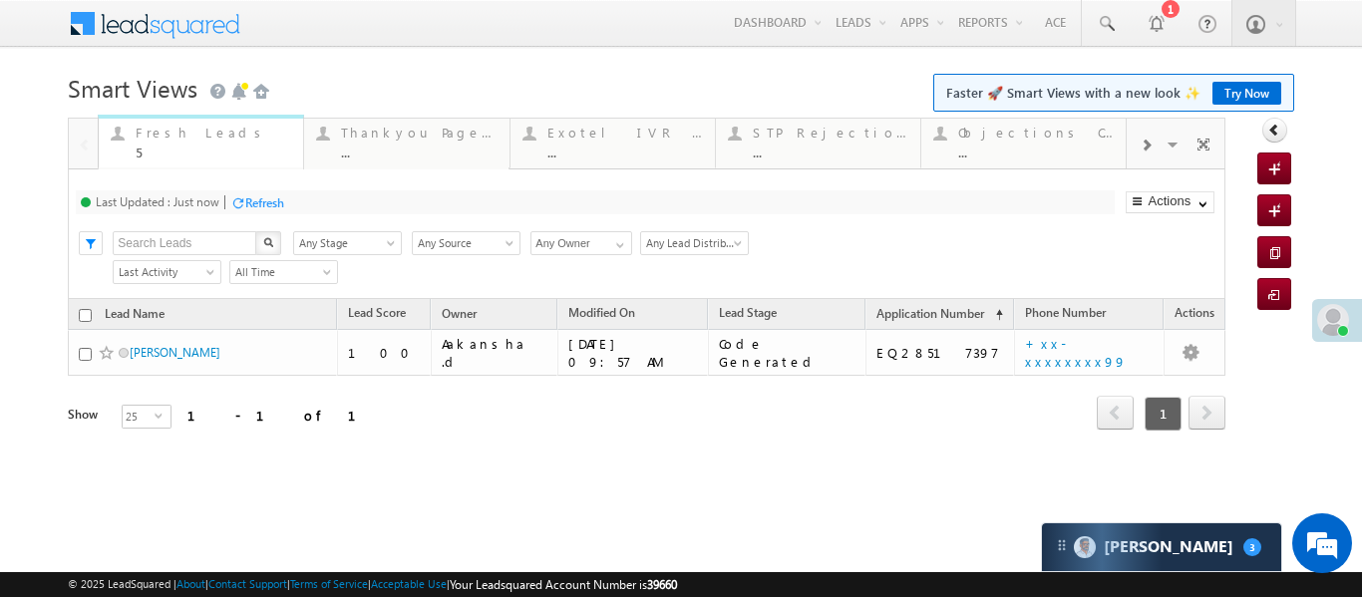
click at [139, 148] on div "5" at bounding box center [213, 152] width 155 height 15
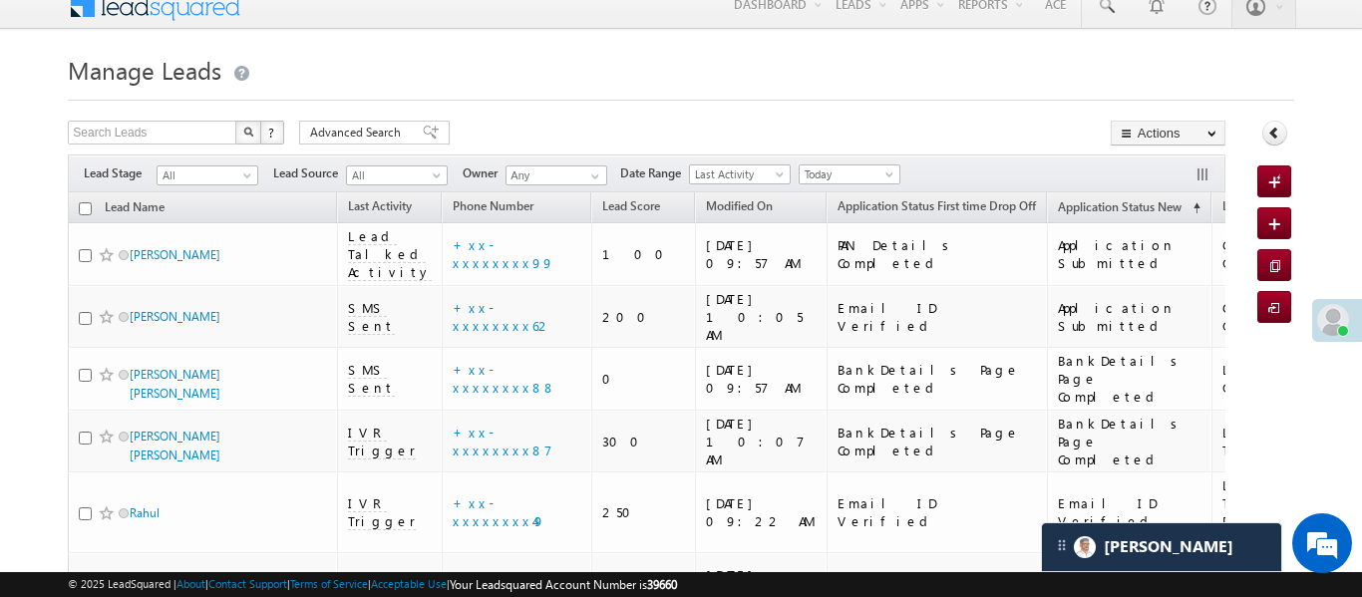
scroll to position [1497, 0]
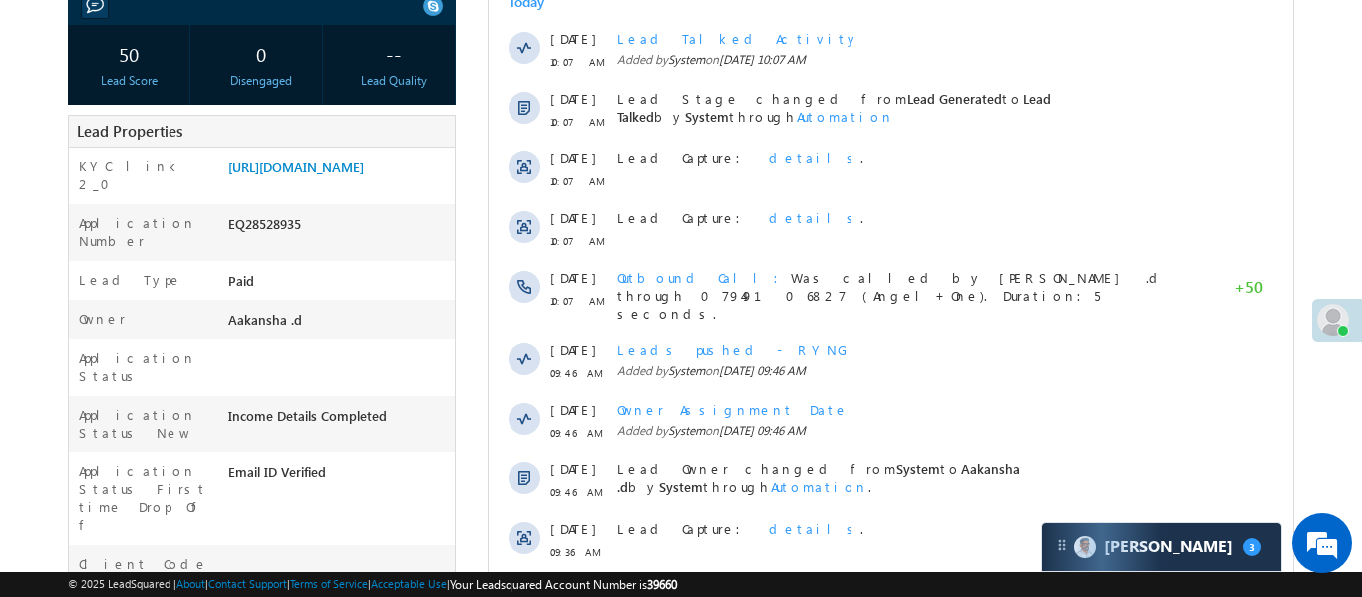
scroll to position [181, 0]
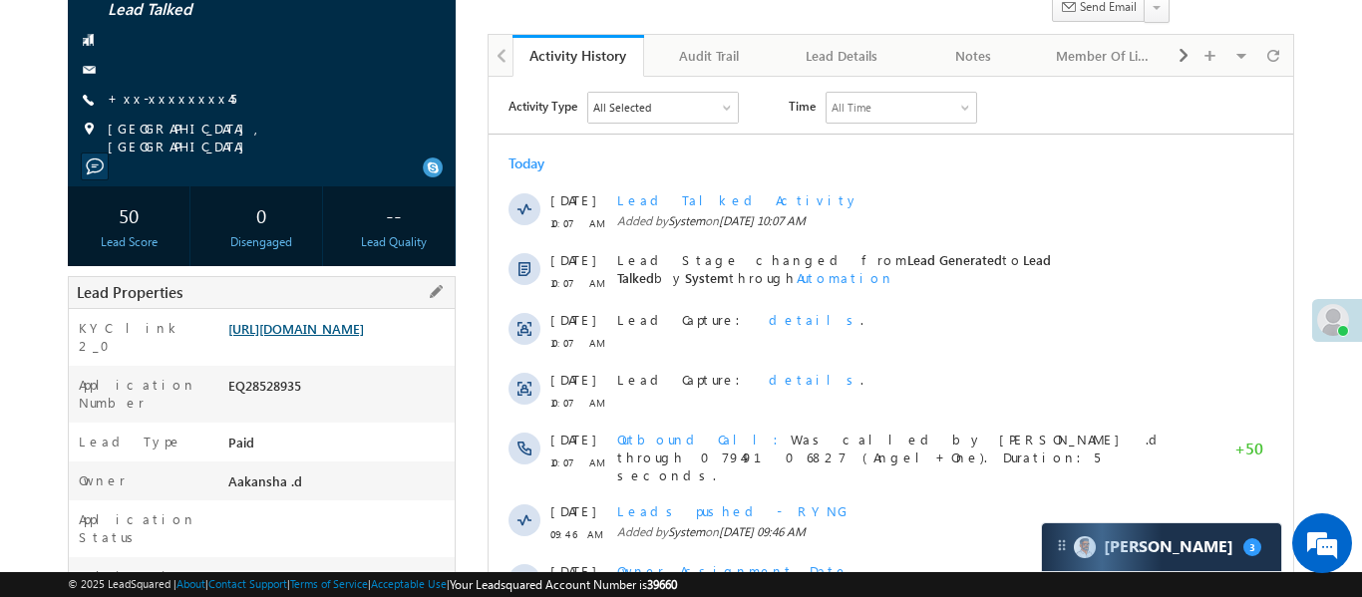
click at [352, 336] on link "[URL][DOMAIN_NAME]" at bounding box center [296, 328] width 136 height 17
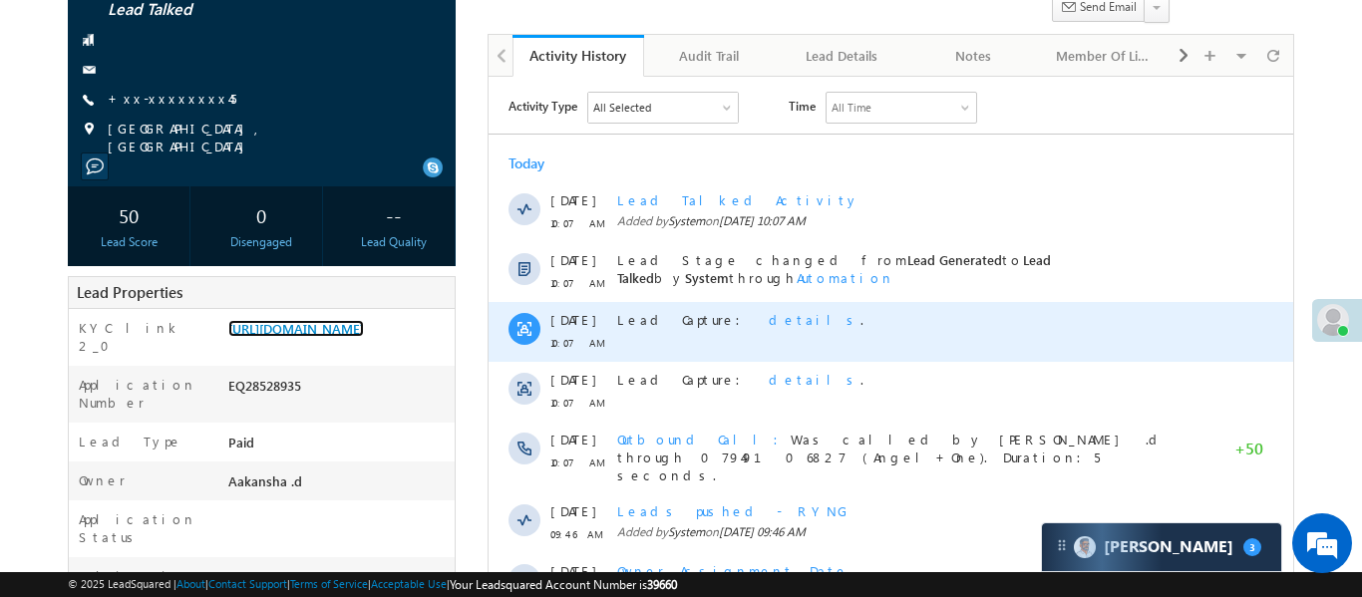
scroll to position [212, 0]
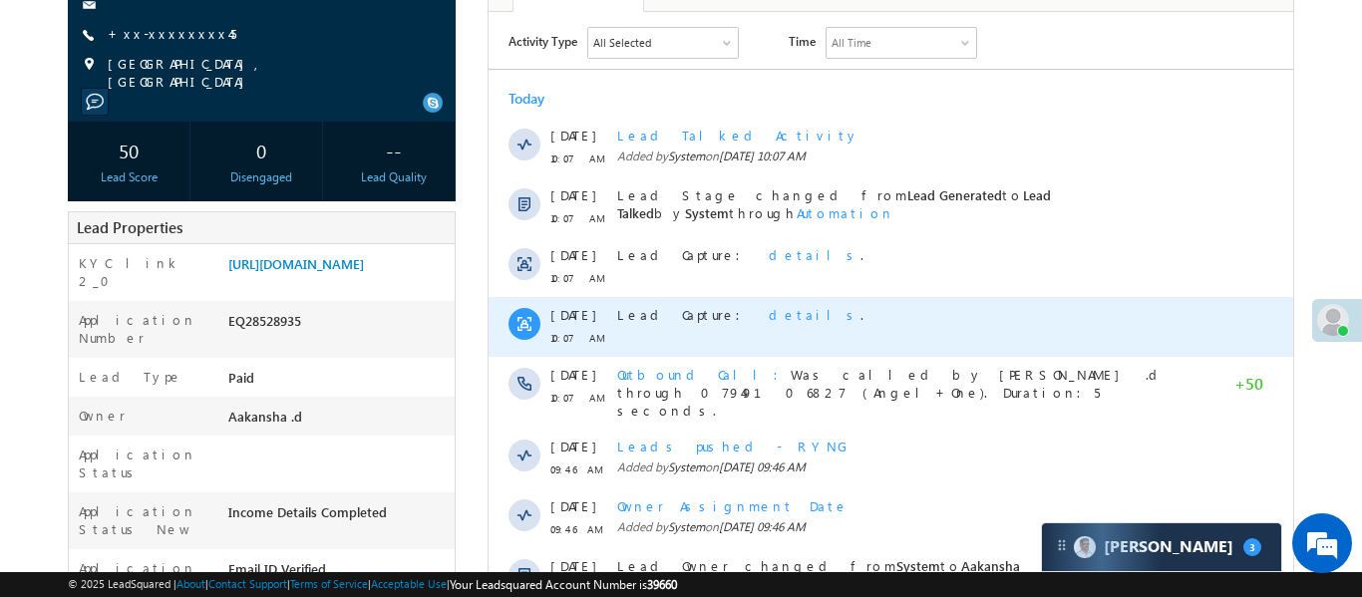
scroll to position [260, 0]
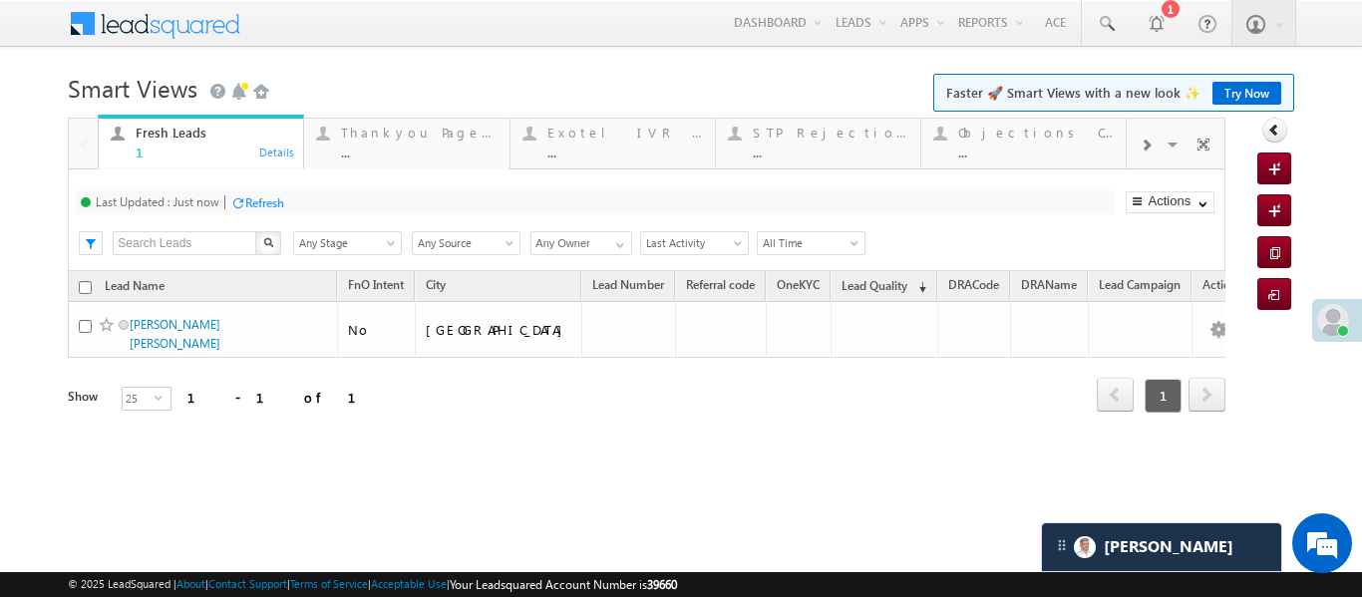
click at [1133, 144] on div at bounding box center [1145, 144] width 38 height 45
click at [969, 142] on div "Coded Today ..." at bounding box center [1035, 140] width 155 height 39
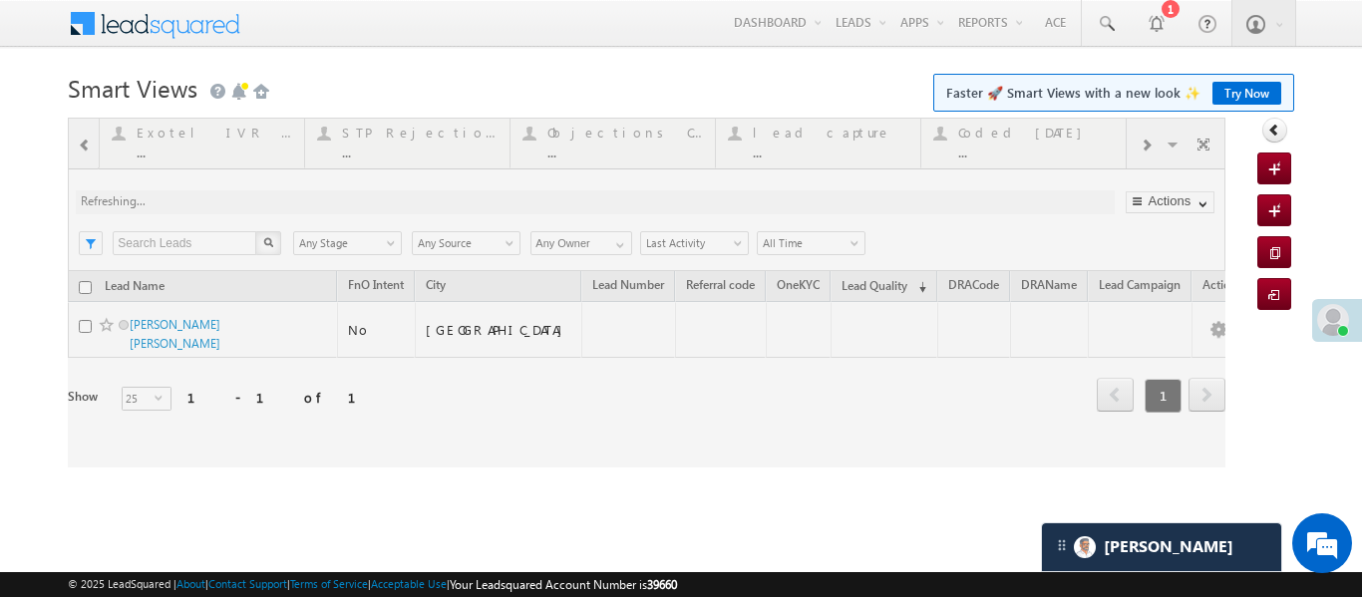
click at [969, 142] on div at bounding box center [646, 293] width 1157 height 350
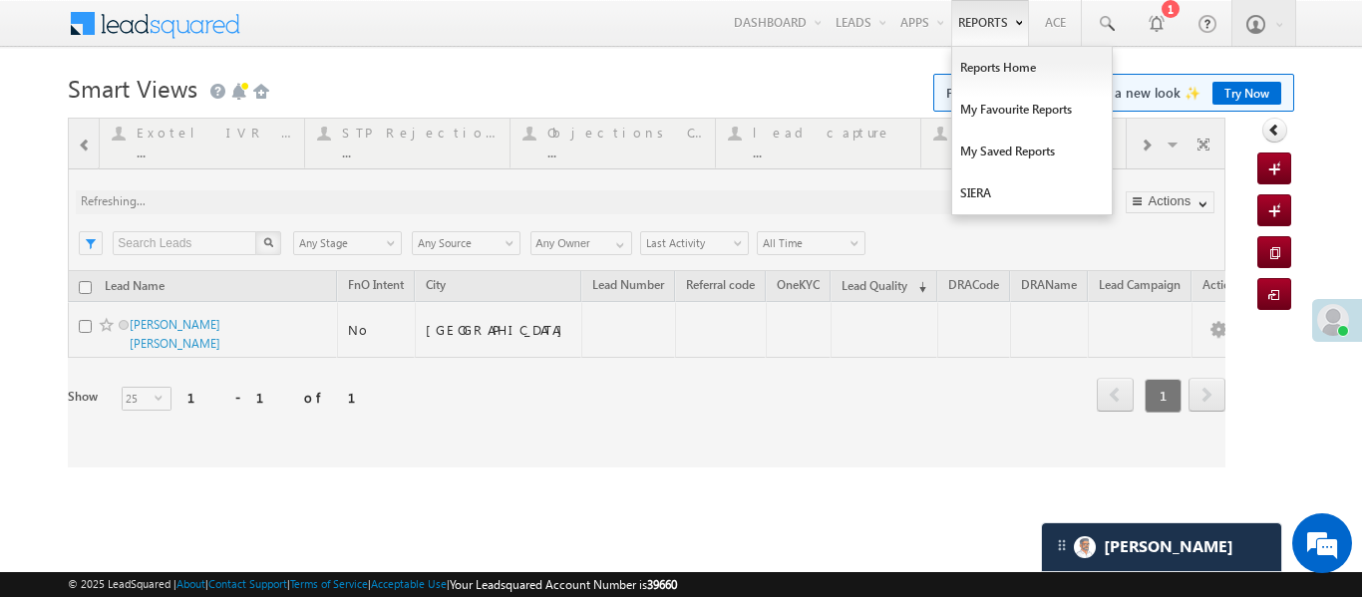
drag, startPoint x: 968, startPoint y: 144, endPoint x: 1018, endPoint y: 17, distance: 136.0
click at [966, 145] on div at bounding box center [646, 293] width 1157 height 350
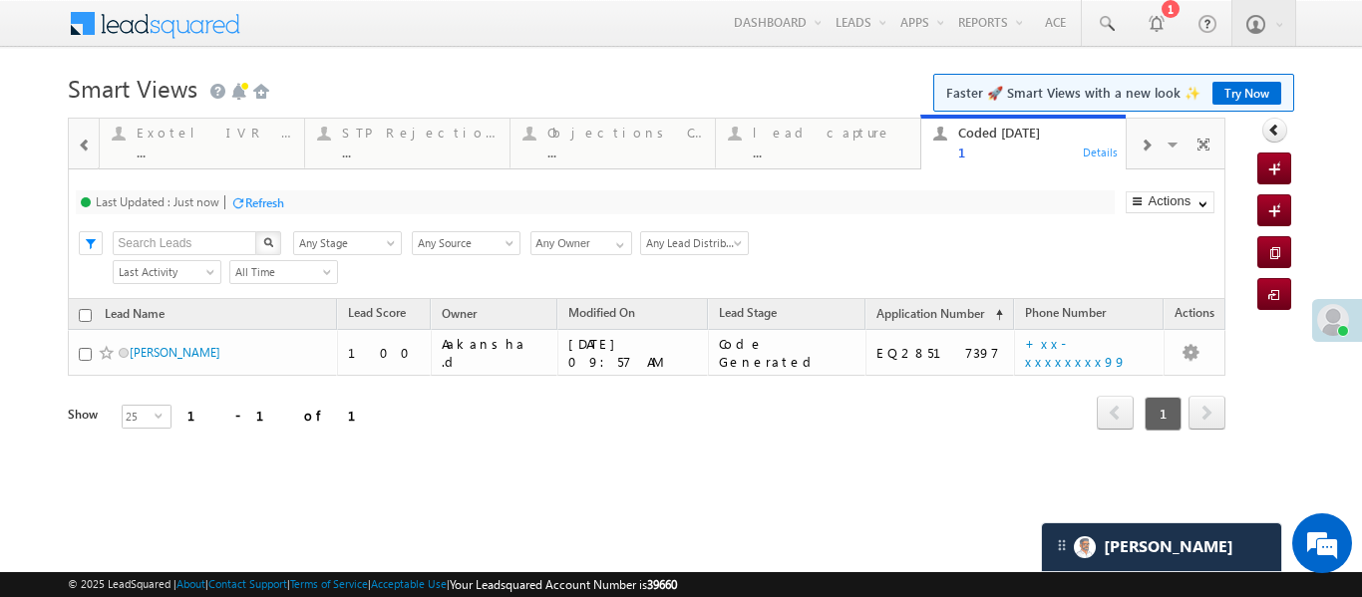
click at [90, 140] on span at bounding box center [85, 146] width 14 height 16
click at [90, 140] on div at bounding box center [83, 143] width 29 height 48
click at [207, 140] on div "Fresh Leads" at bounding box center [213, 133] width 155 height 16
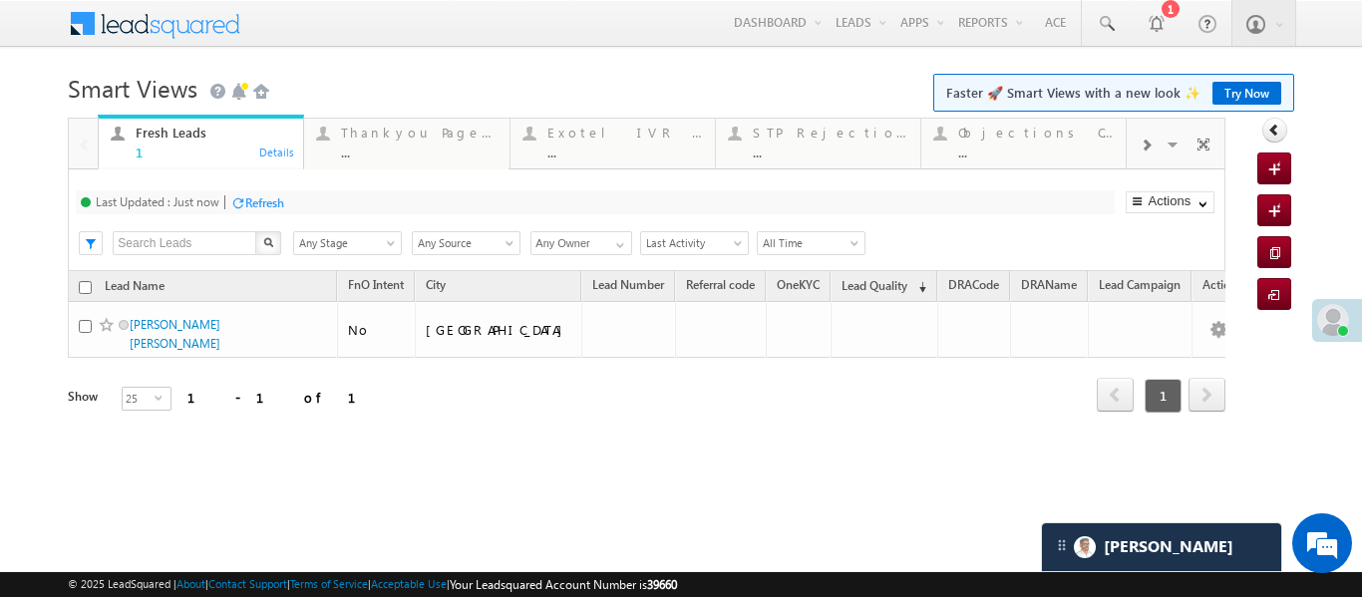
click at [207, 140] on div "Fresh Leads" at bounding box center [213, 133] width 155 height 16
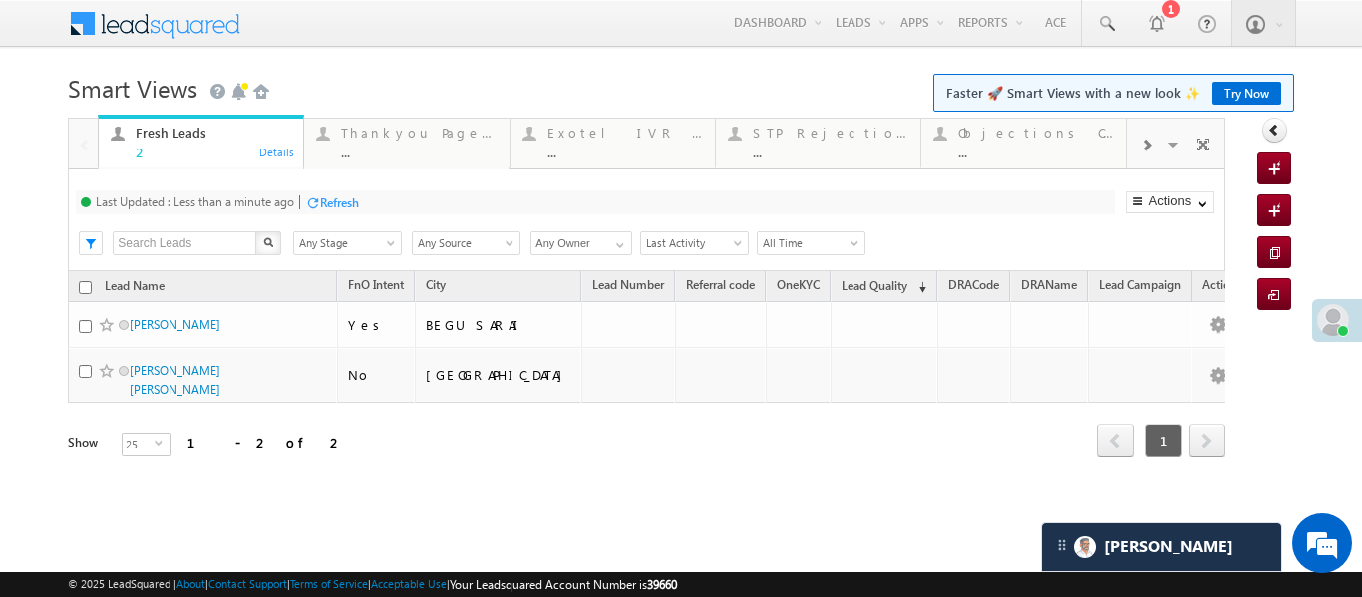
click at [1127, 149] on div at bounding box center [1145, 144] width 38 height 45
click at [1144, 149] on span at bounding box center [1145, 146] width 12 height 16
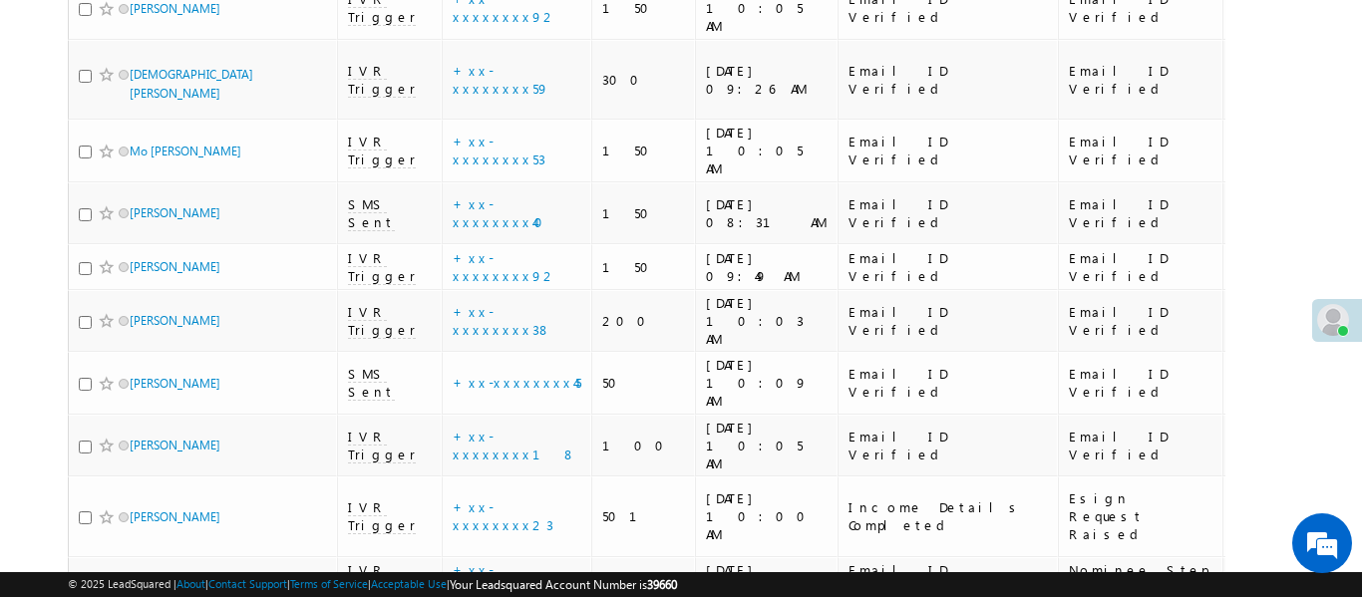
scroll to position [1497, 0]
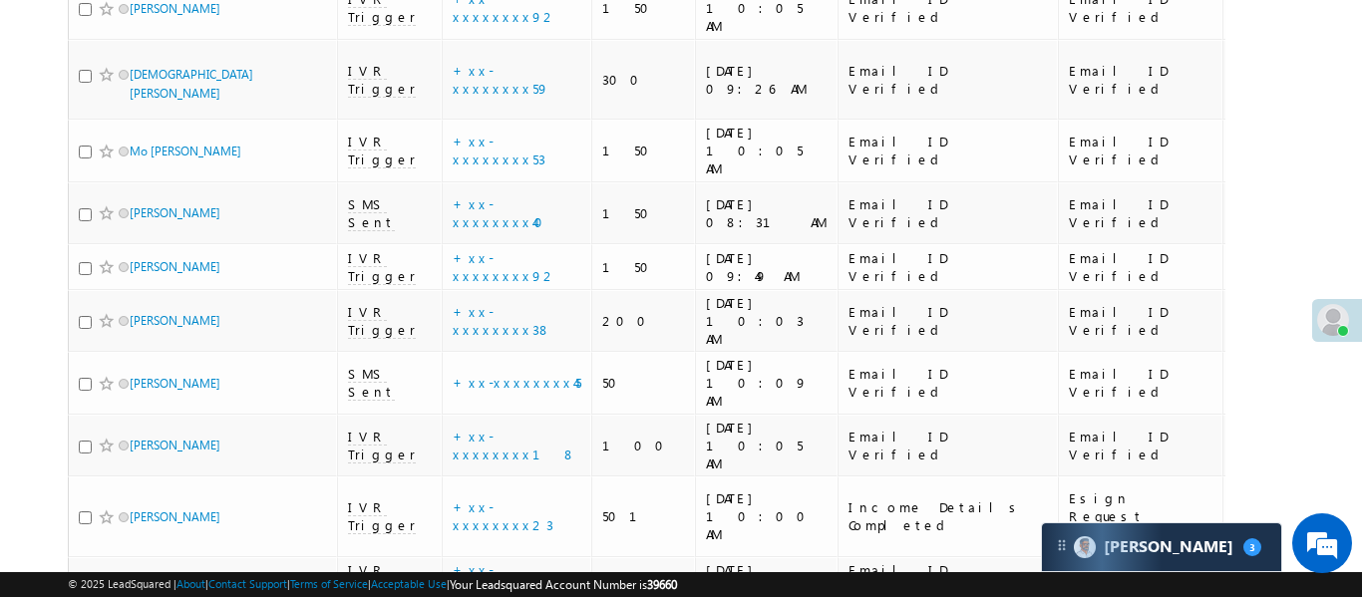
click at [505, 374] on link "details" at bounding box center [522, 367] width 34 height 15
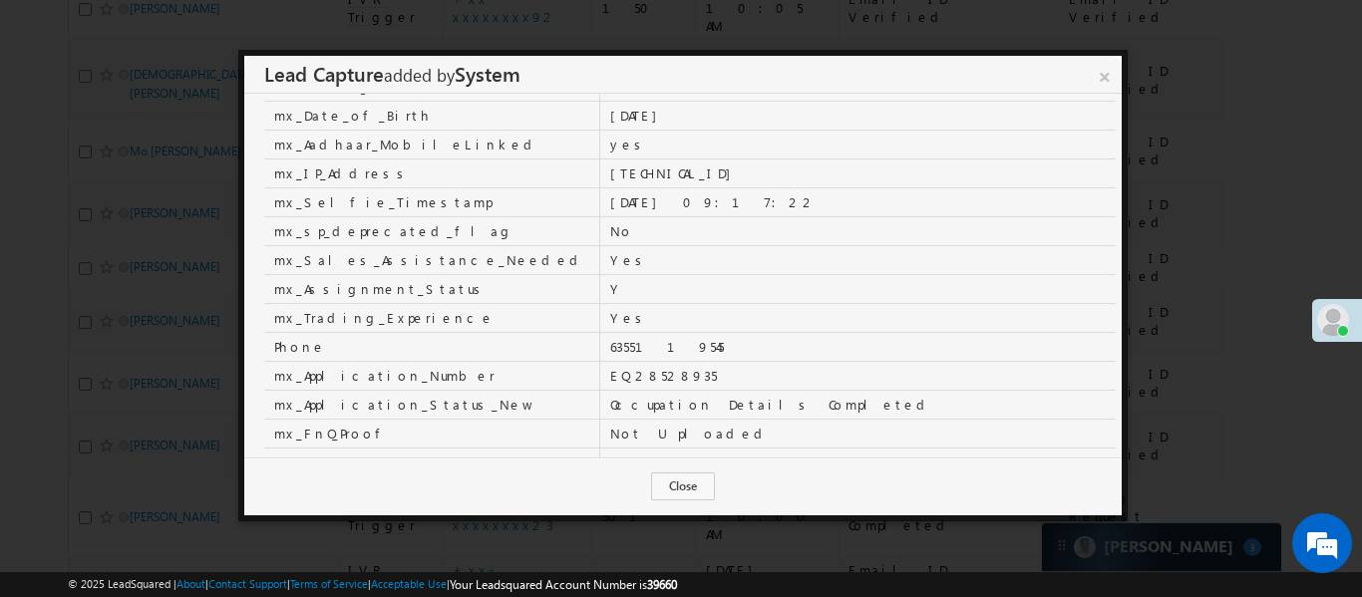
scroll to position [0, 0]
click at [1110, 74] on link "×" at bounding box center [1103, 73] width 35 height 35
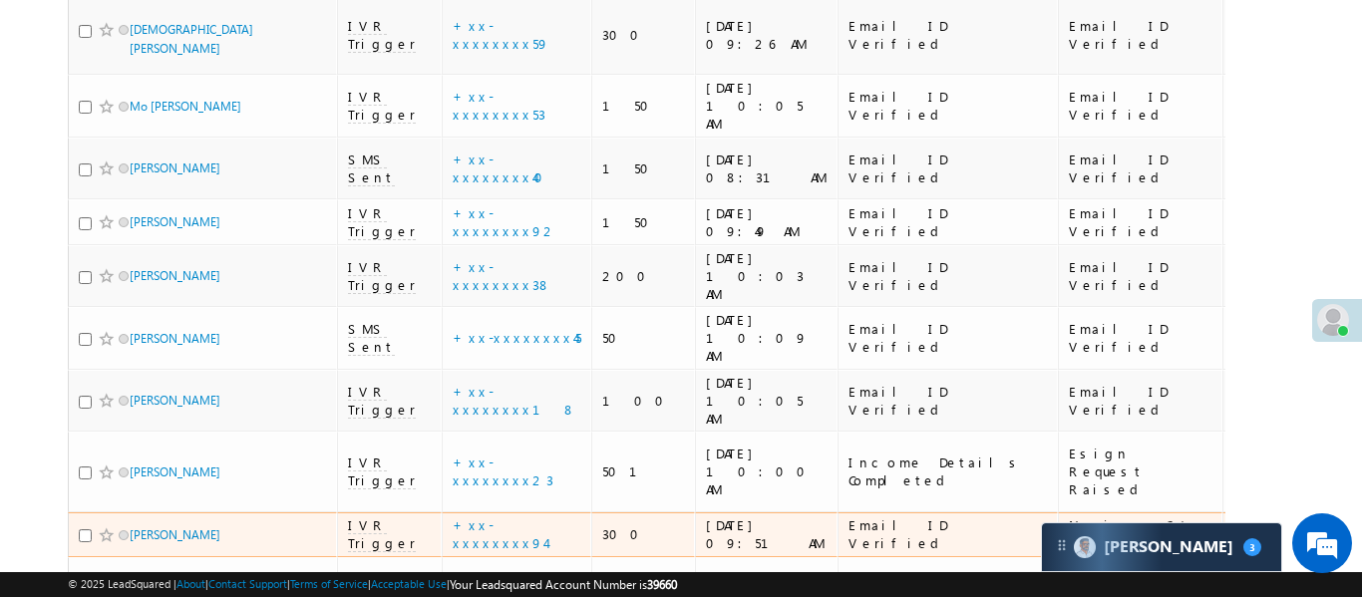
scroll to position [1612, 0]
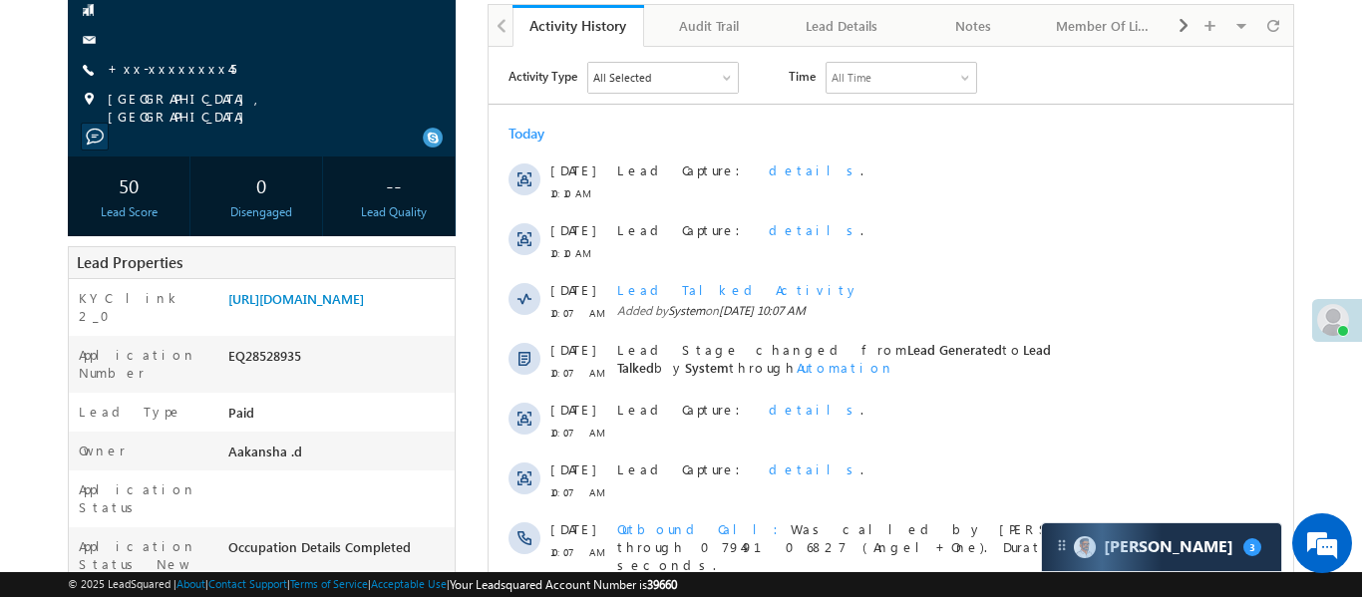
scroll to position [550, 0]
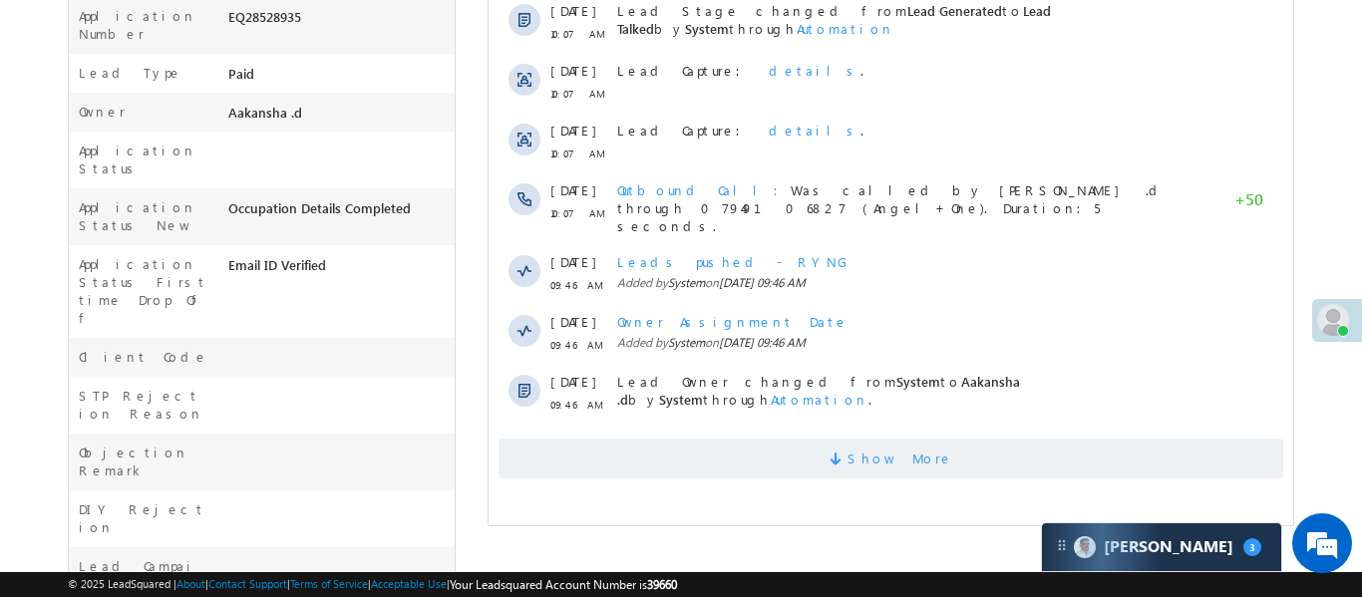
click at [881, 440] on span "Show More" at bounding box center [899, 459] width 106 height 40
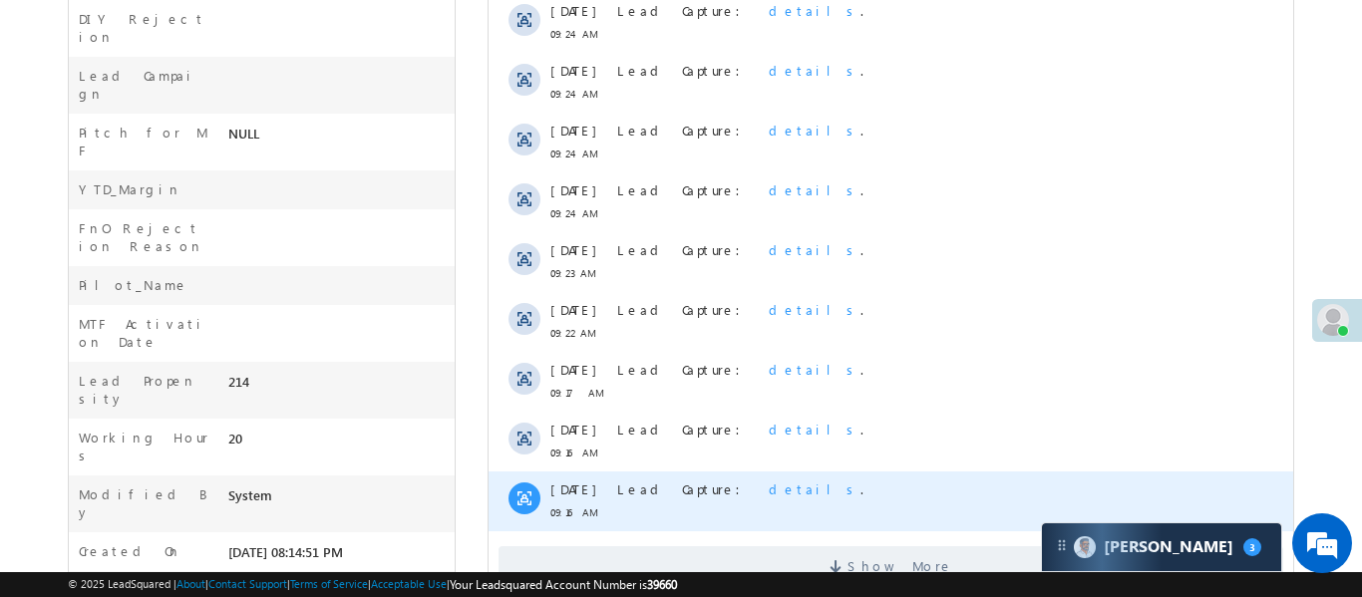
scroll to position [1101, 0]
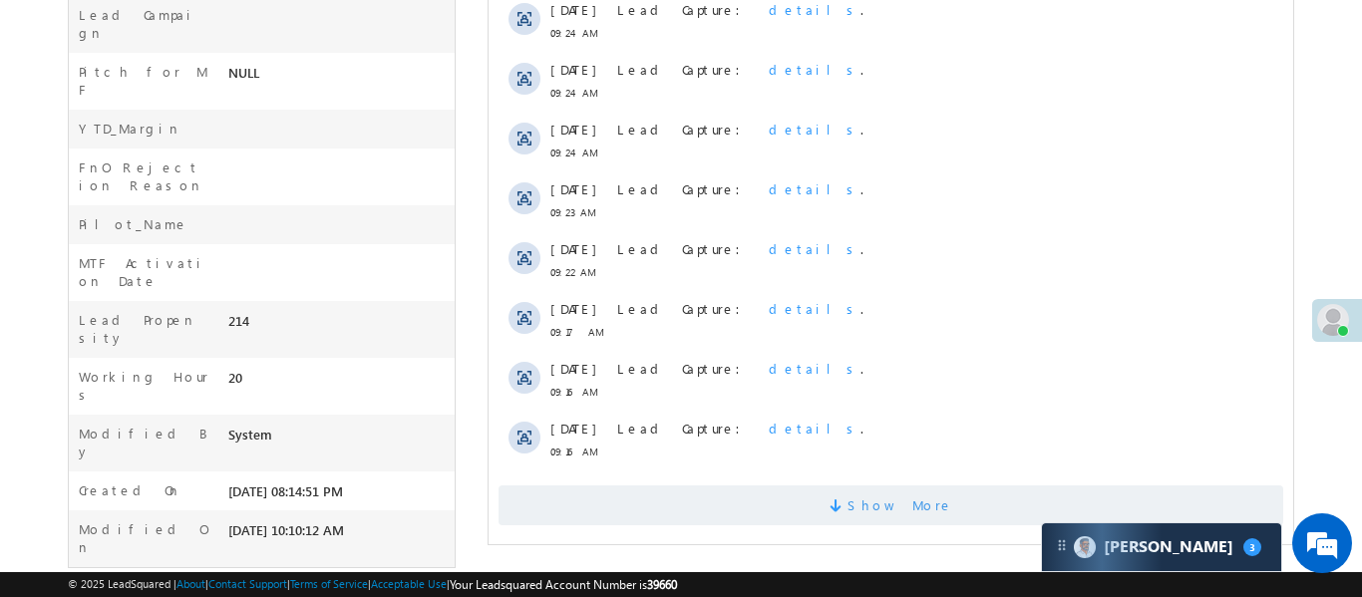
click at [837, 505] on span "Show More" at bounding box center [889, 505] width 784 height 40
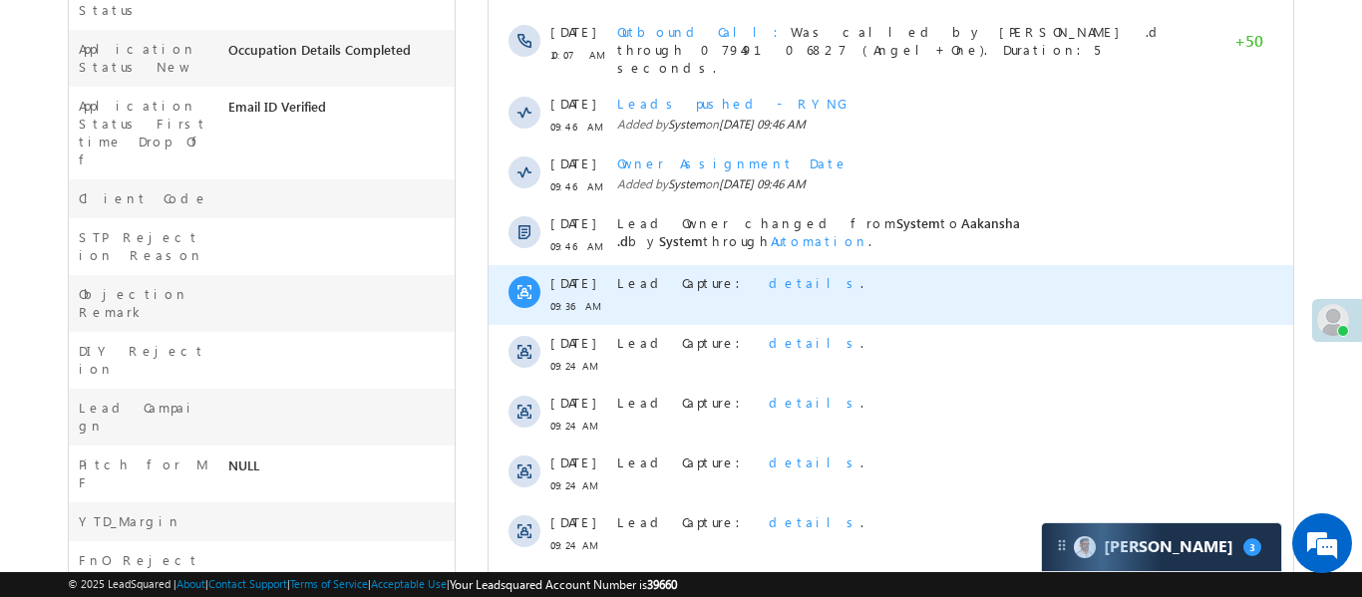
scroll to position [205, 0]
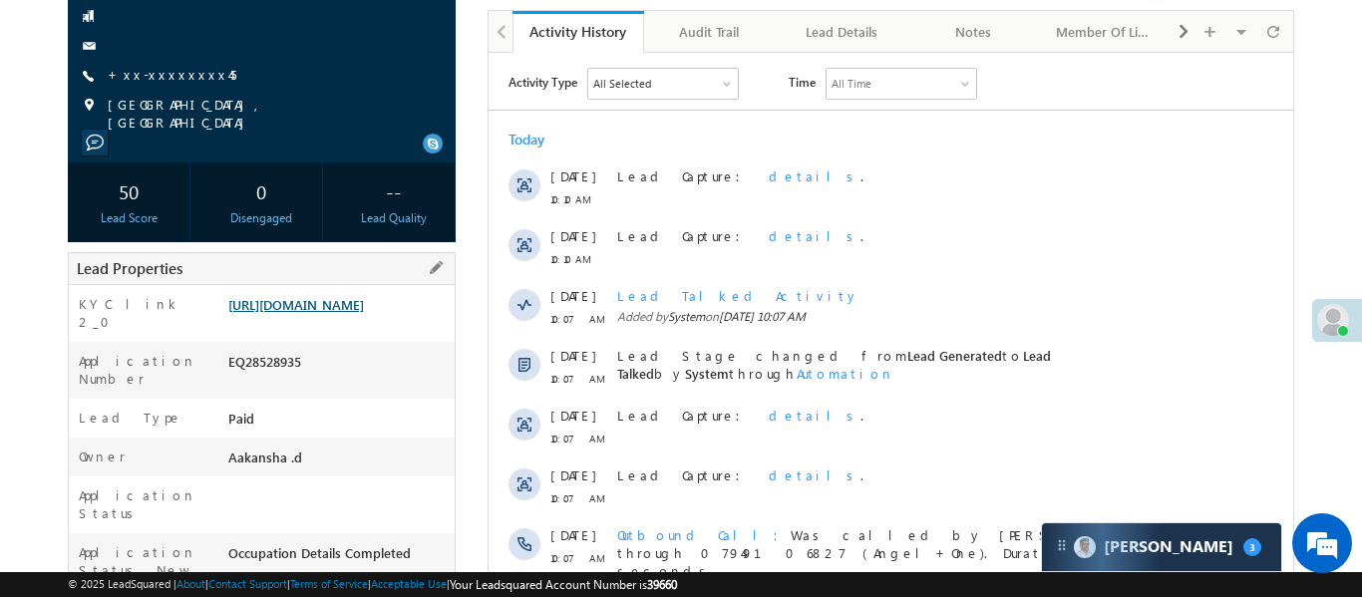
click at [361, 313] on link "https://angelbroking1-pk3em7sa.customui-test.leadsquared.com?leadId=474d9ad4-fd…" at bounding box center [296, 304] width 136 height 17
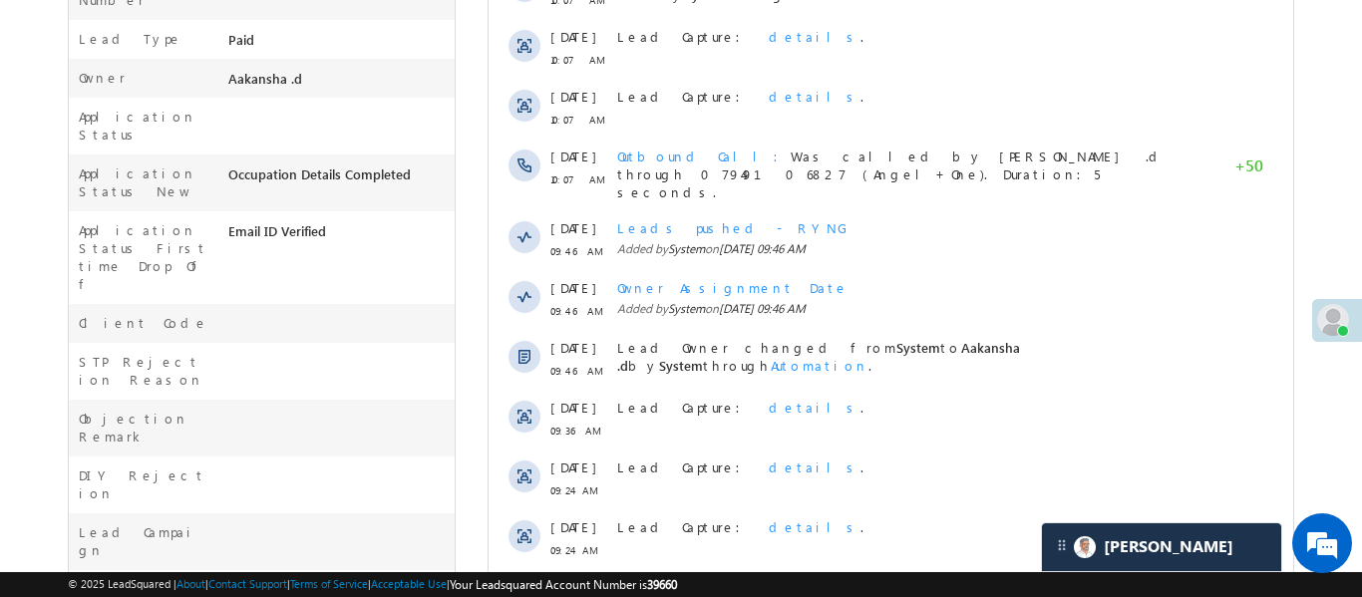
scroll to position [521, 0]
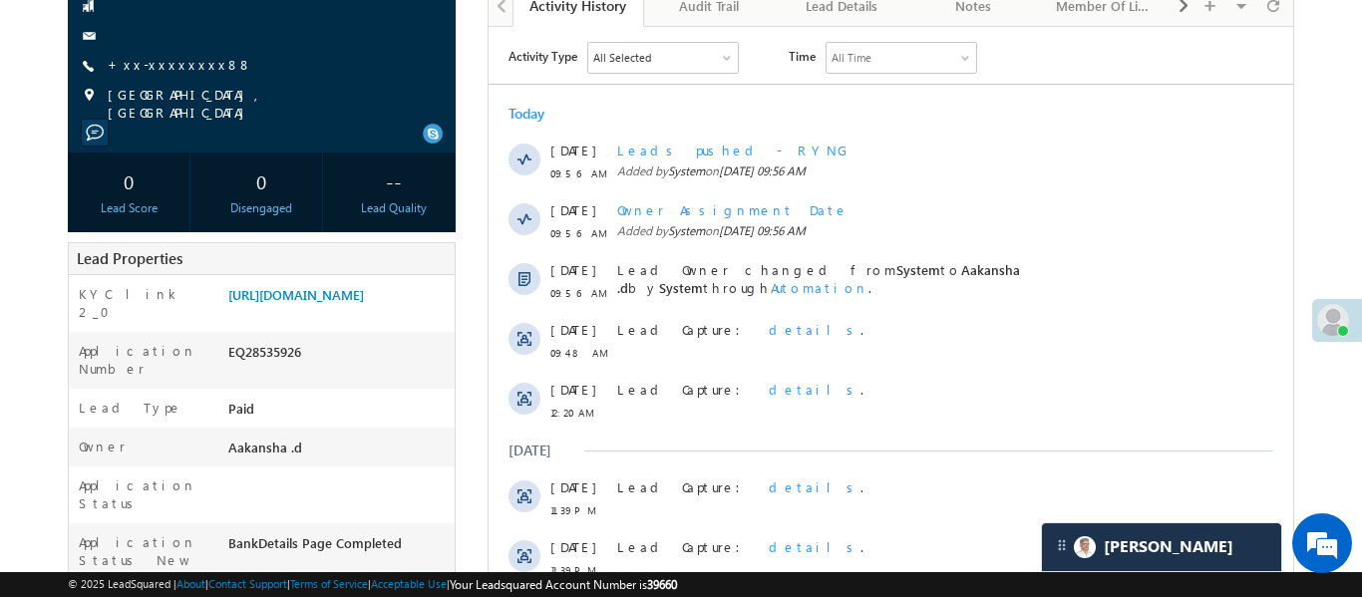
scroll to position [224, 0]
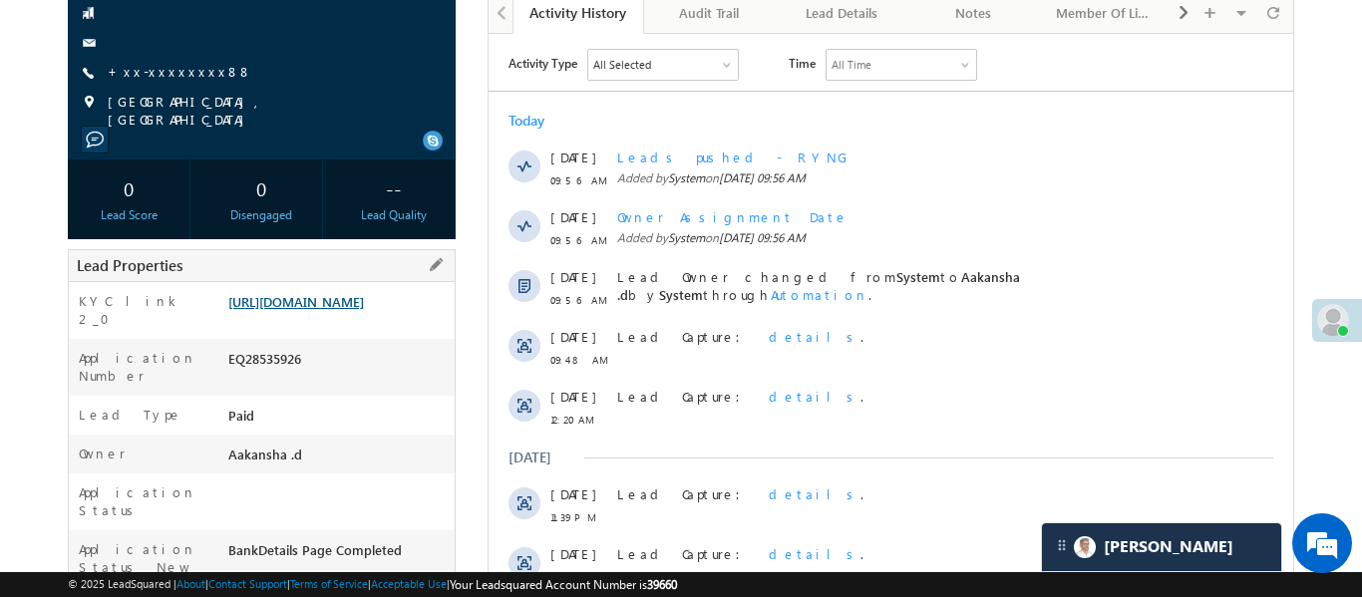
click at [364, 293] on link "[URL][DOMAIN_NAME]" at bounding box center [296, 301] width 136 height 17
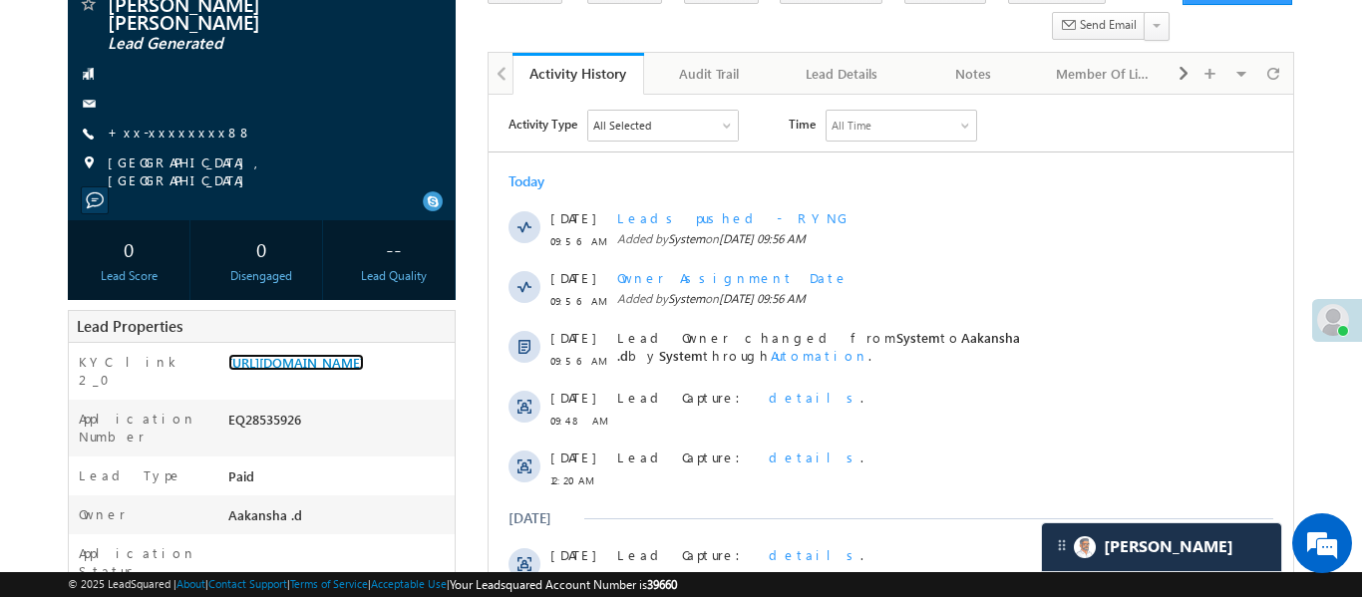
scroll to position [0, 0]
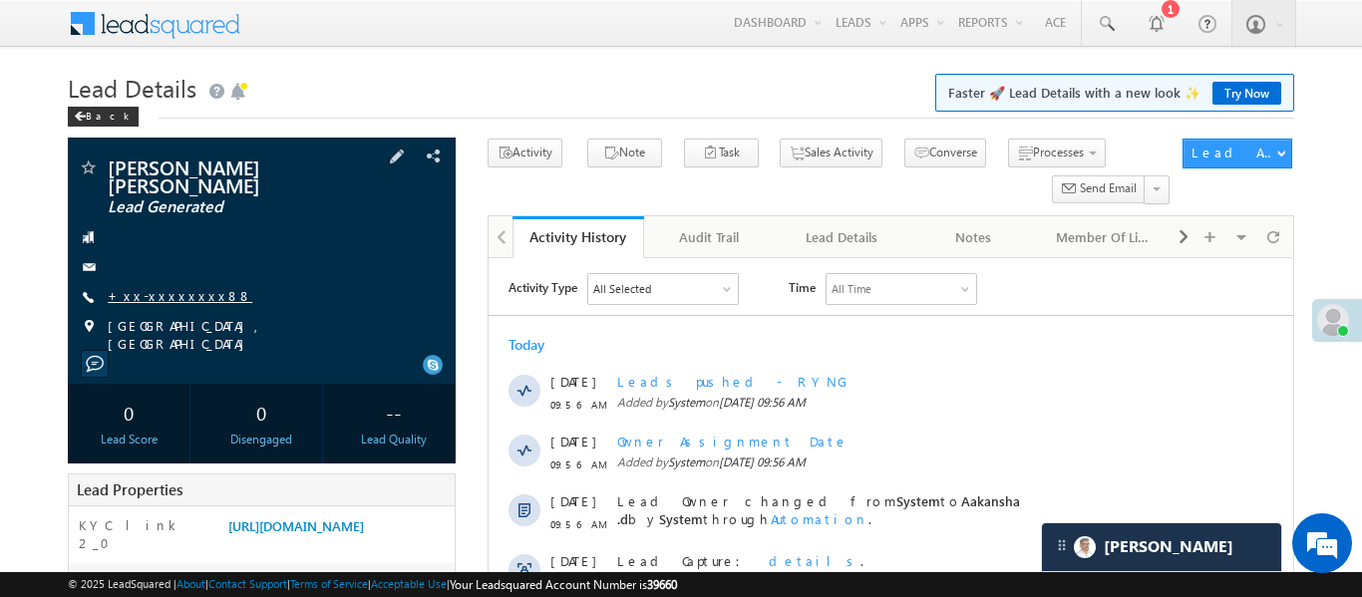
click at [157, 287] on link "+xx-xxxxxxxx88" at bounding box center [180, 295] width 145 height 17
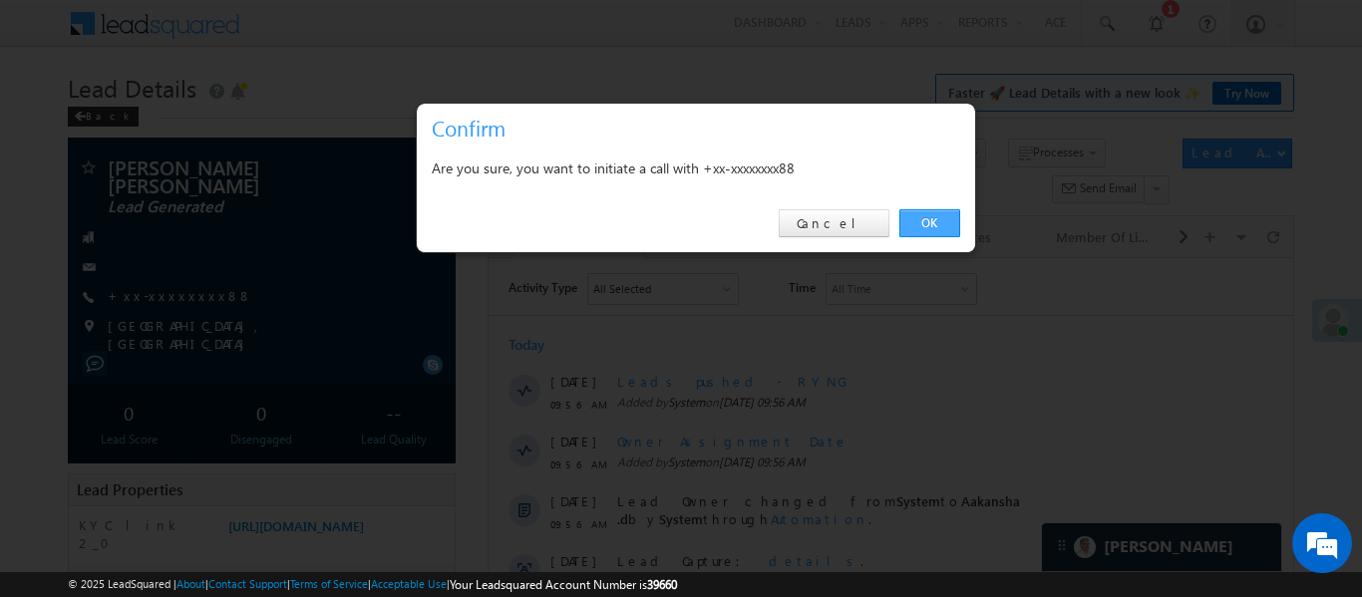
click at [918, 227] on link "OK" at bounding box center [929, 223] width 61 height 28
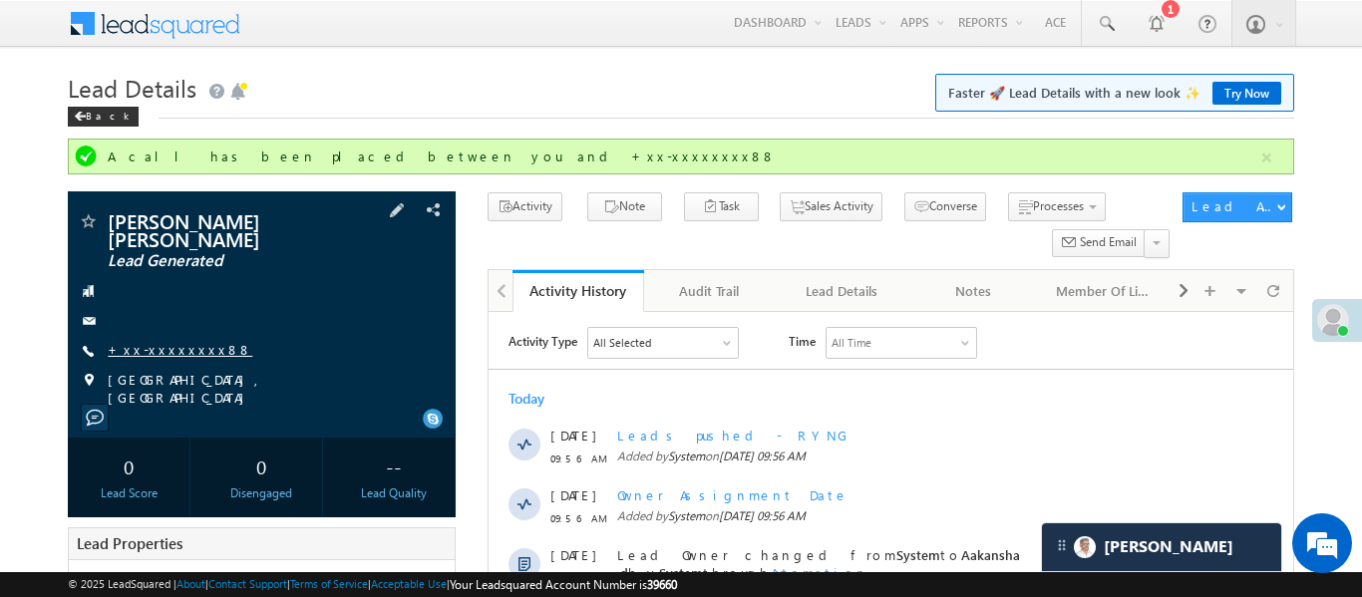
click at [166, 341] on link "+xx-xxxxxxxx88" at bounding box center [180, 349] width 145 height 17
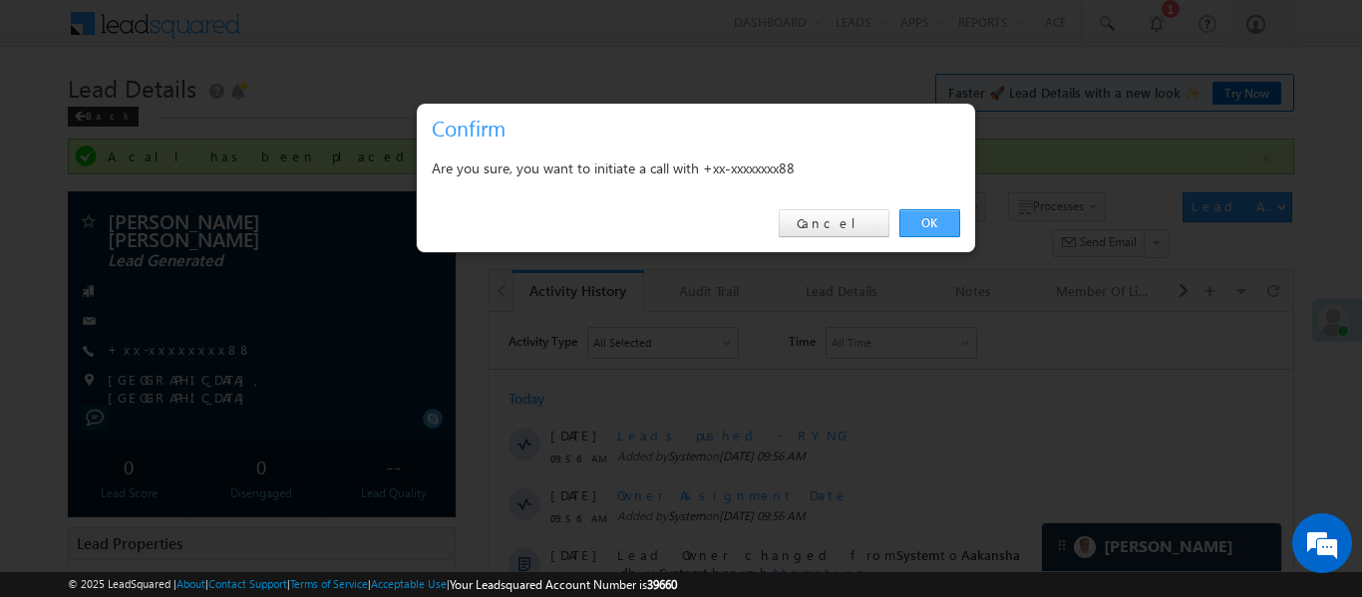
click at [925, 216] on link "OK" at bounding box center [929, 223] width 61 height 28
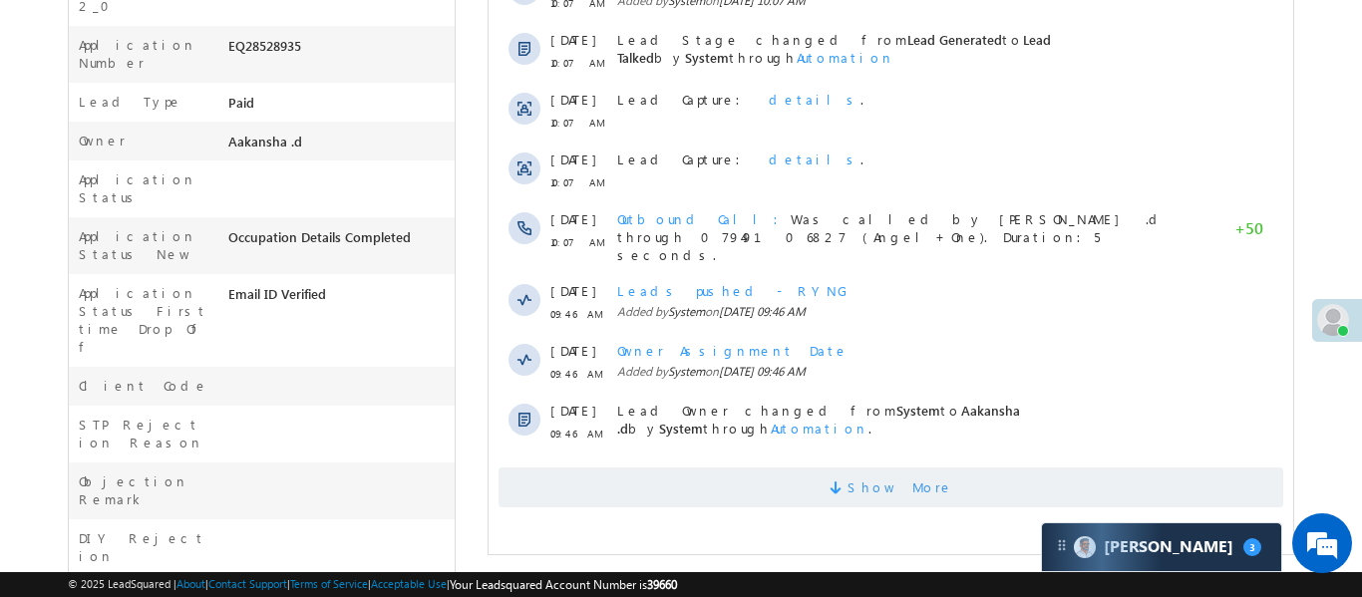
click at [826, 479] on span "Show More" at bounding box center [889, 487] width 784 height 40
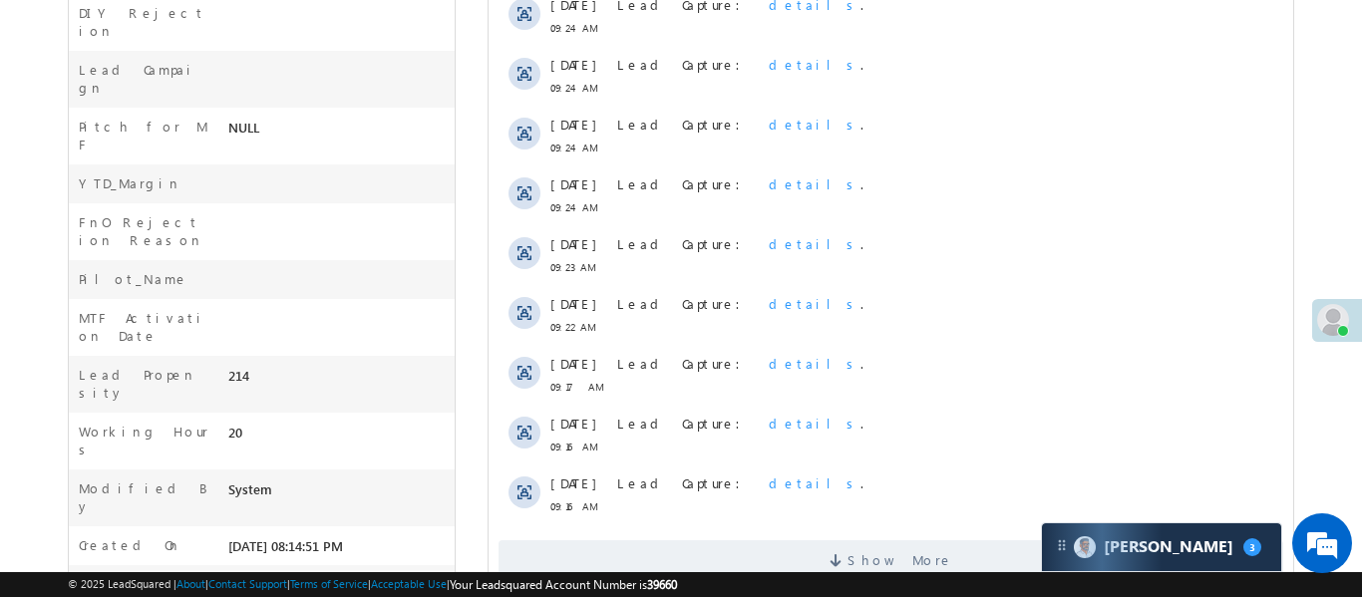
scroll to position [870, 0]
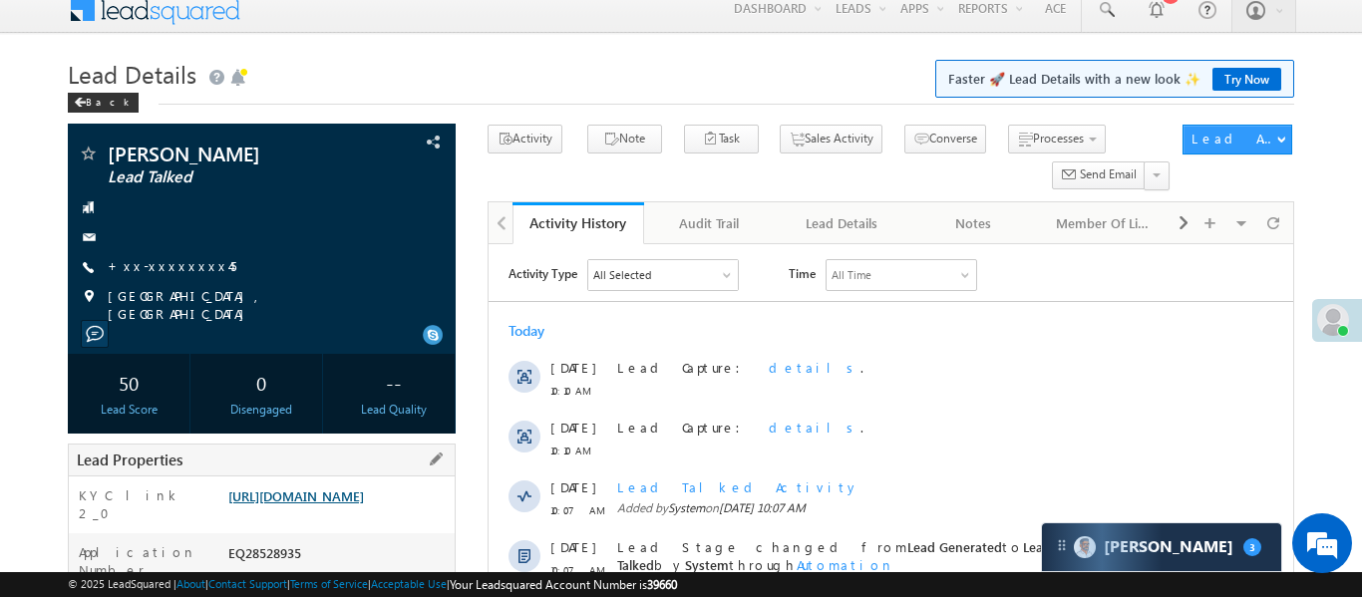
click at [364, 497] on link "[URL][DOMAIN_NAME]" at bounding box center [296, 495] width 136 height 17
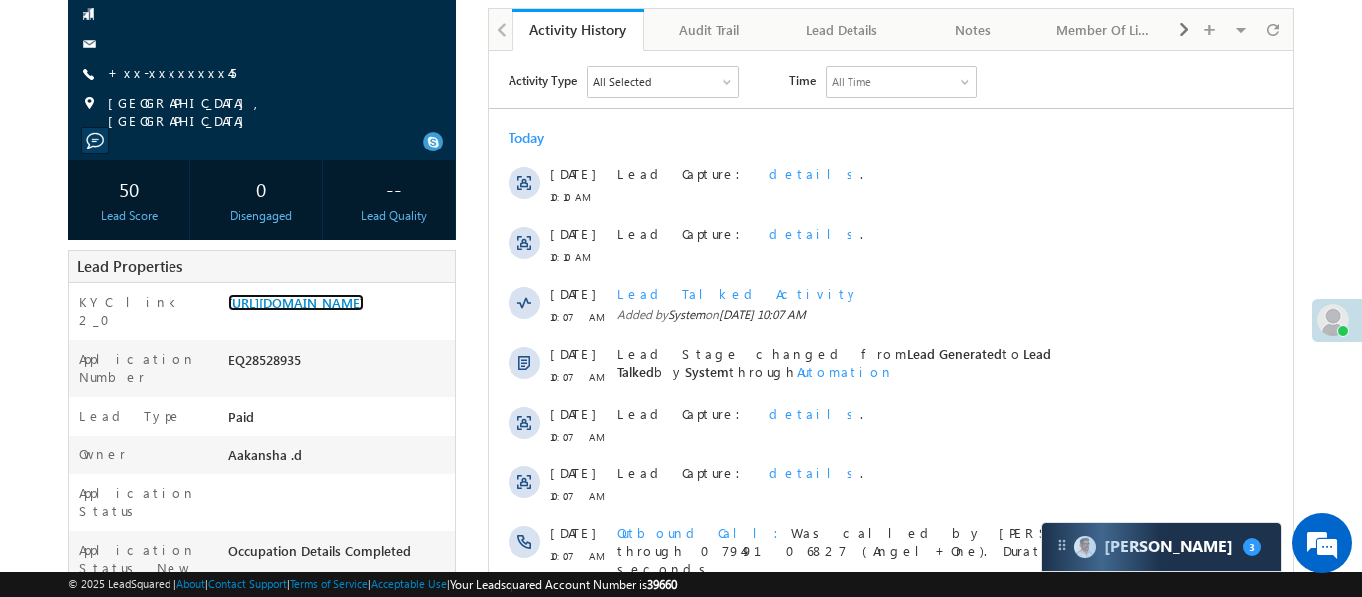
scroll to position [209, 0]
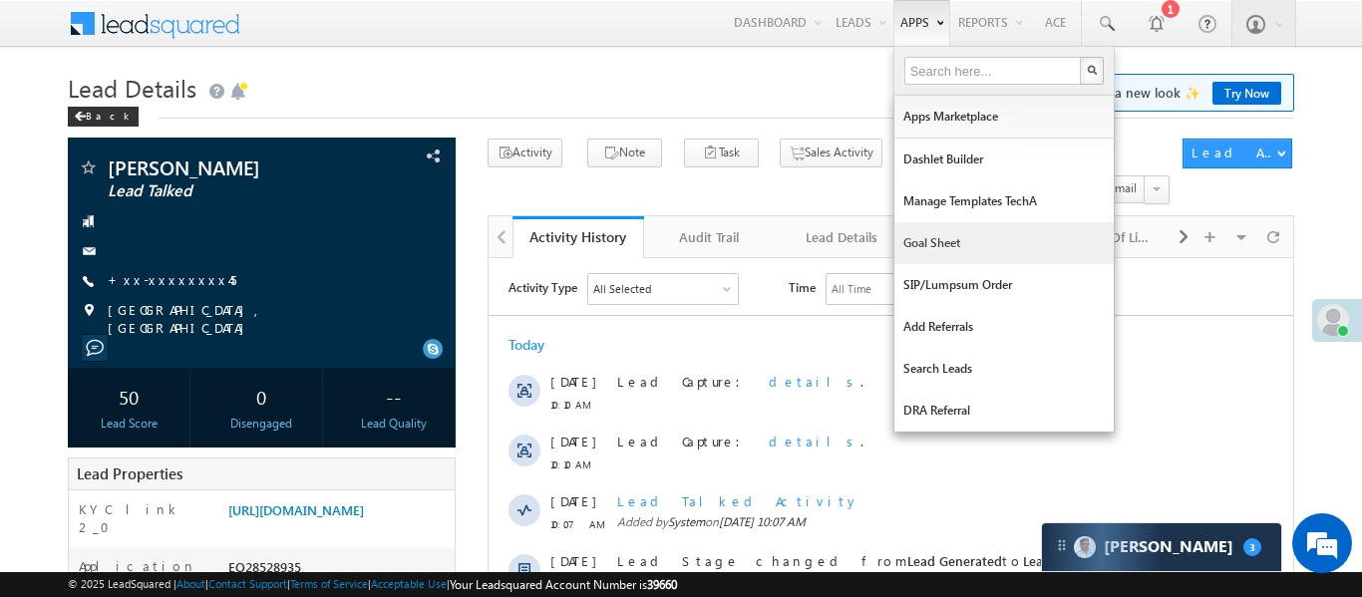
click at [932, 227] on link "Goal Sheet" at bounding box center [1003, 243] width 219 height 42
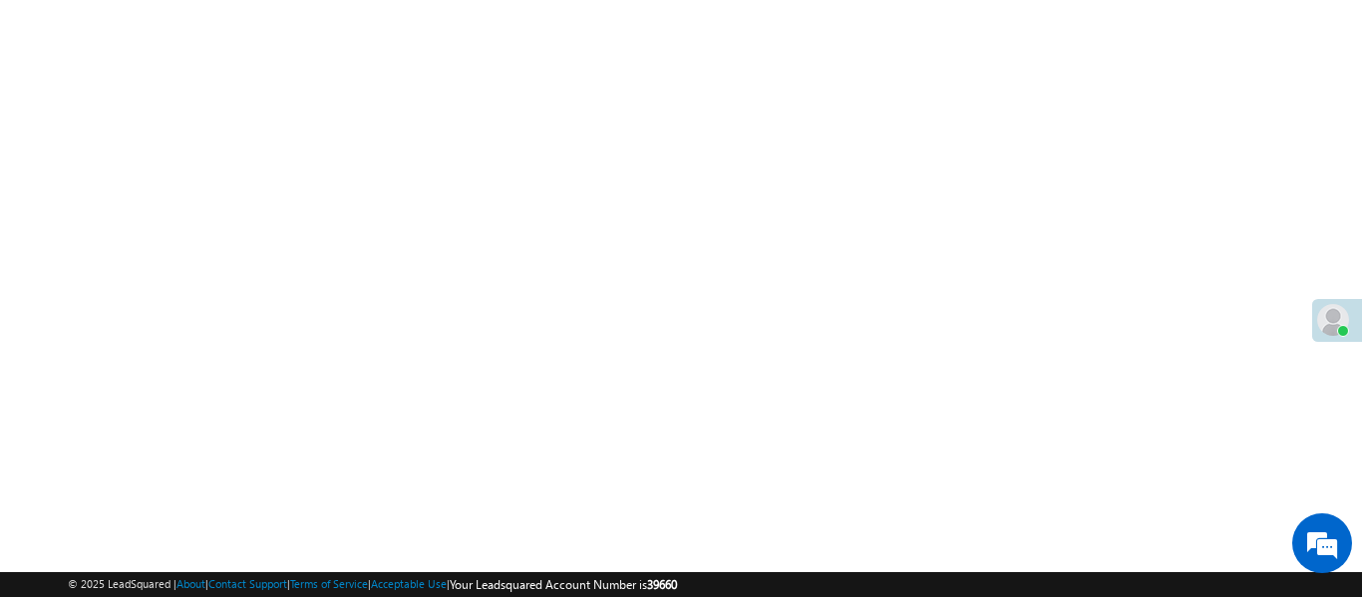
scroll to position [223, 0]
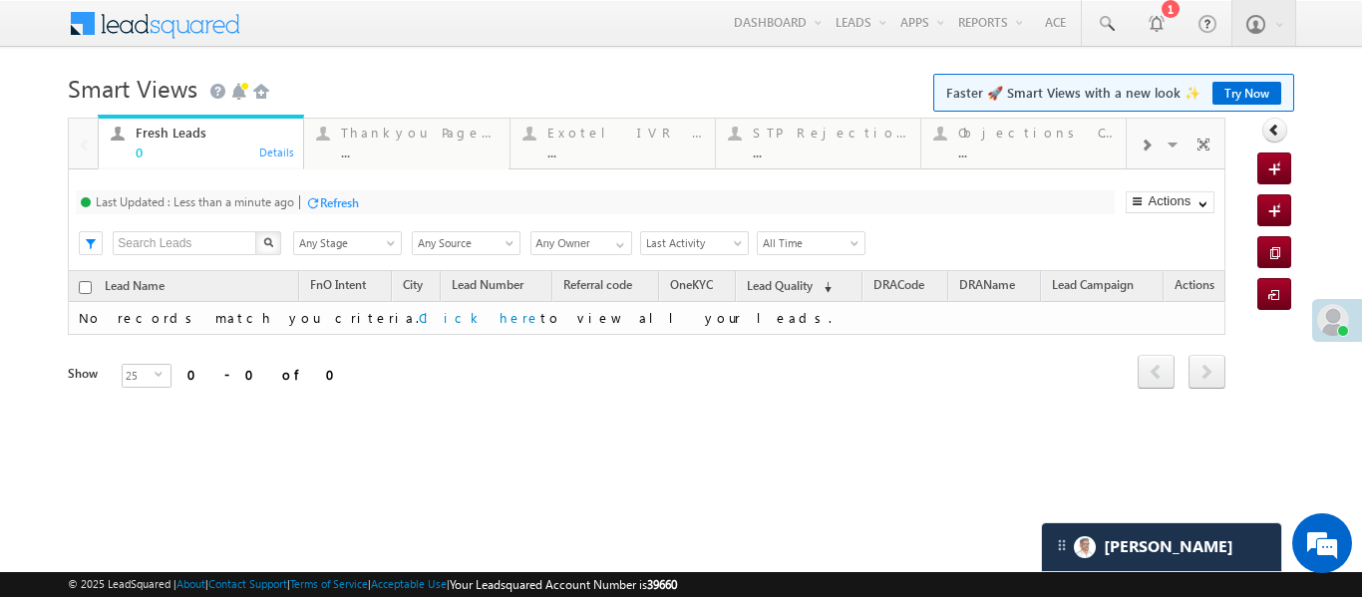
click at [1152, 136] on div at bounding box center [1145, 144] width 38 height 45
click at [1148, 144] on span at bounding box center [1145, 146] width 12 height 16
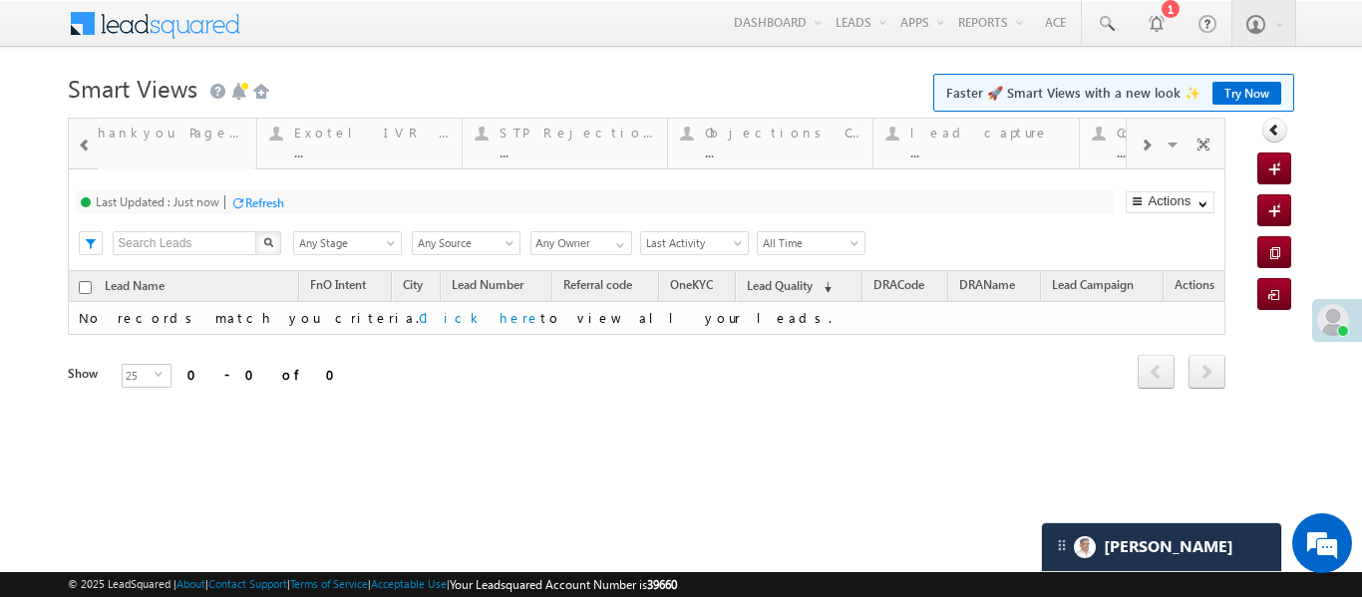
click at [1149, 145] on span at bounding box center [1145, 146] width 12 height 16
click at [817, 145] on div "..." at bounding box center [830, 152] width 155 height 15
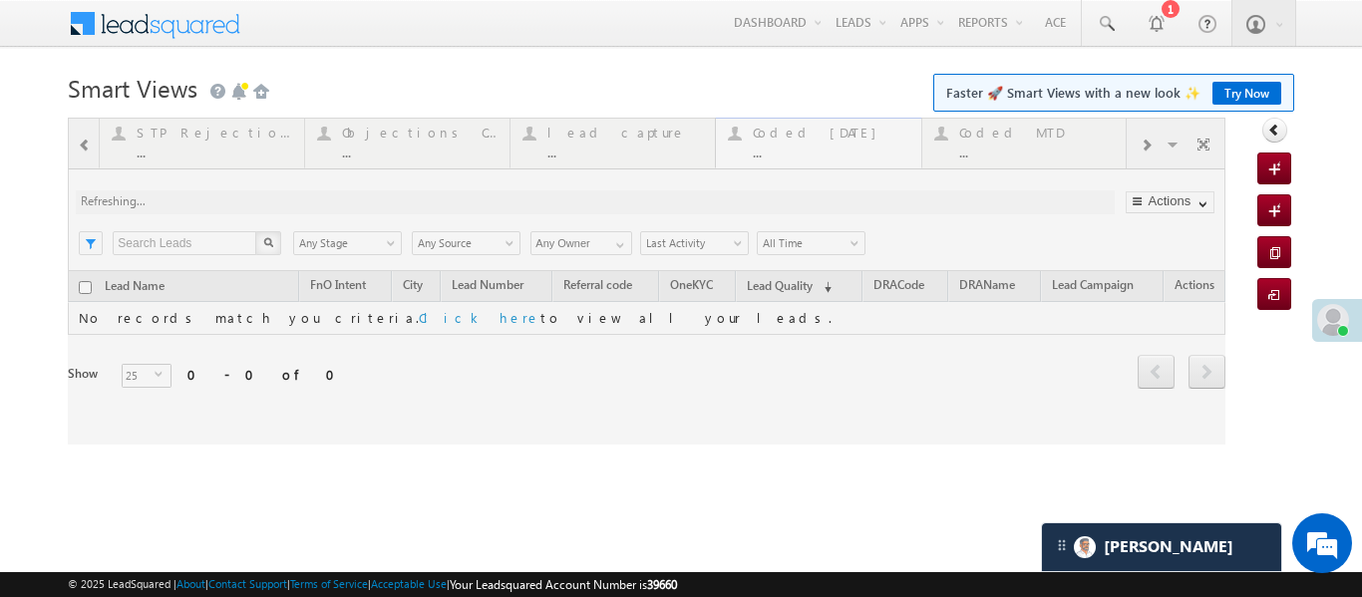
click at [817, 144] on div at bounding box center [646, 281] width 1157 height 327
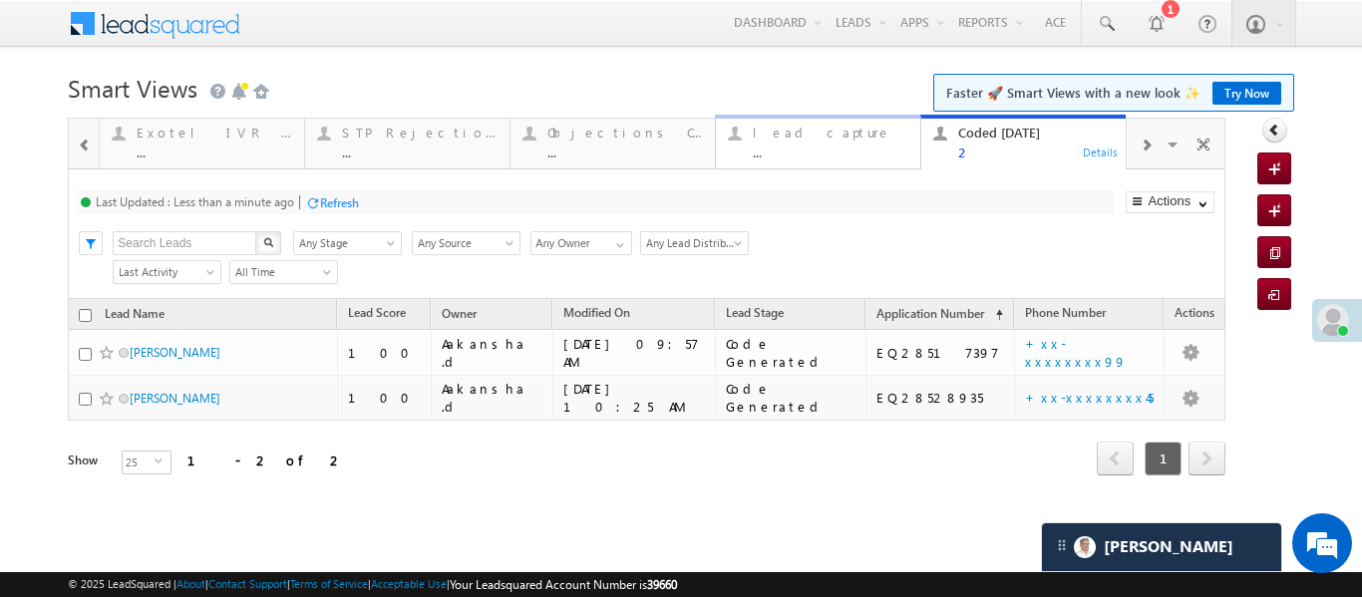
click at [884, 136] on div "lead capture" at bounding box center [830, 133] width 155 height 16
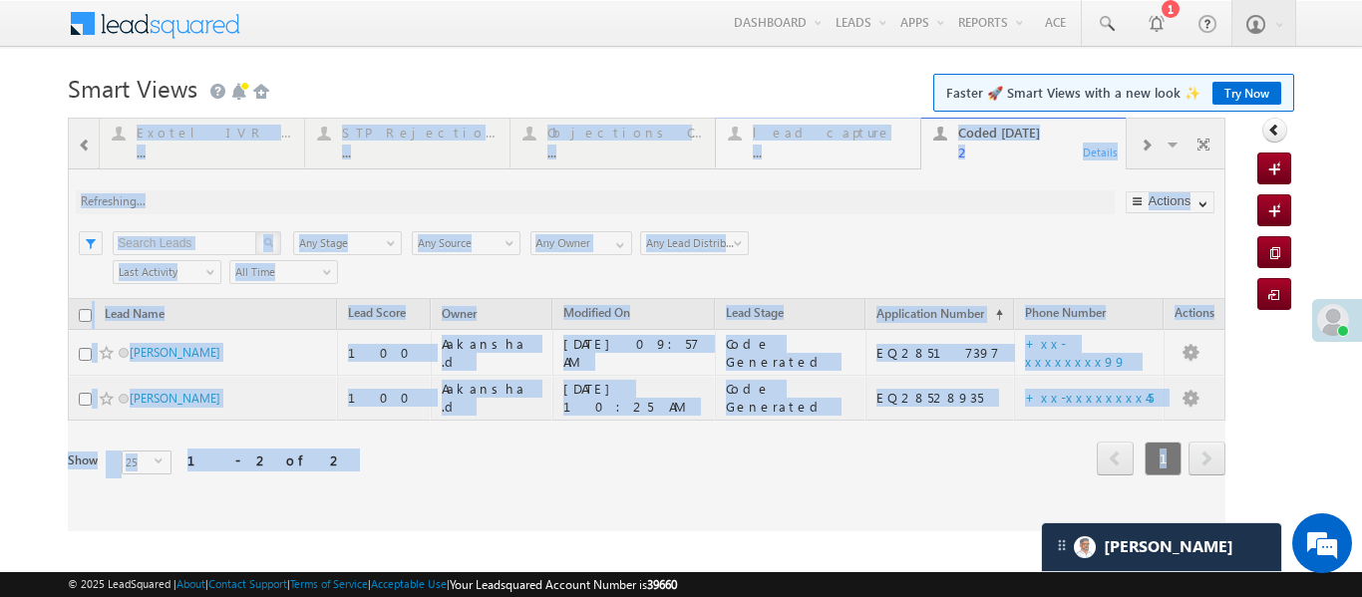
click at [884, 136] on div at bounding box center [646, 325] width 1157 height 414
drag, startPoint x: 884, startPoint y: 136, endPoint x: 893, endPoint y: 122, distance: 16.6
click at [885, 137] on div at bounding box center [646, 325] width 1157 height 414
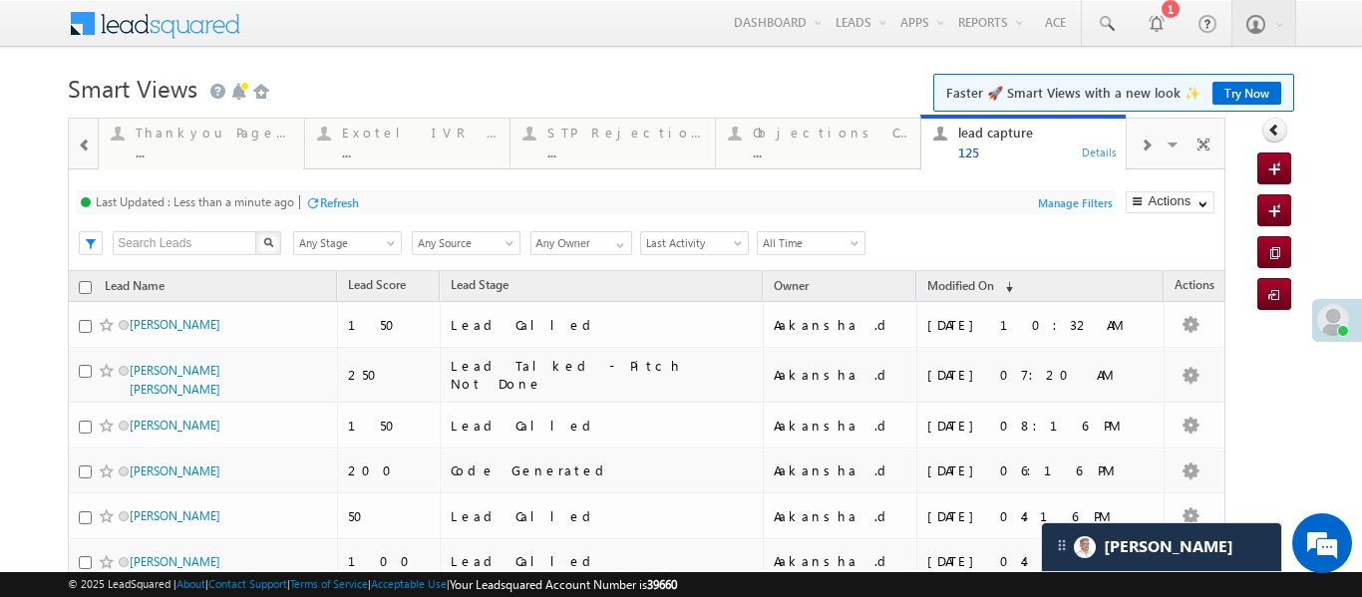
click at [81, 149] on span at bounding box center [85, 146] width 14 height 16
click at [81, 149] on div at bounding box center [83, 143] width 29 height 48
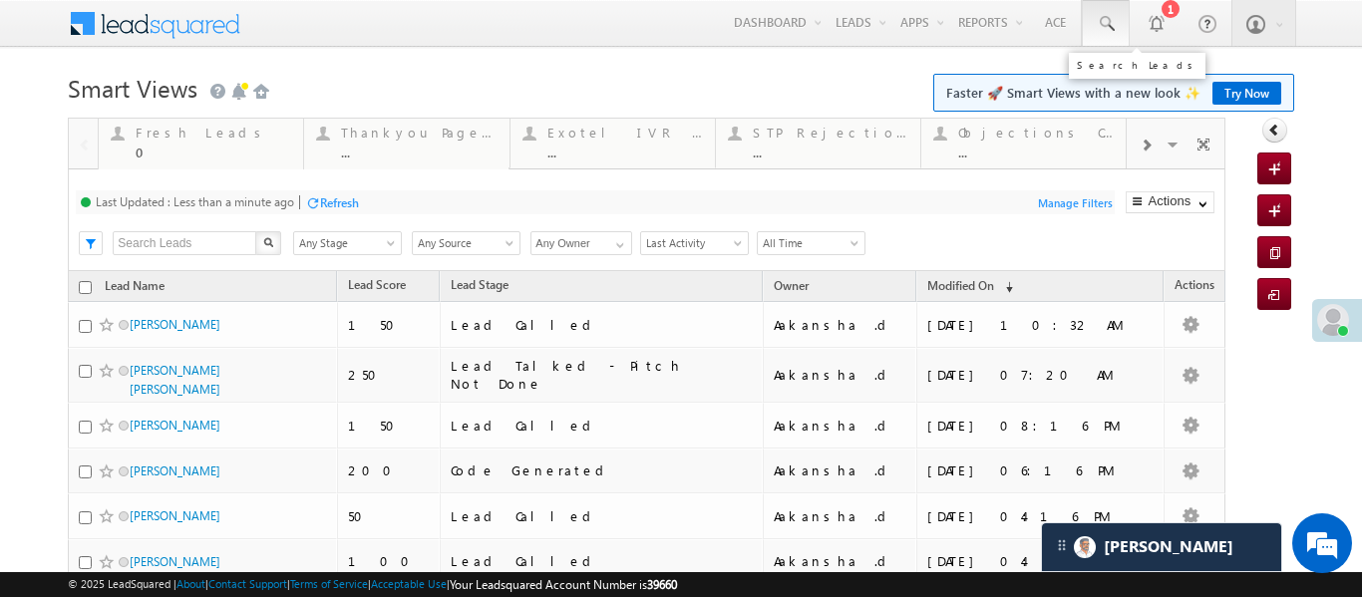
click at [1096, 28] on span at bounding box center [1105, 24] width 20 height 20
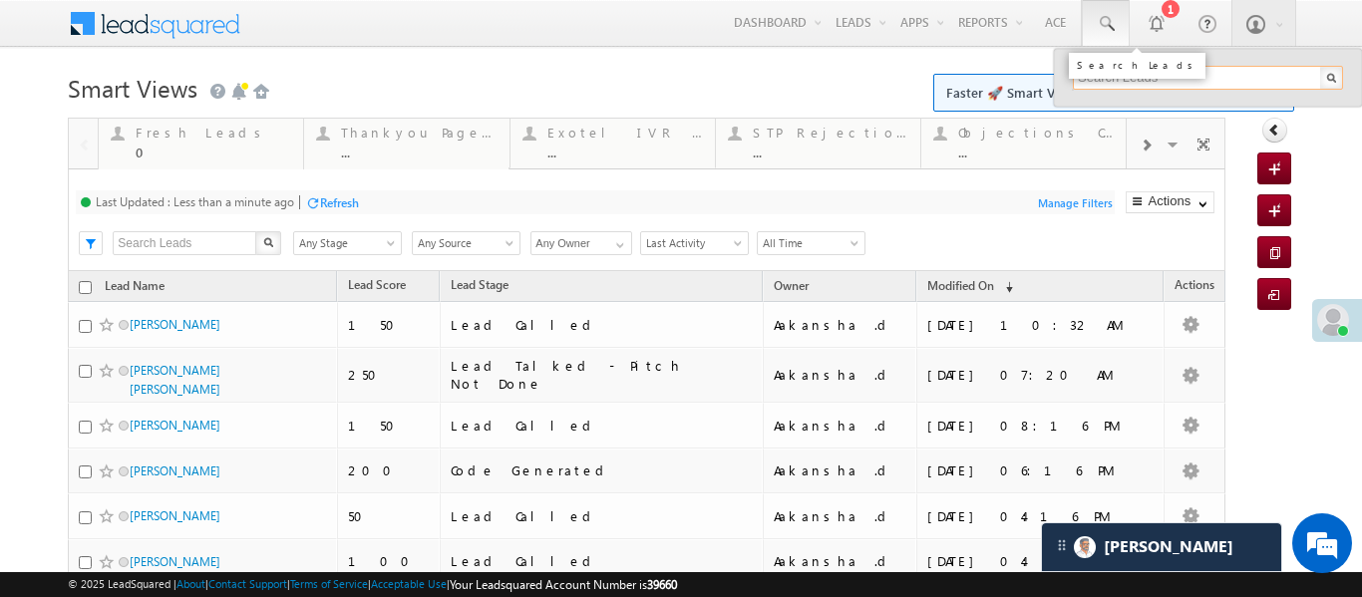
paste input "EQ28451172"
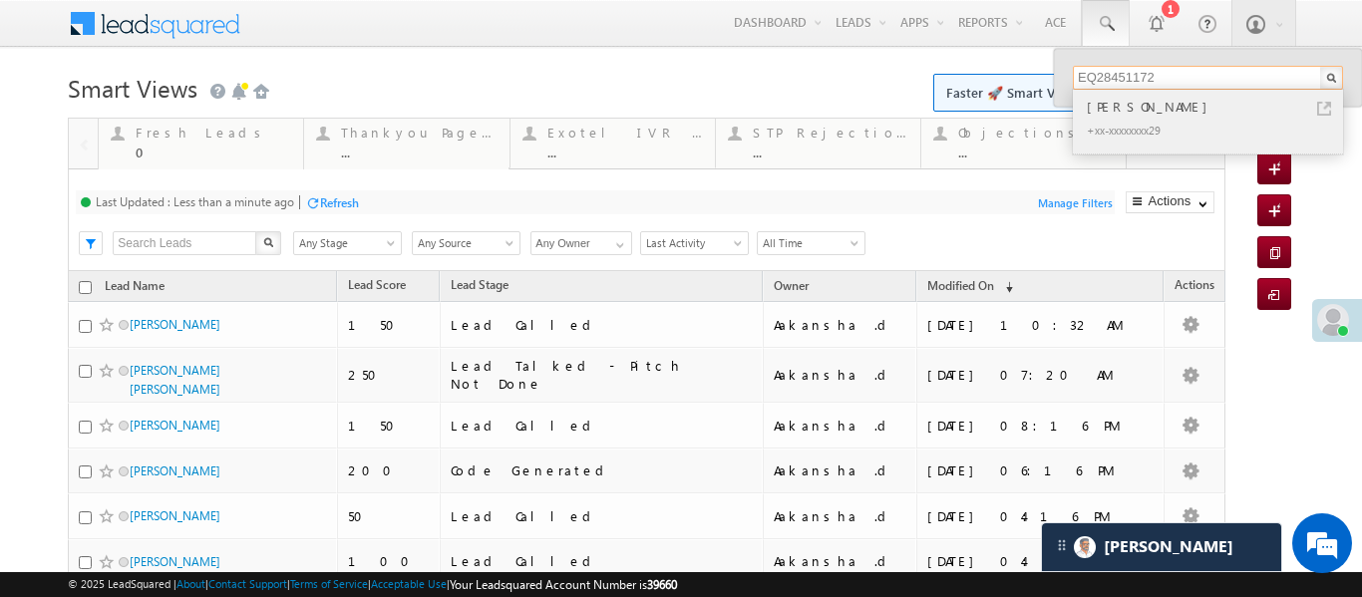
type input "EQ28451172"
click at [1126, 113] on div "[PERSON_NAME]" at bounding box center [1215, 107] width 267 height 22
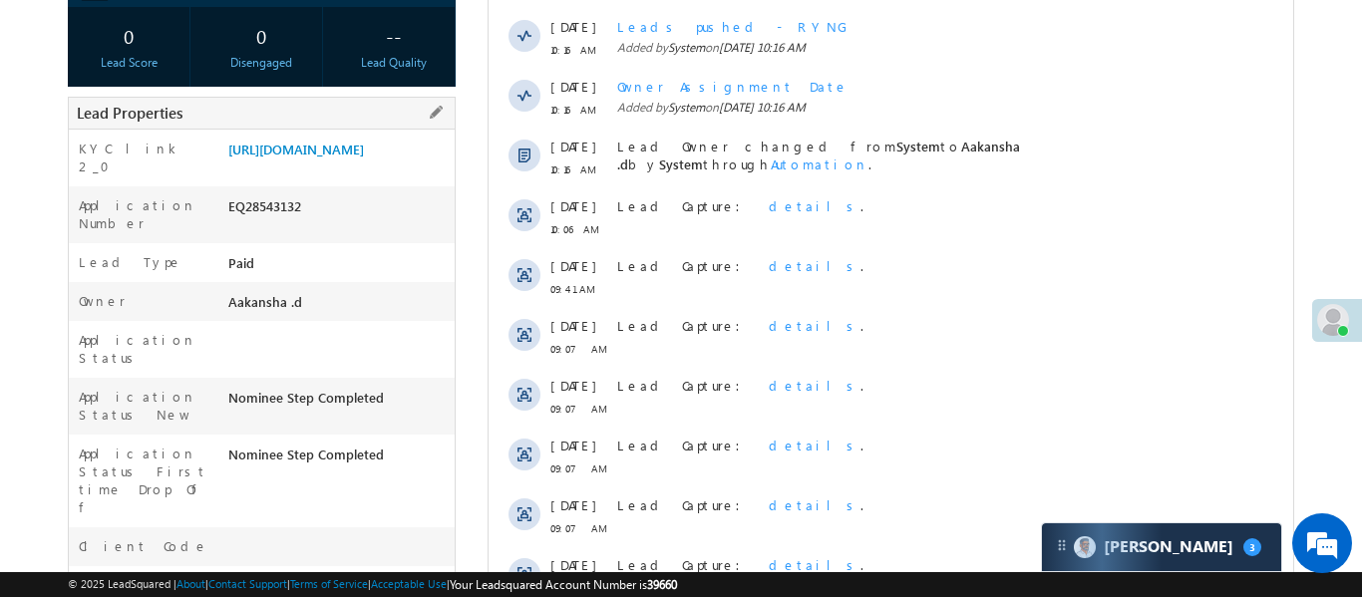
scroll to position [358, 0]
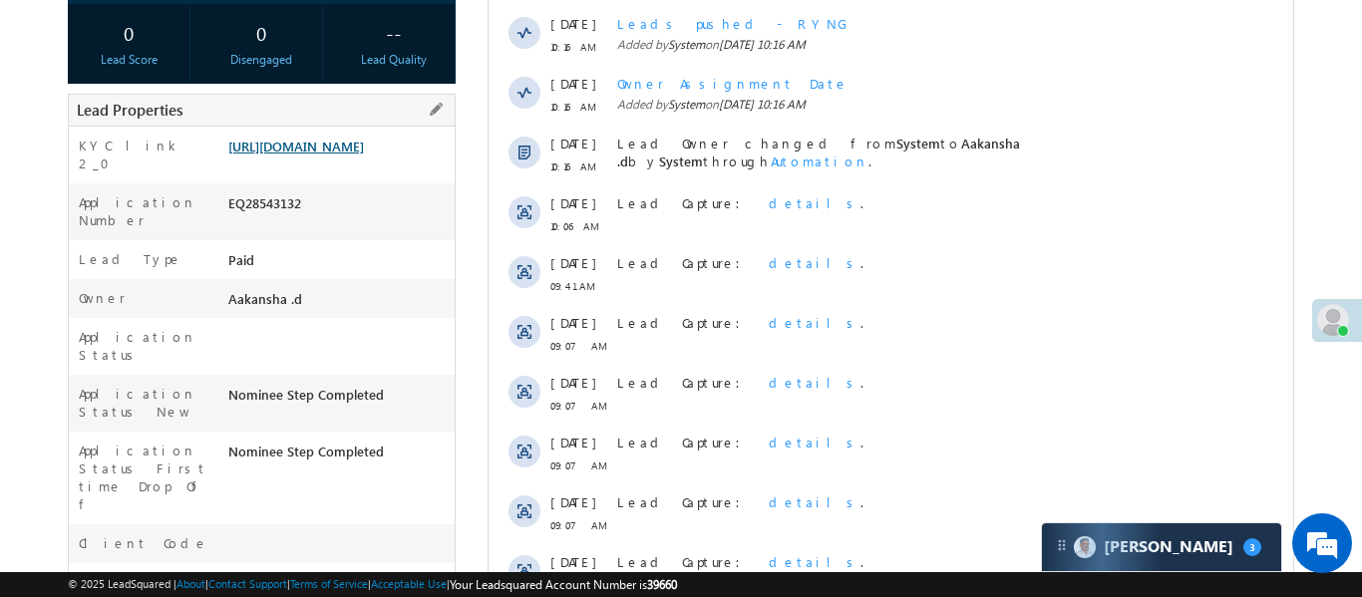
click at [364, 154] on link "[URL][DOMAIN_NAME]" at bounding box center [296, 146] width 136 height 17
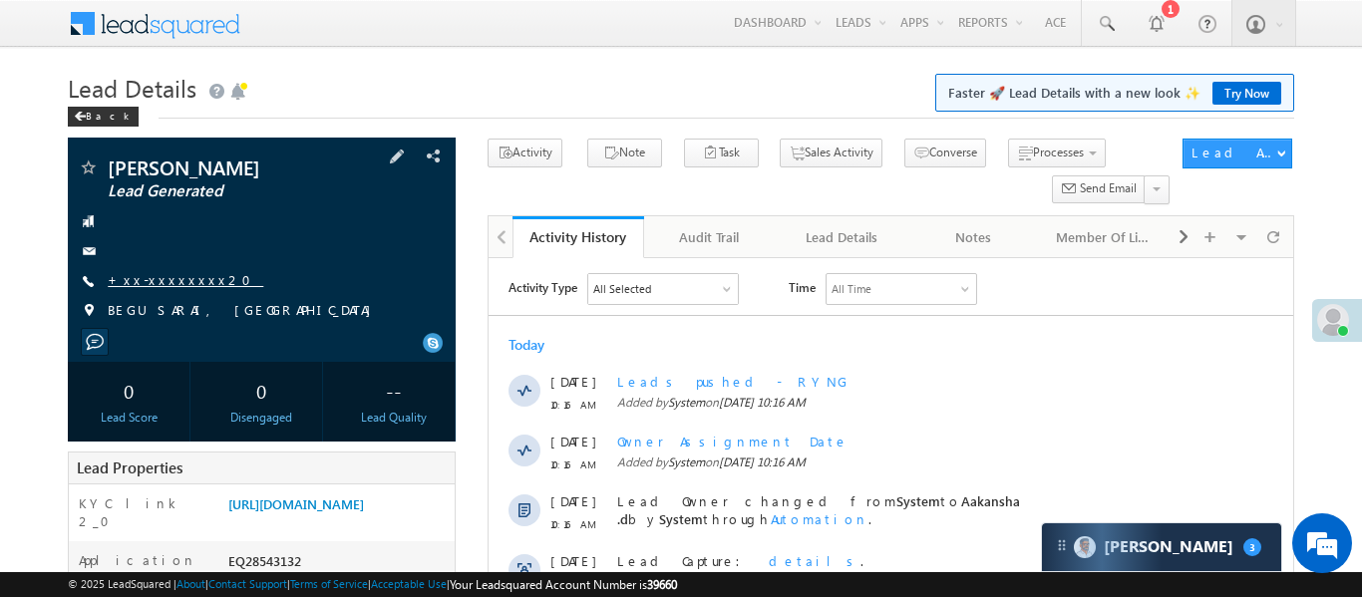
click at [174, 278] on link "+xx-xxxxxxxx20" at bounding box center [185, 279] width 155 height 17
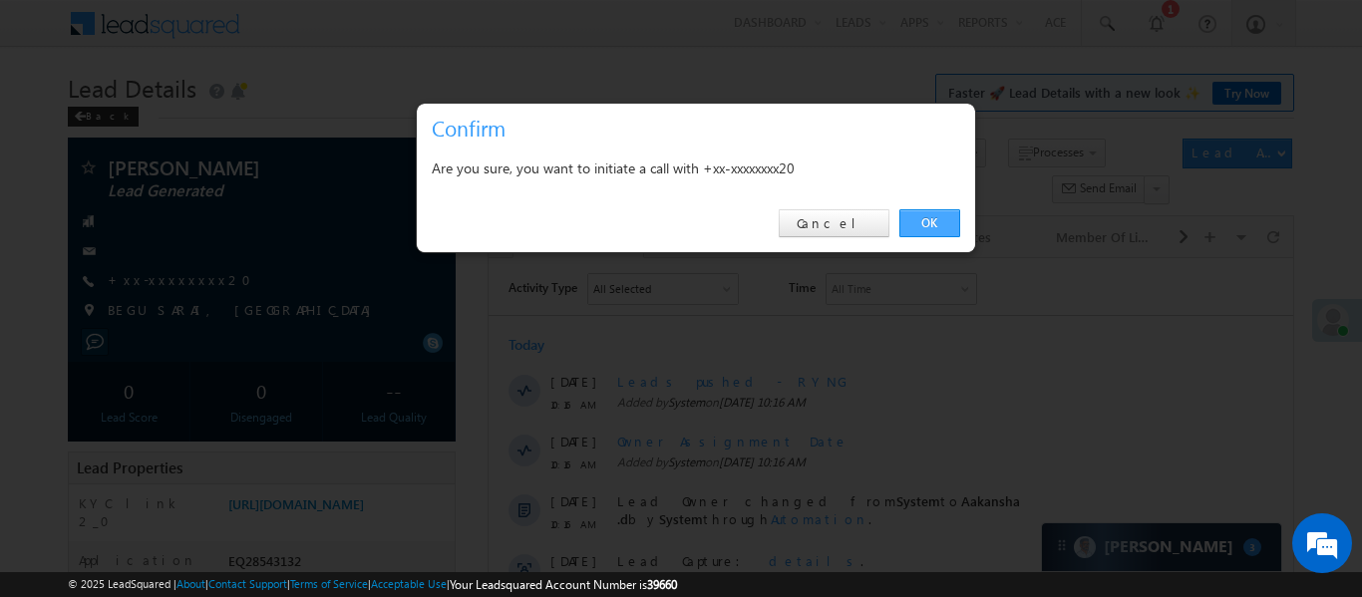
click at [922, 214] on link "OK" at bounding box center [929, 223] width 61 height 28
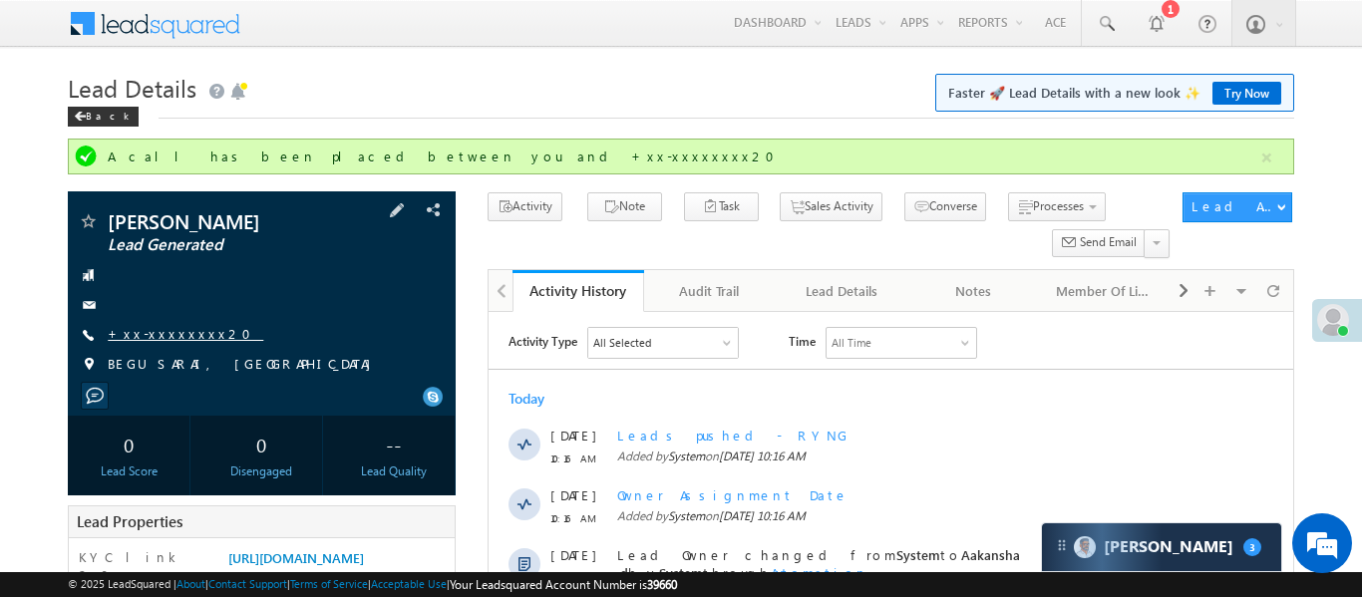
click at [185, 330] on link "+xx-xxxxxxxx20" at bounding box center [185, 333] width 155 height 17
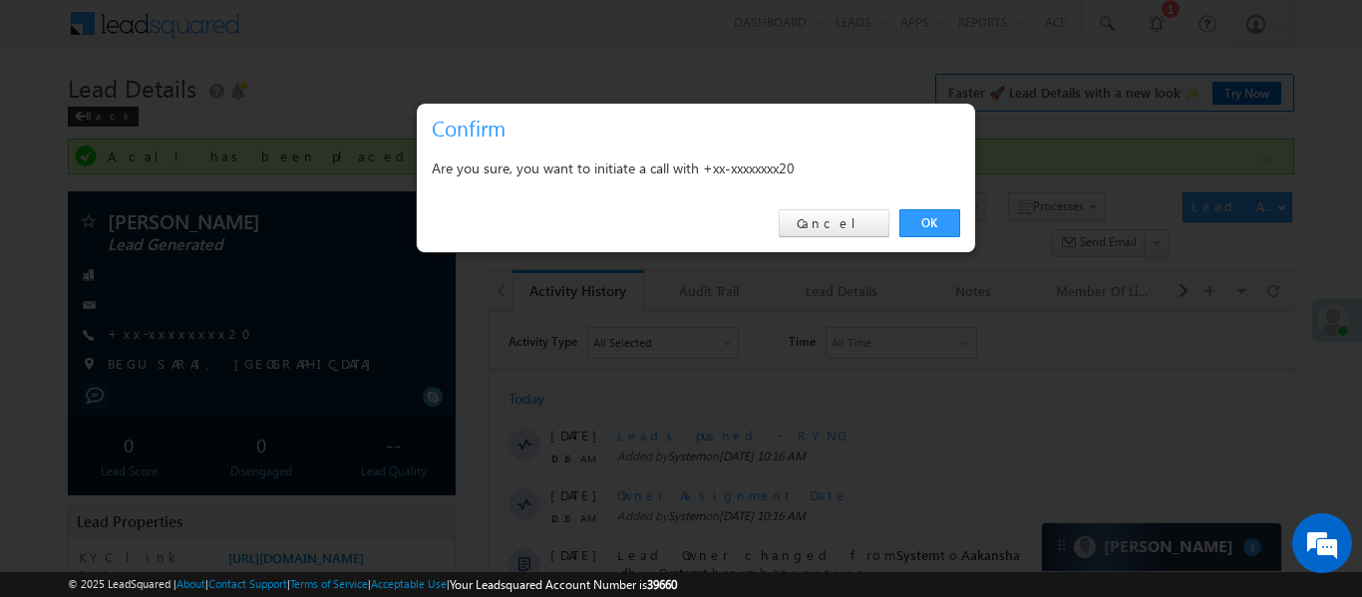
click at [921, 242] on div "OK Cancel" at bounding box center [696, 223] width 558 height 57
click at [931, 229] on link "OK" at bounding box center [929, 223] width 61 height 28
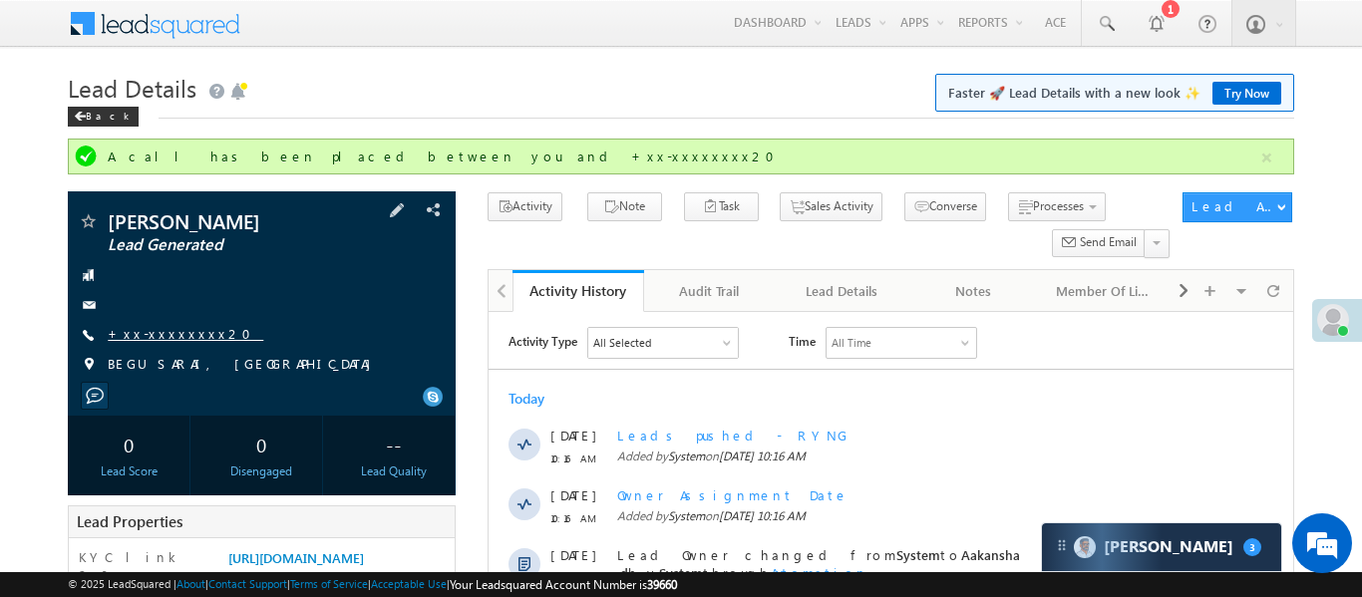
click at [179, 337] on link "+xx-xxxxxxxx20" at bounding box center [185, 333] width 155 height 17
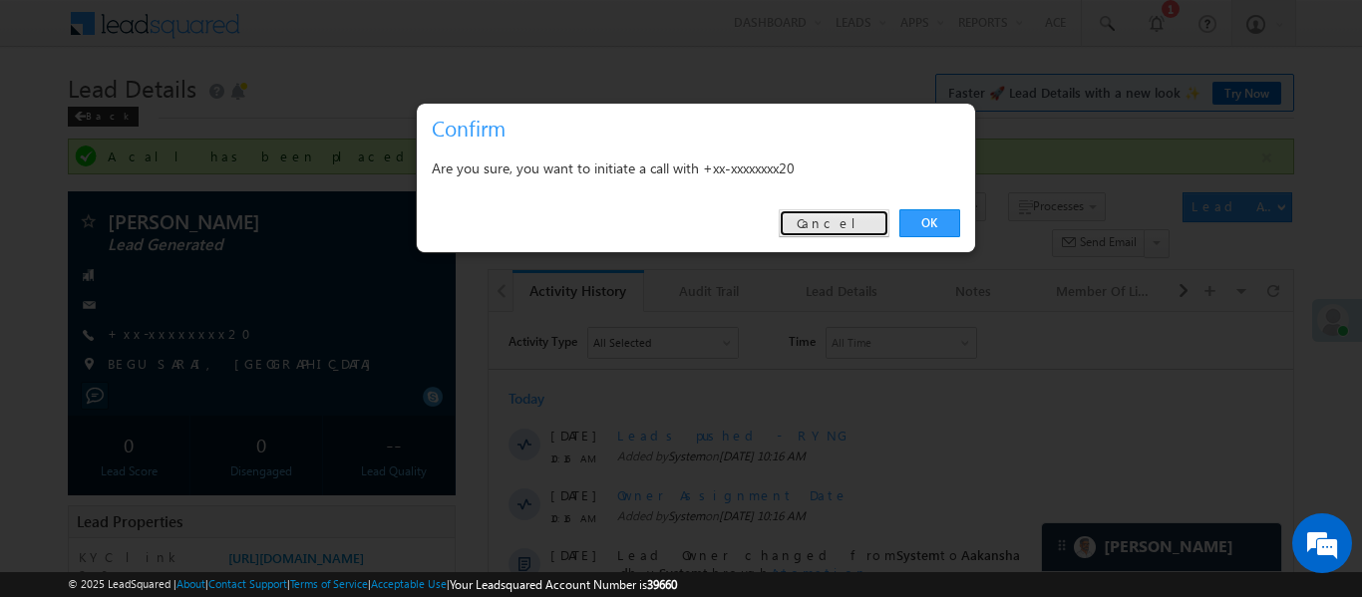
click at [852, 229] on link "Cancel" at bounding box center [833, 223] width 111 height 28
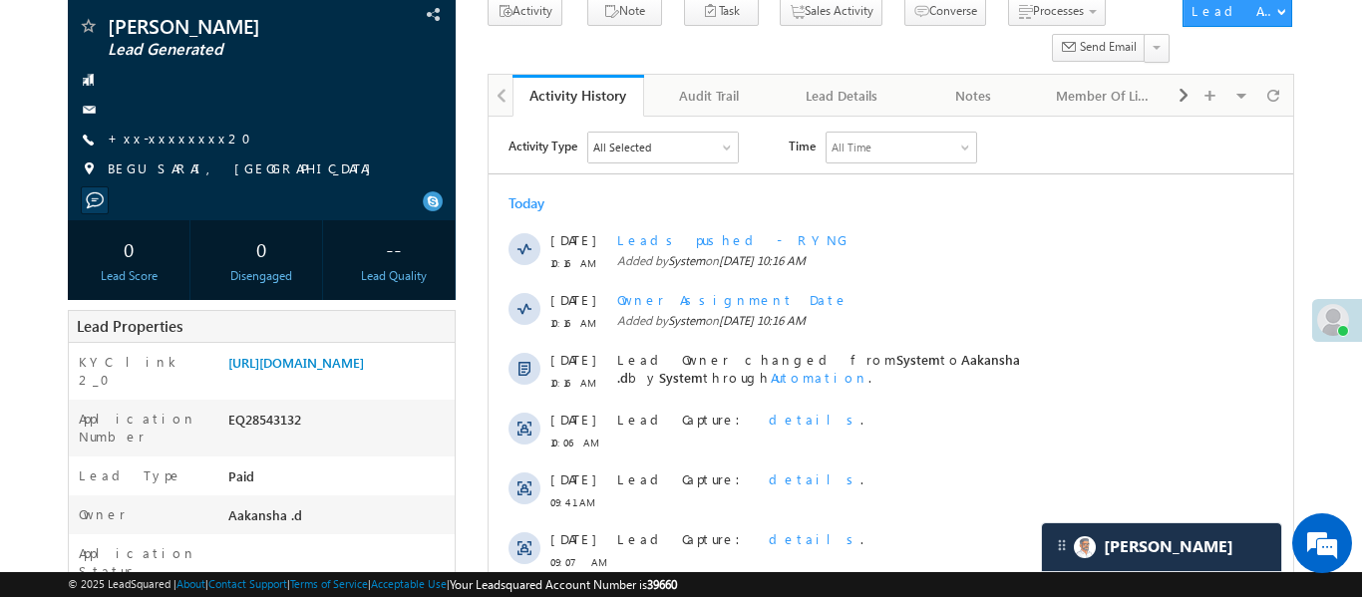
scroll to position [197, 0]
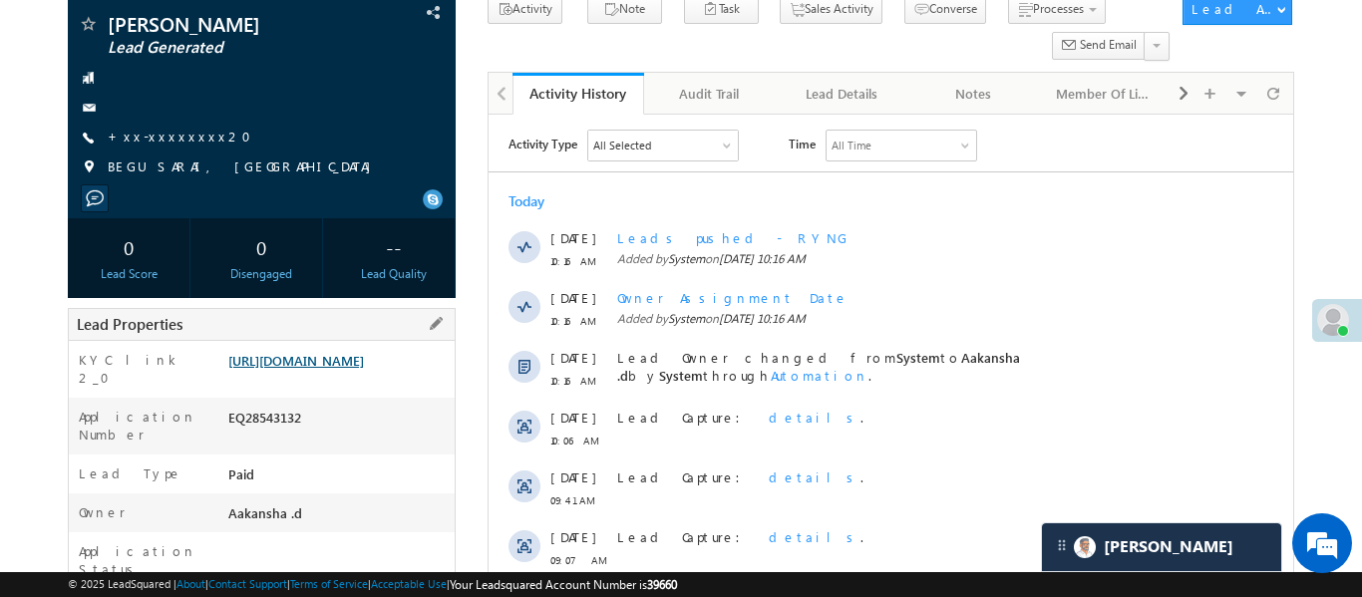
click at [332, 369] on link "[URL][DOMAIN_NAME]" at bounding box center [296, 360] width 136 height 17
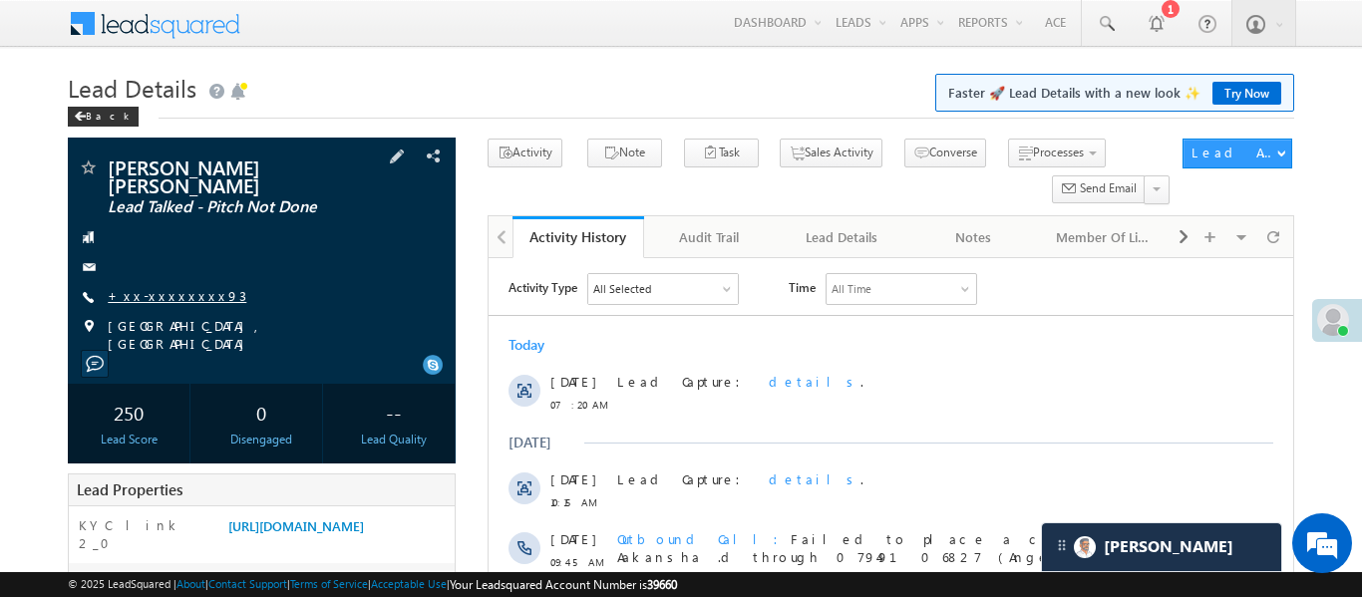
click at [171, 301] on link "+xx-xxxxxxxx93" at bounding box center [177, 295] width 139 height 17
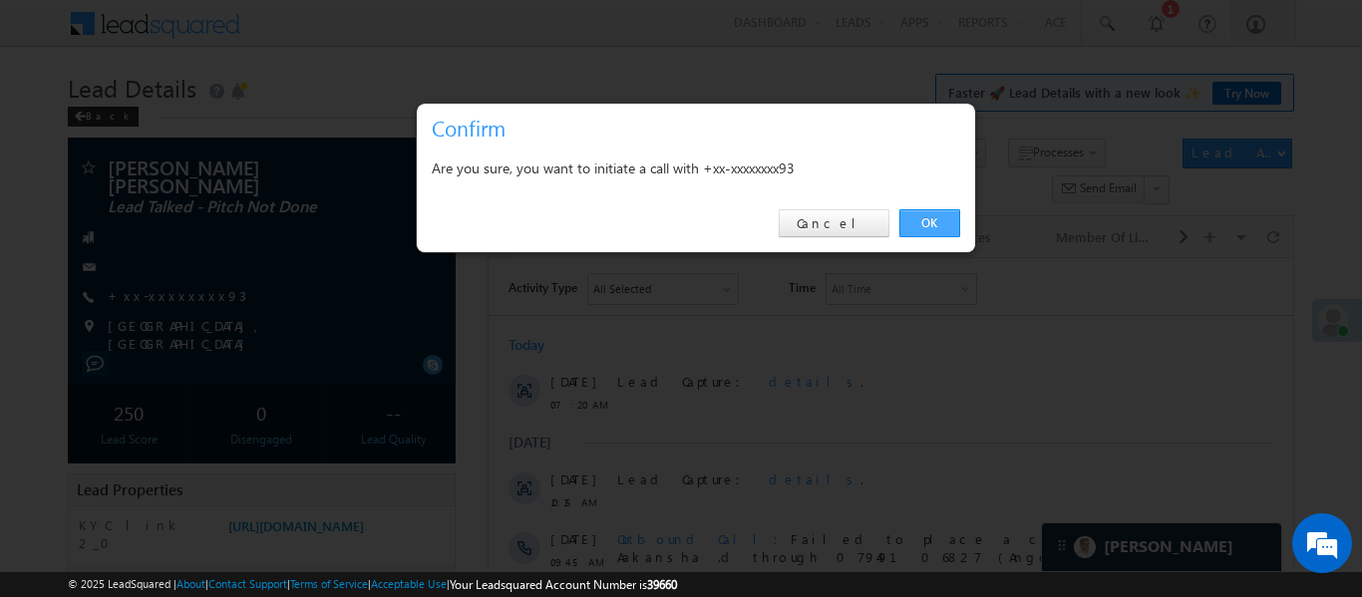
click at [931, 226] on link "OK" at bounding box center [929, 223] width 61 height 28
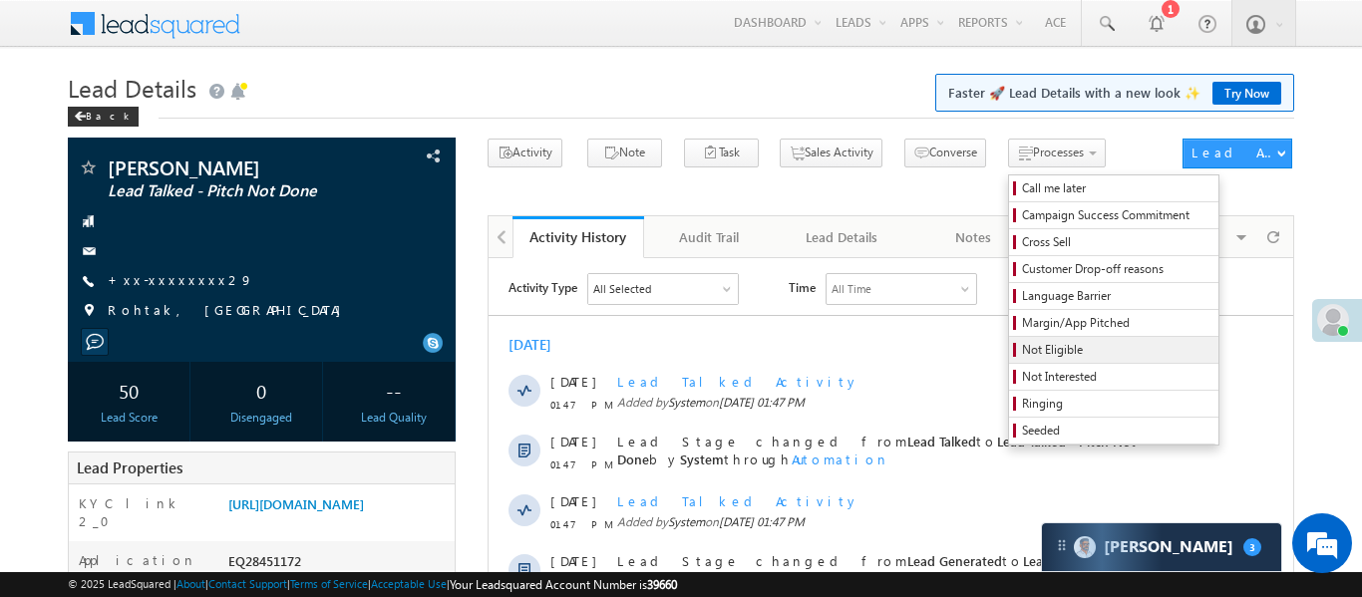
click at [1022, 356] on span "Not Eligible" at bounding box center [1116, 350] width 189 height 18
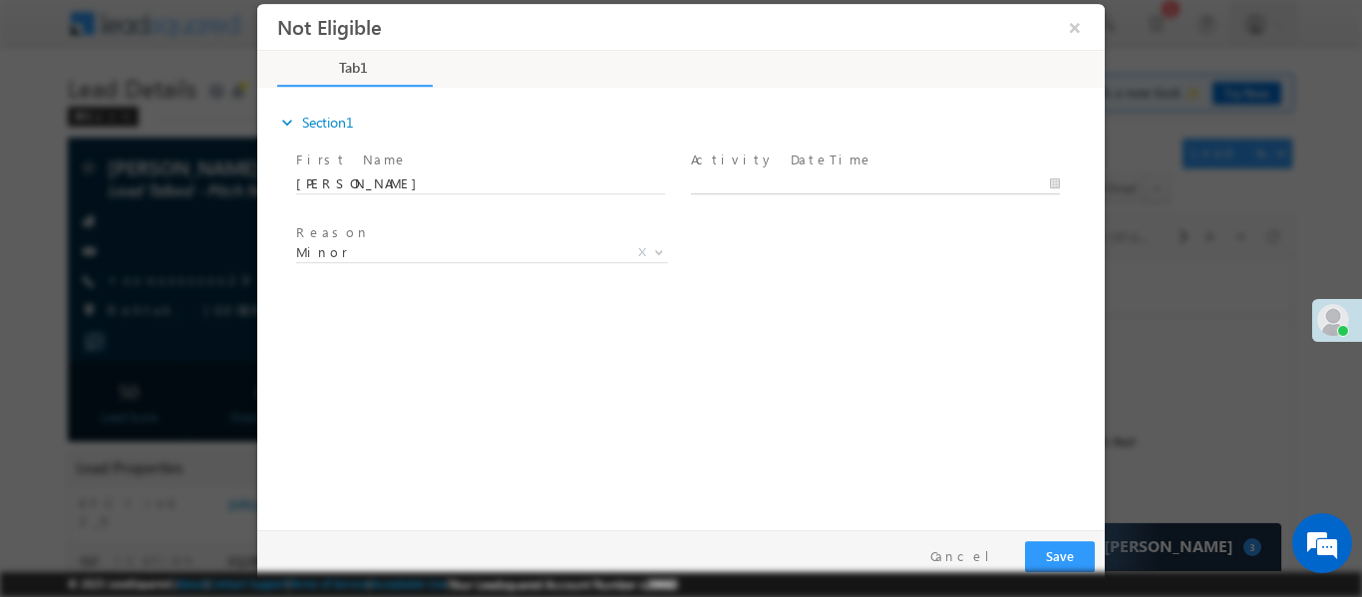
type input "[DATE] 10:33 AM"
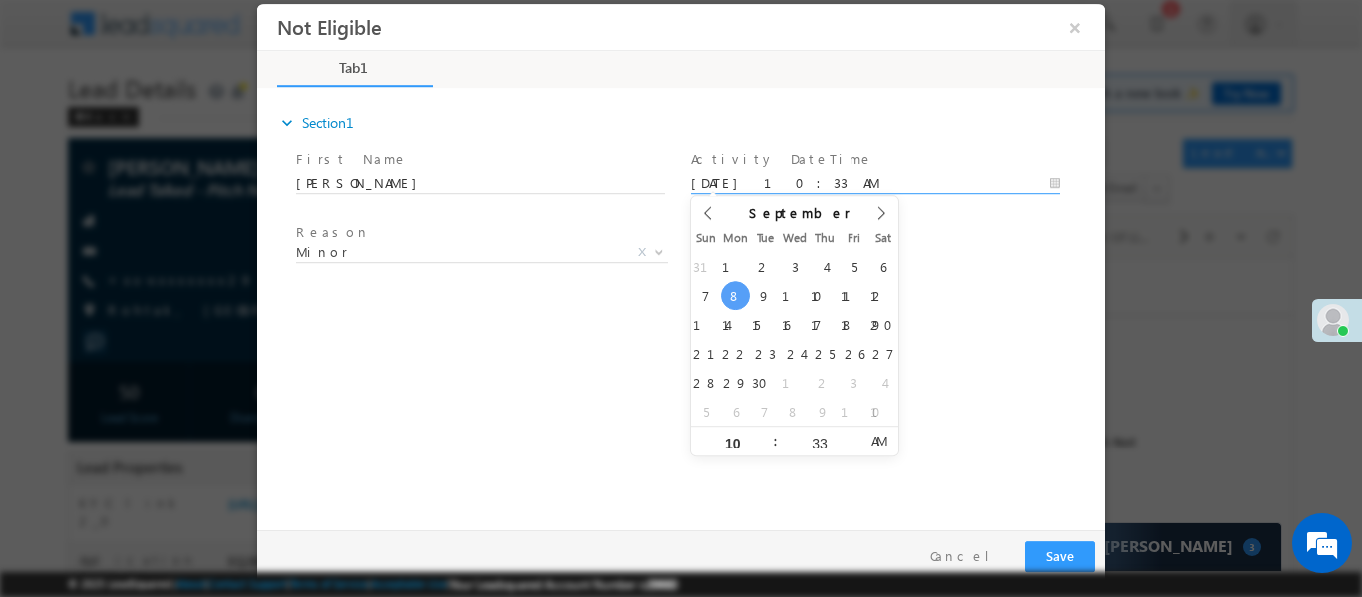
click at [859, 175] on body "Not Eligible ×" at bounding box center [680, 261] width 847 height 517
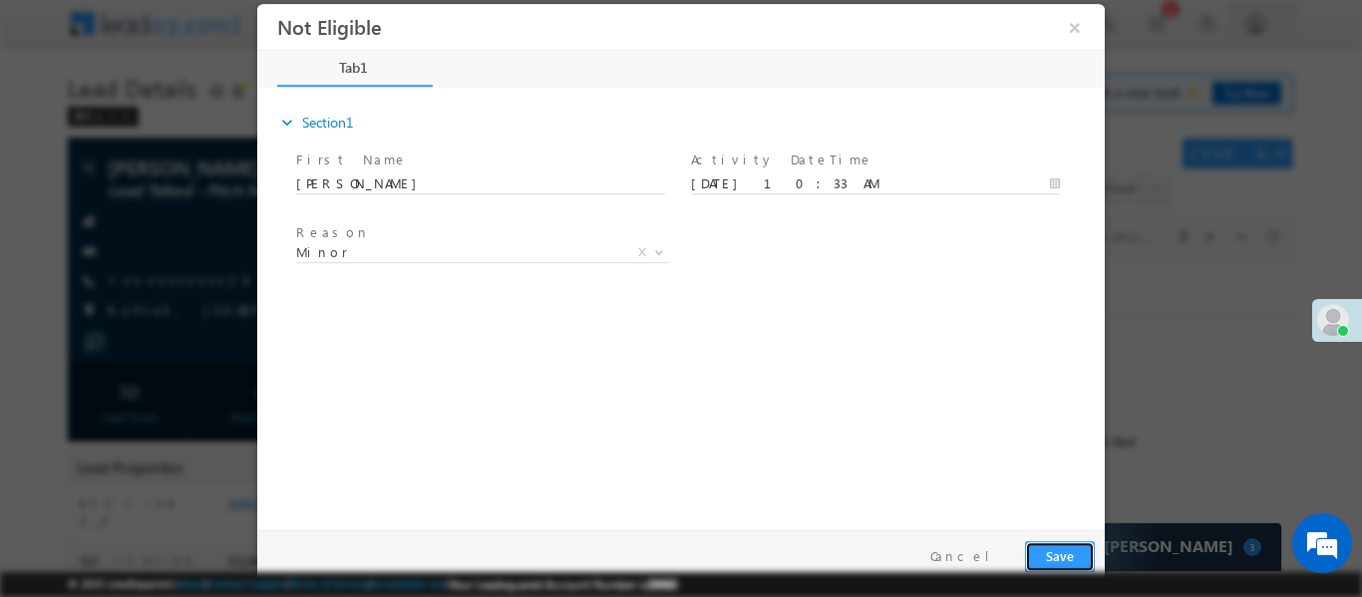
click at [1073, 555] on button "Save" at bounding box center [1060, 555] width 70 height 31
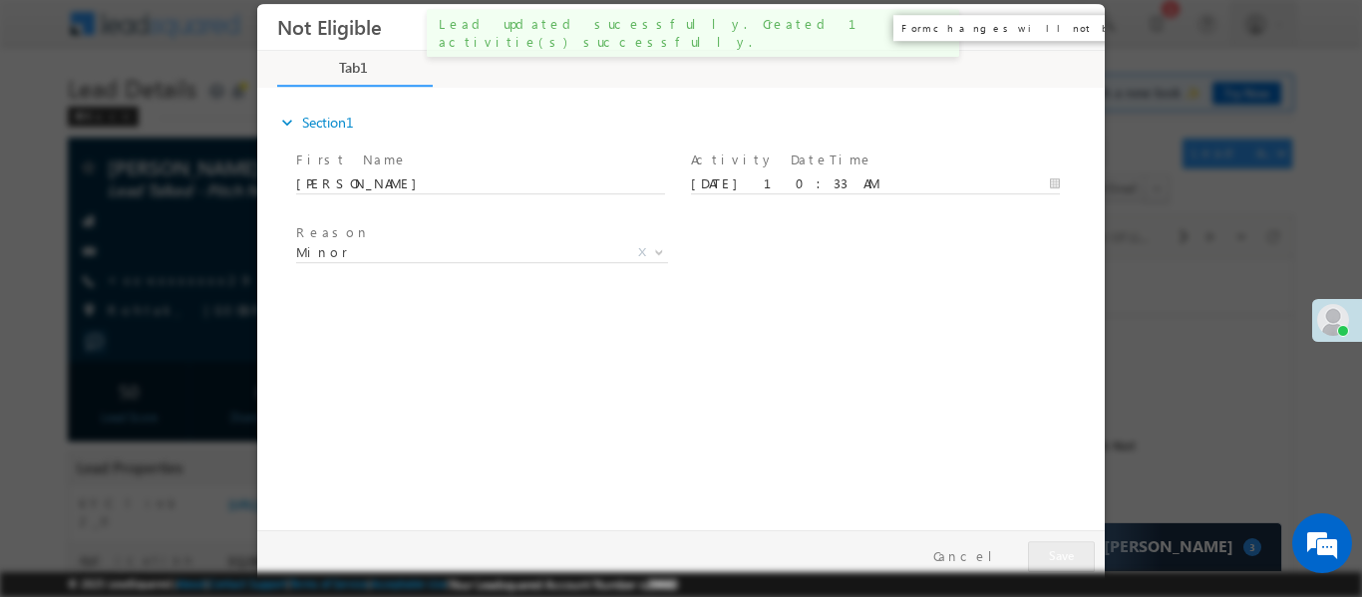
click at [1073, 31] on button "×" at bounding box center [1075, 26] width 34 height 37
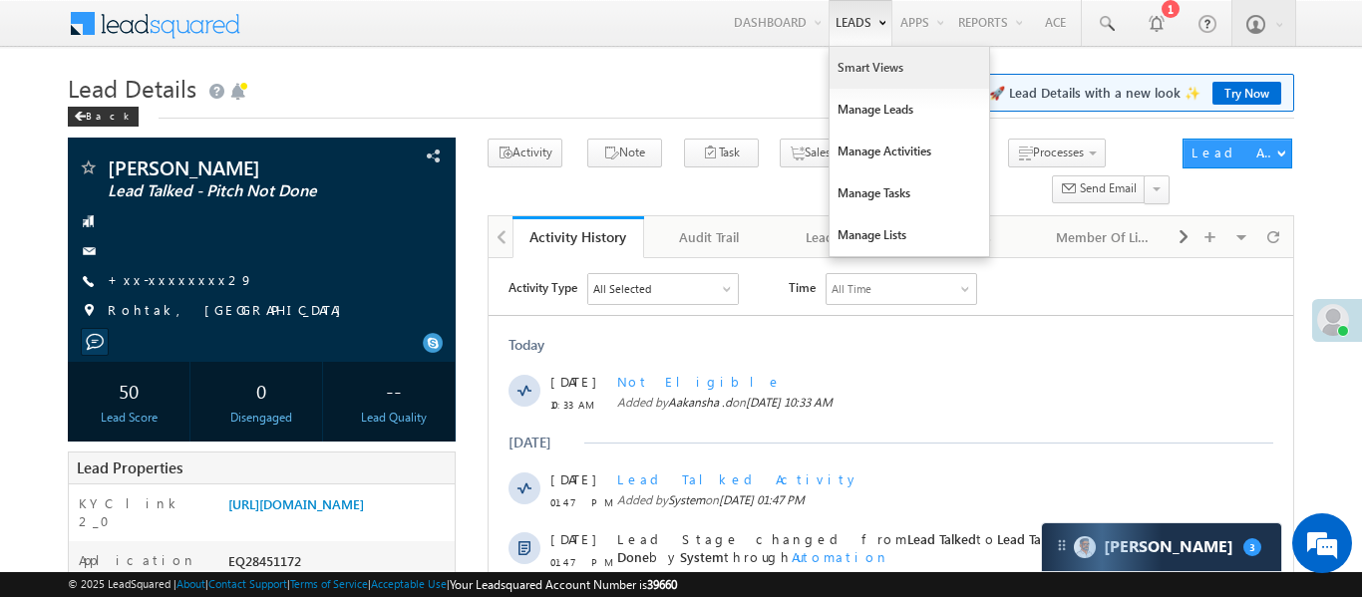
click at [864, 69] on link "Smart Views" at bounding box center [908, 68] width 159 height 42
